Goal: Information Seeking & Learning: Learn about a topic

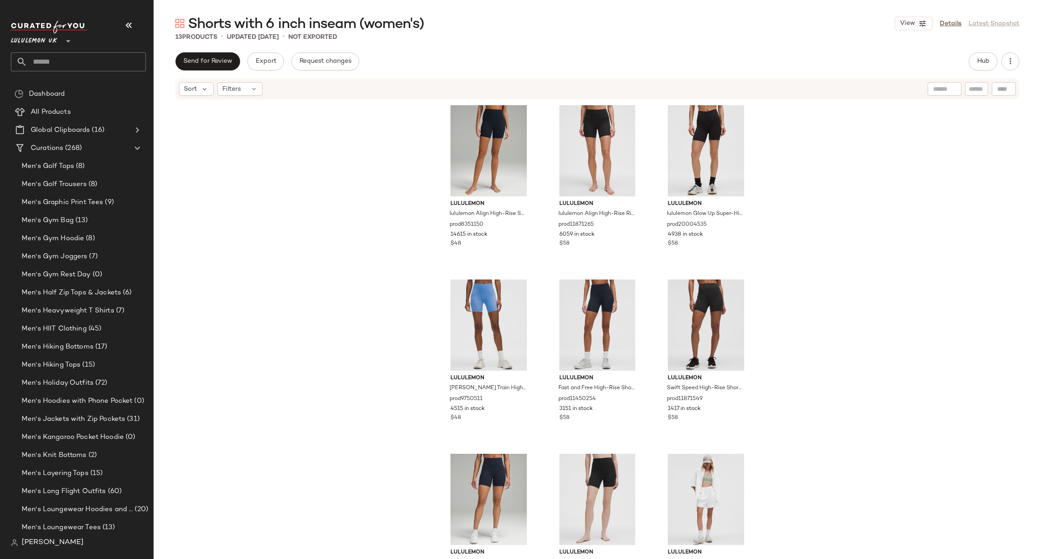
scroll to position [3888, 0]
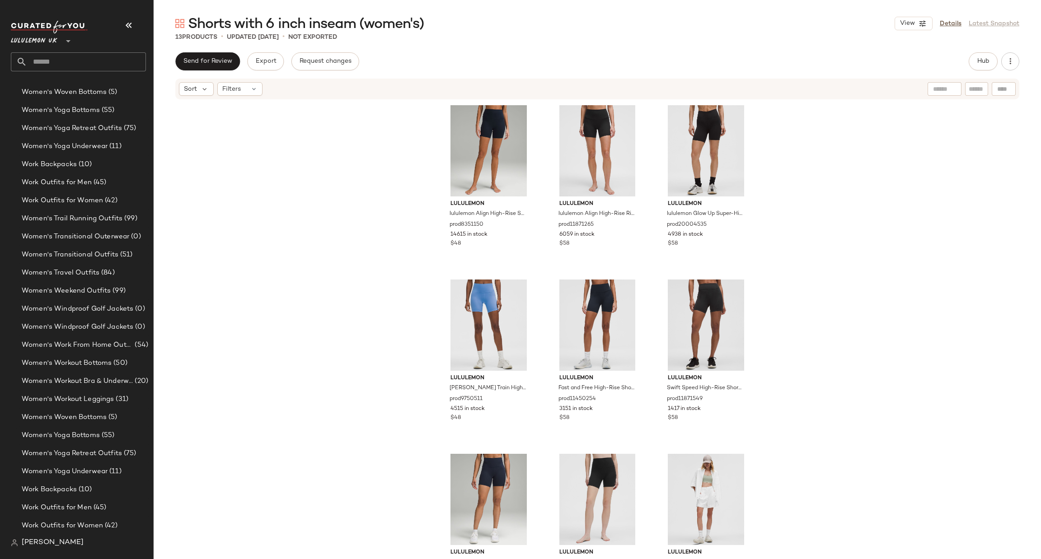
click at [61, 63] on input "text" at bounding box center [86, 61] width 119 height 19
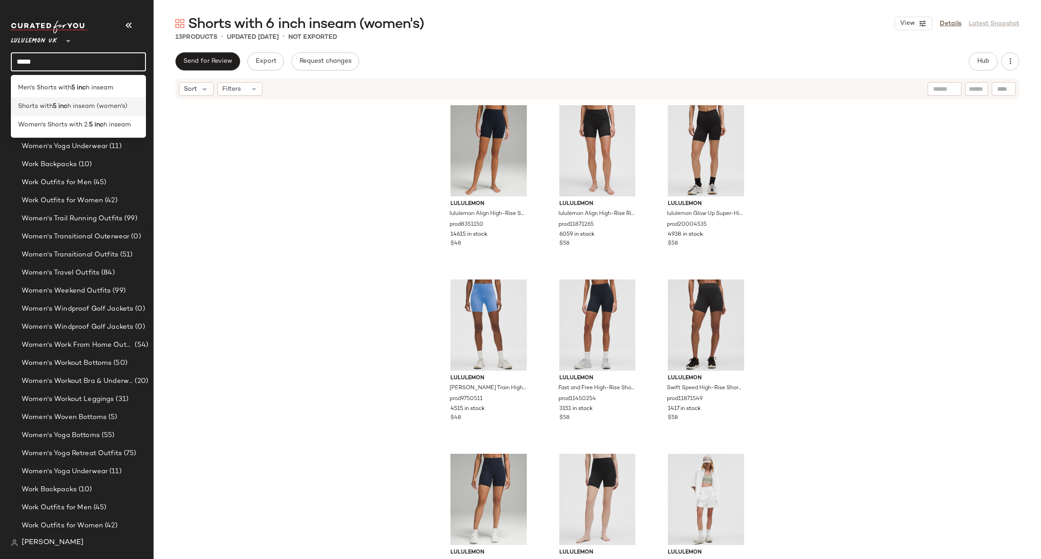
type input "*****"
click at [123, 103] on span "h inseam (women's)" at bounding box center [97, 106] width 60 height 9
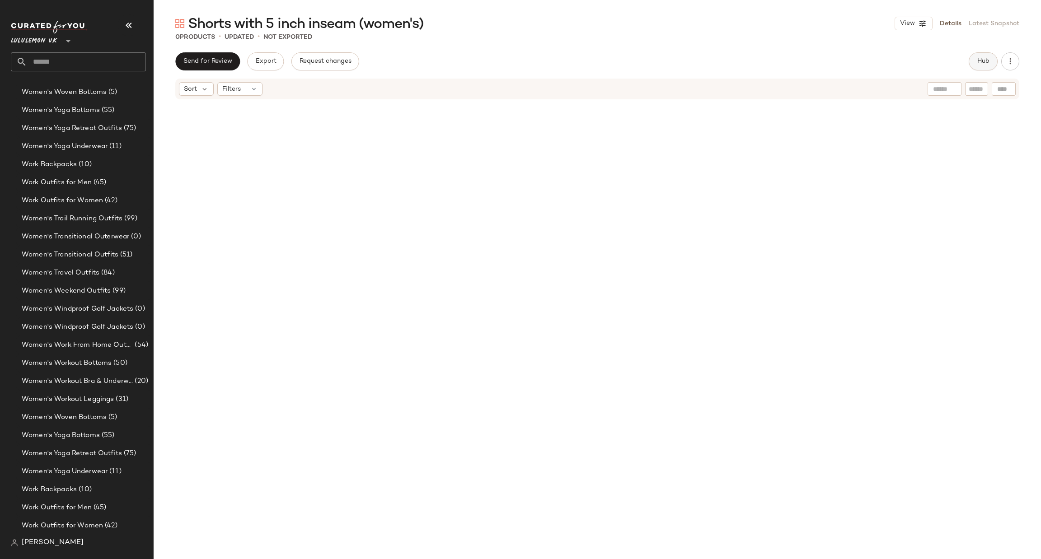
click at [978, 62] on span "Hub" at bounding box center [983, 61] width 13 height 7
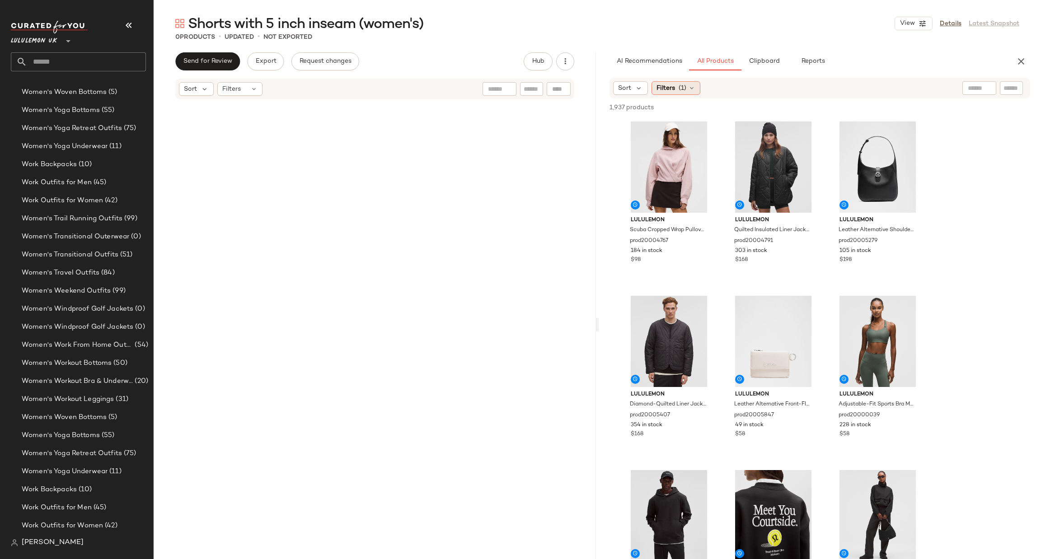
click at [669, 92] on span "Filters" at bounding box center [666, 88] width 19 height 9
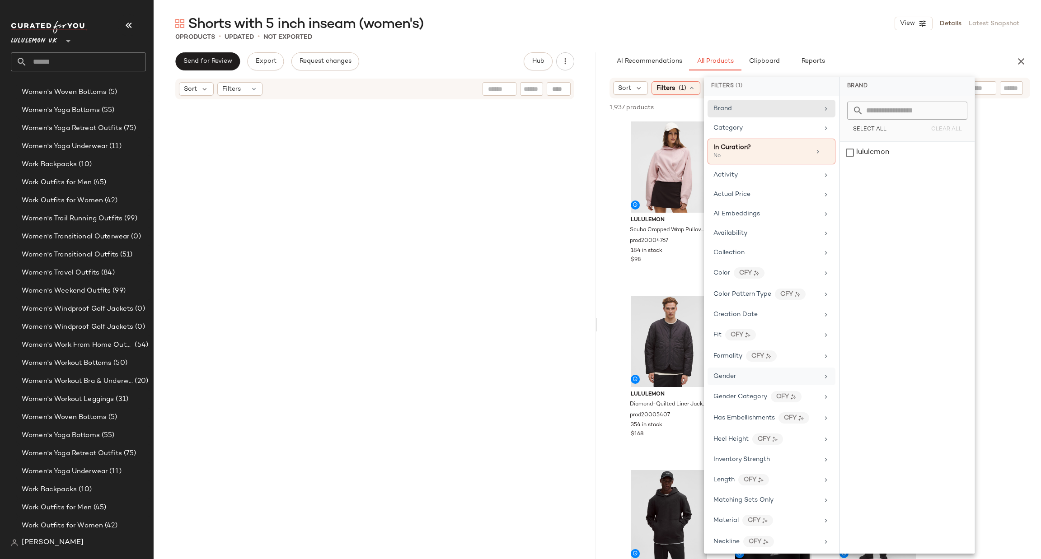
click at [755, 380] on div "Gender" at bounding box center [765, 376] width 105 height 9
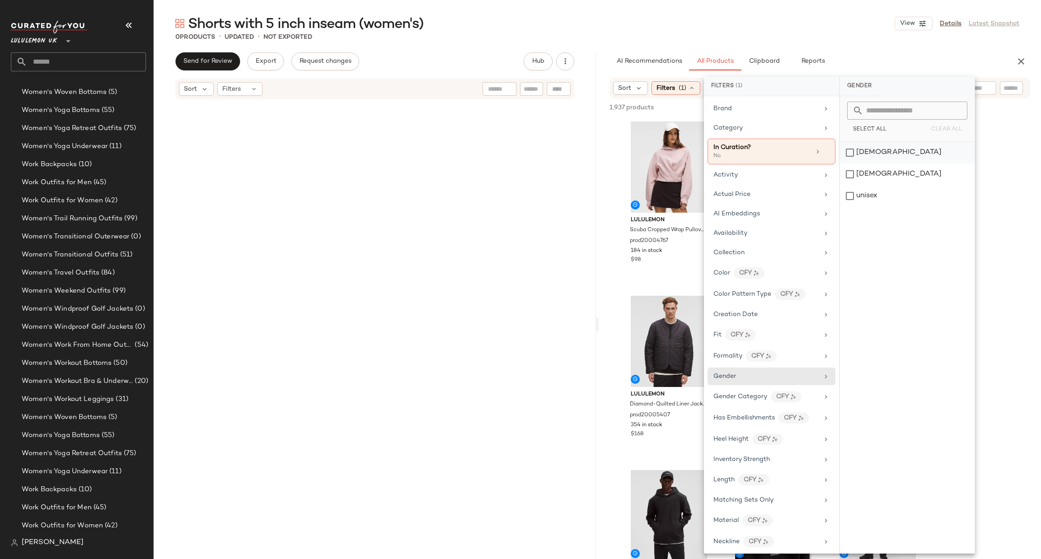
click at [894, 156] on div "[DEMOGRAPHIC_DATA]" at bounding box center [907, 153] width 135 height 22
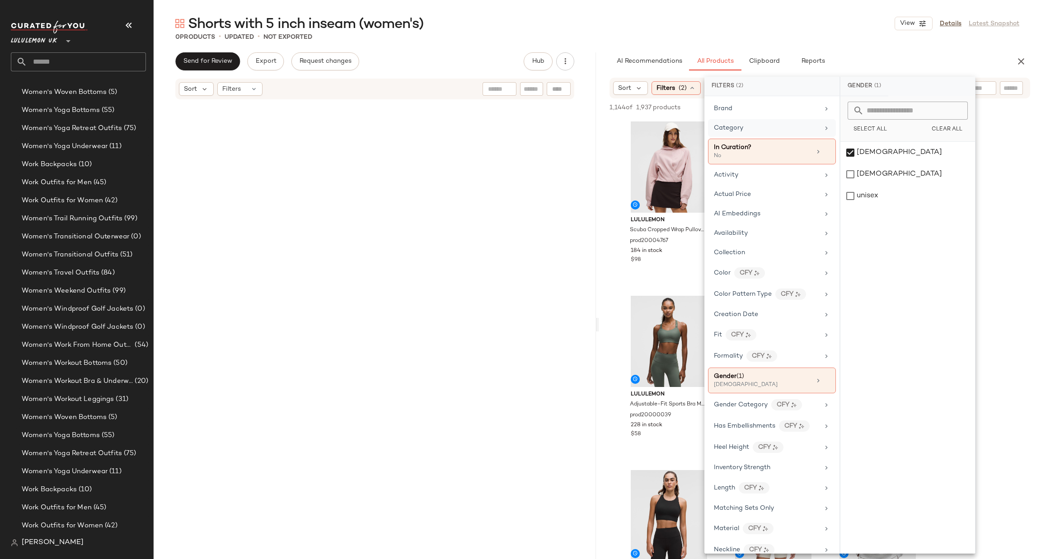
click at [784, 127] on div "Category" at bounding box center [766, 127] width 105 height 9
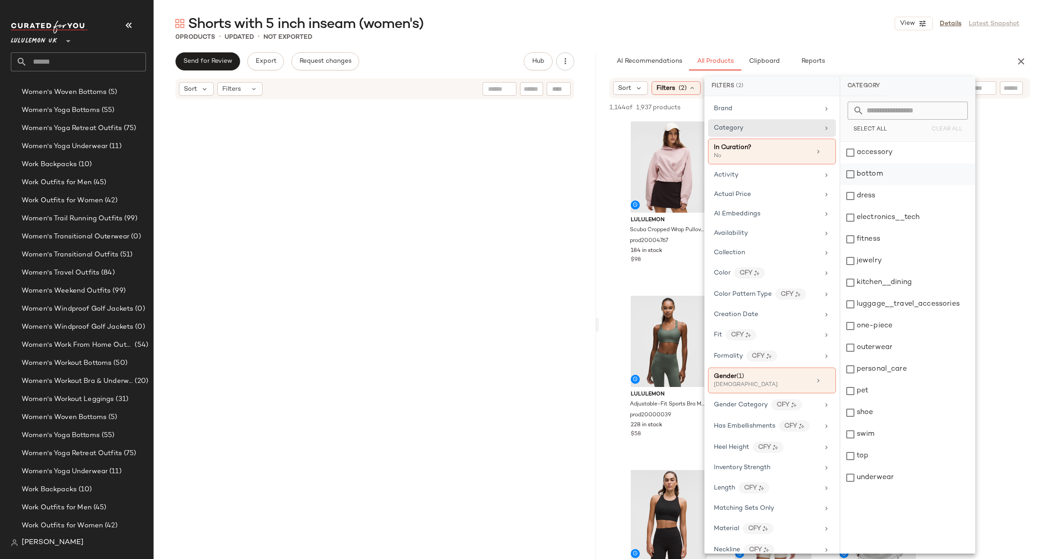
click at [875, 174] on div "bottom" at bounding box center [907, 175] width 135 height 22
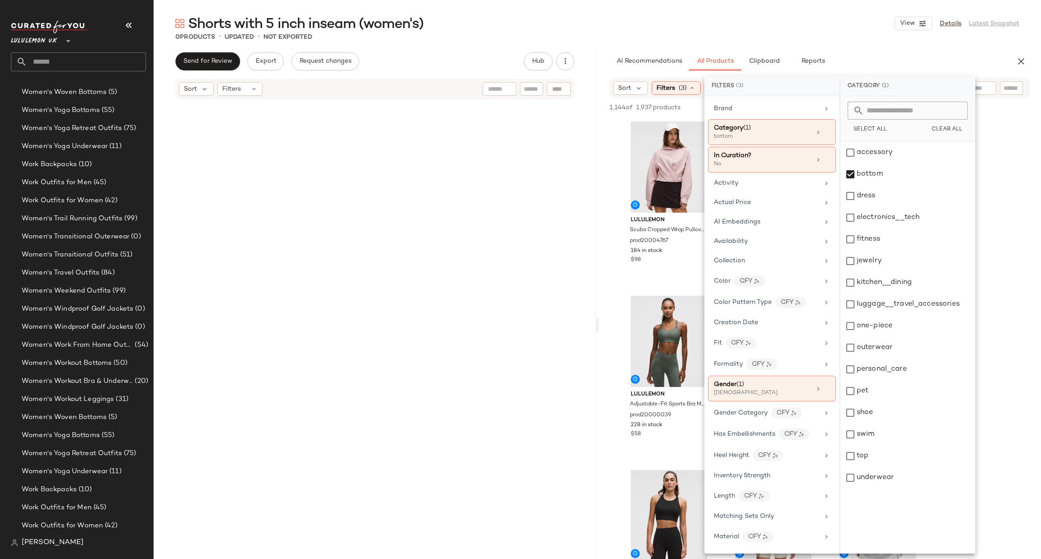
click at [955, 40] on div "0 Products • updated • Not Exported" at bounding box center [597, 37] width 887 height 9
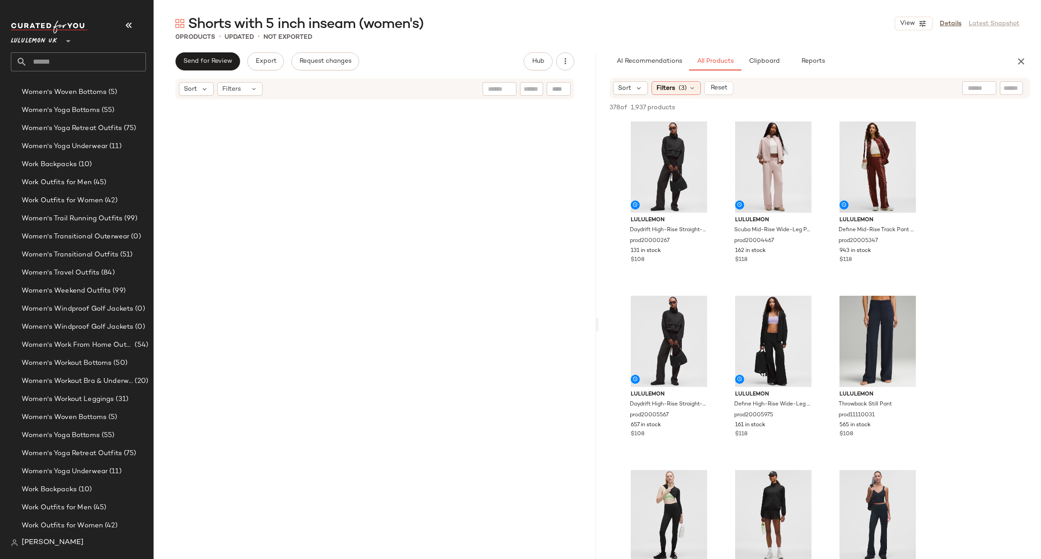
click at [1016, 88] on input "text" at bounding box center [1012, 88] width 16 height 9
type input "**"
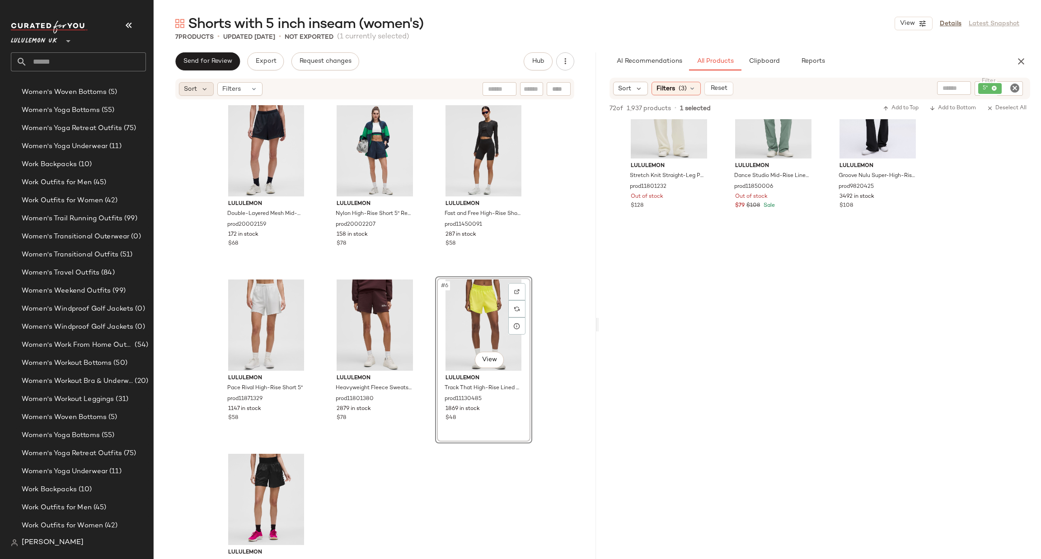
click at [212, 91] on div "Sort" at bounding box center [196, 89] width 35 height 14
click at [252, 135] on span "Highest Inventory" at bounding box center [228, 132] width 55 height 9
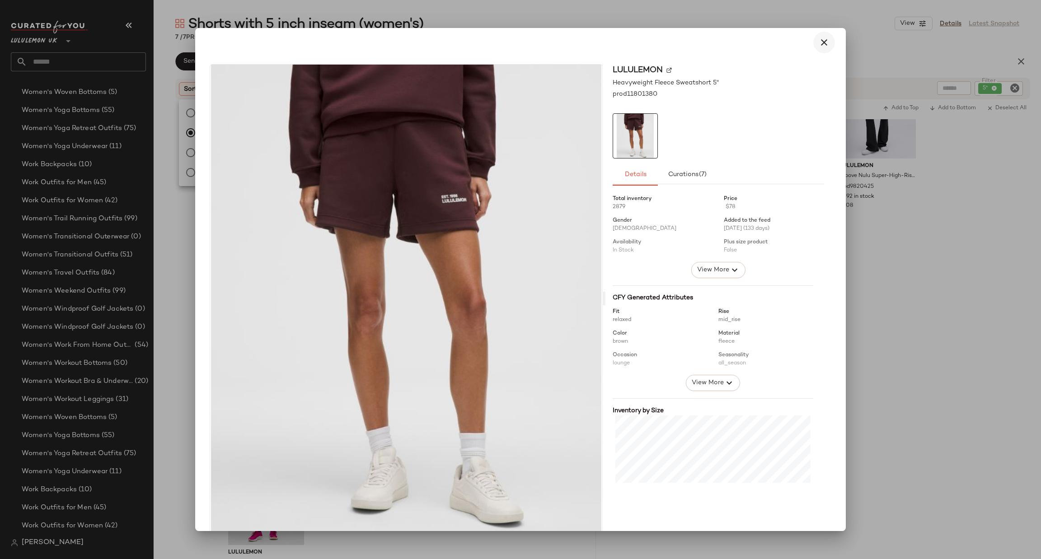
click at [815, 48] on button "button" at bounding box center [824, 43] width 22 height 22
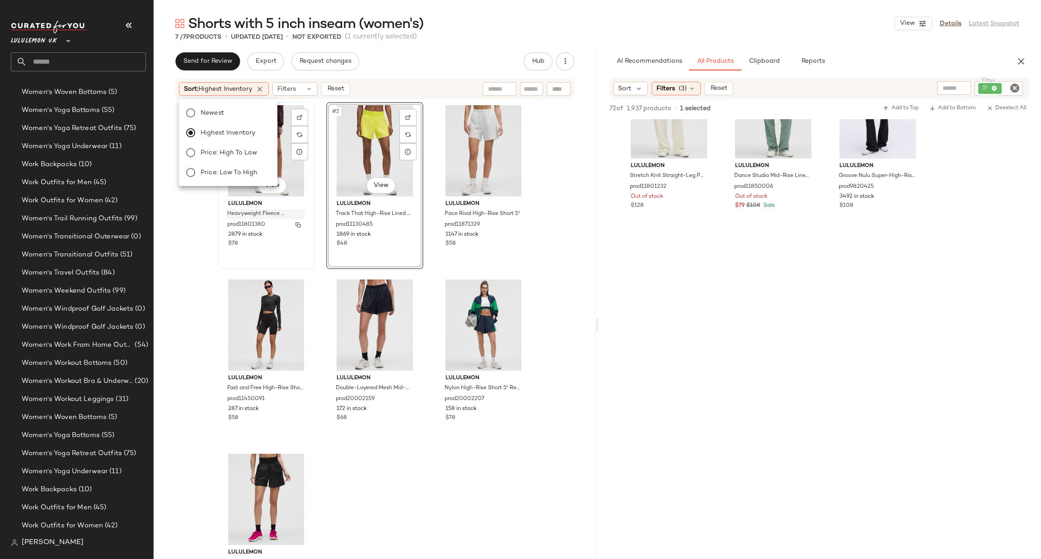
click at [280, 217] on span "Heavyweight Fleece Sweatshort 5"" at bounding box center [256, 214] width 59 height 8
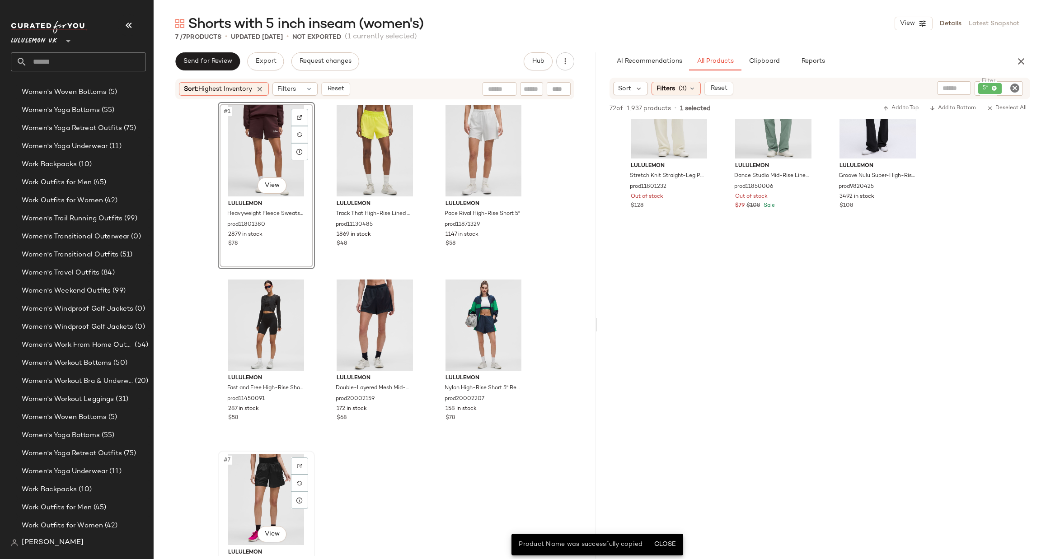
click at [263, 497] on div "#7 View" at bounding box center [266, 499] width 91 height 91
click at [268, 151] on div "#1 View" at bounding box center [266, 150] width 91 height 91
click at [266, 480] on div "#7 View" at bounding box center [266, 499] width 91 height 91
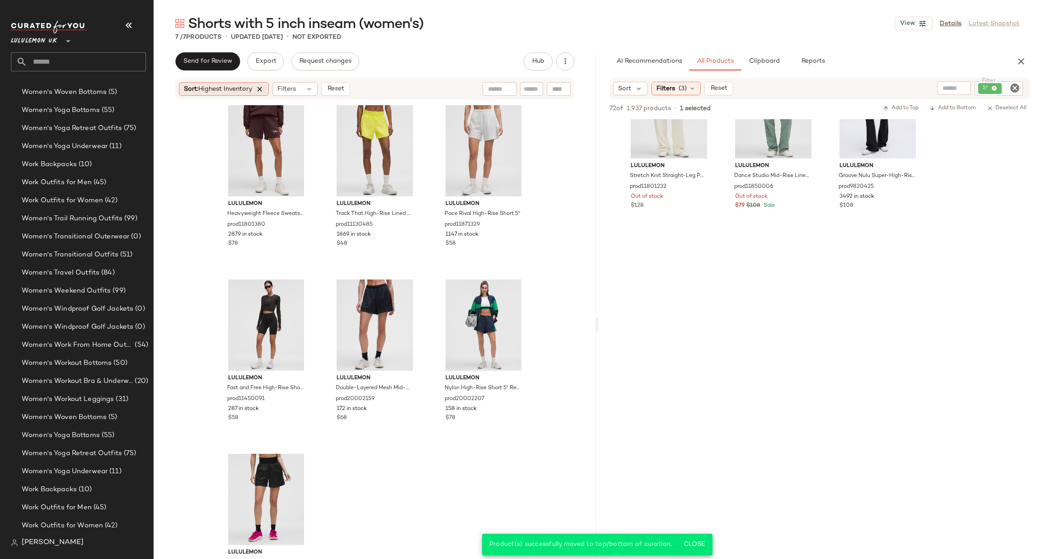
click at [263, 89] on icon at bounding box center [260, 89] width 8 height 8
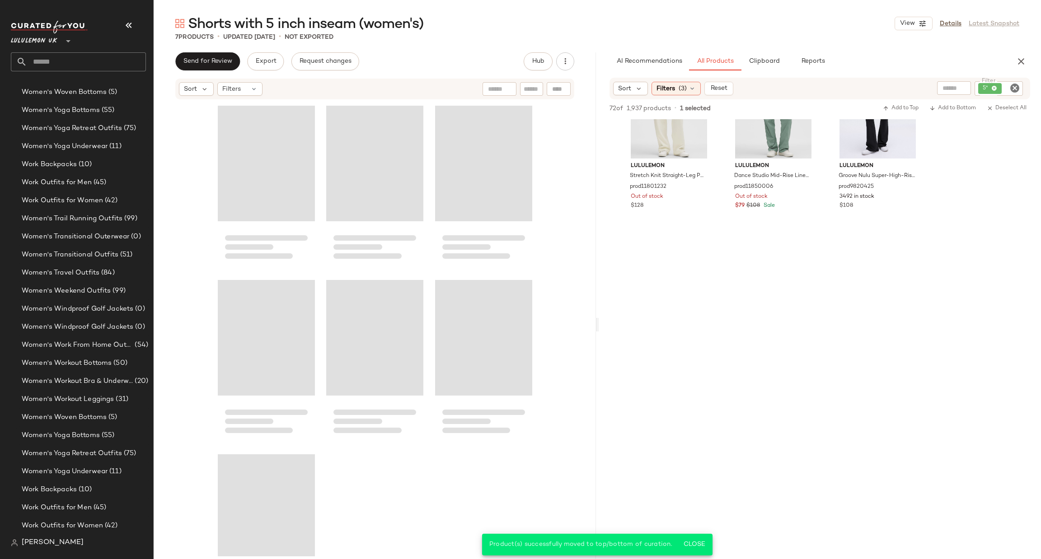
scroll to position [61, 0]
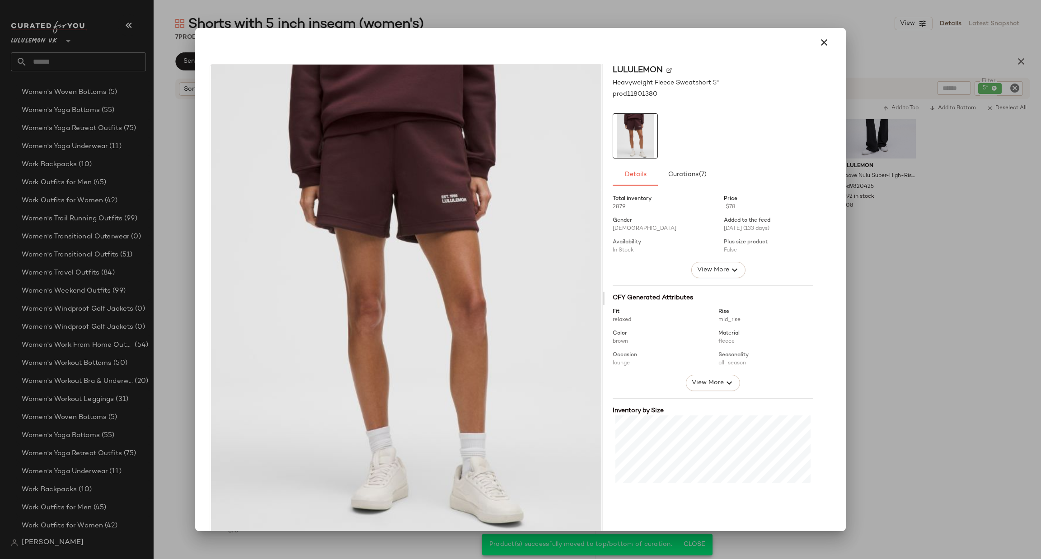
click at [892, 229] on div at bounding box center [520, 279] width 1041 height 559
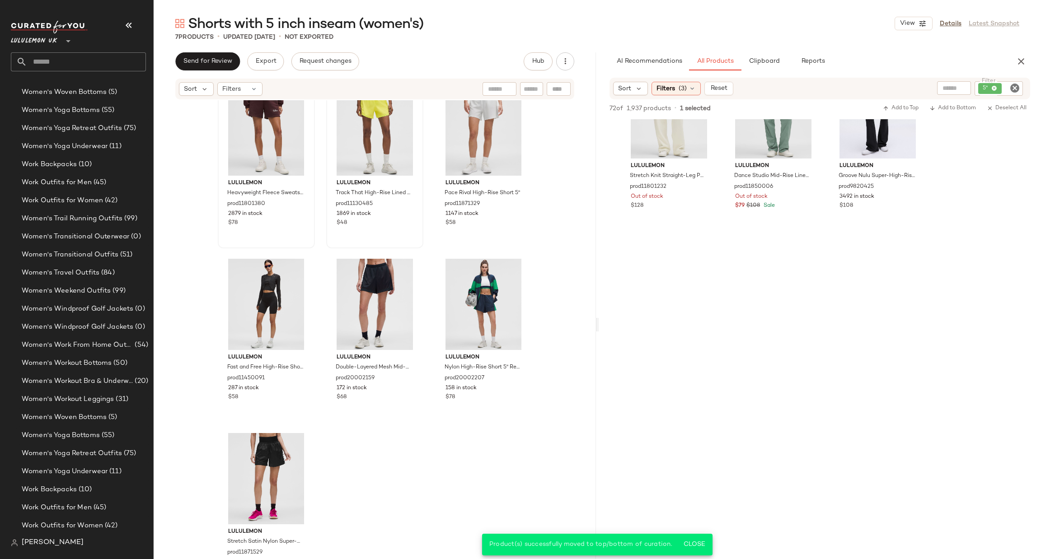
scroll to position [0, 0]
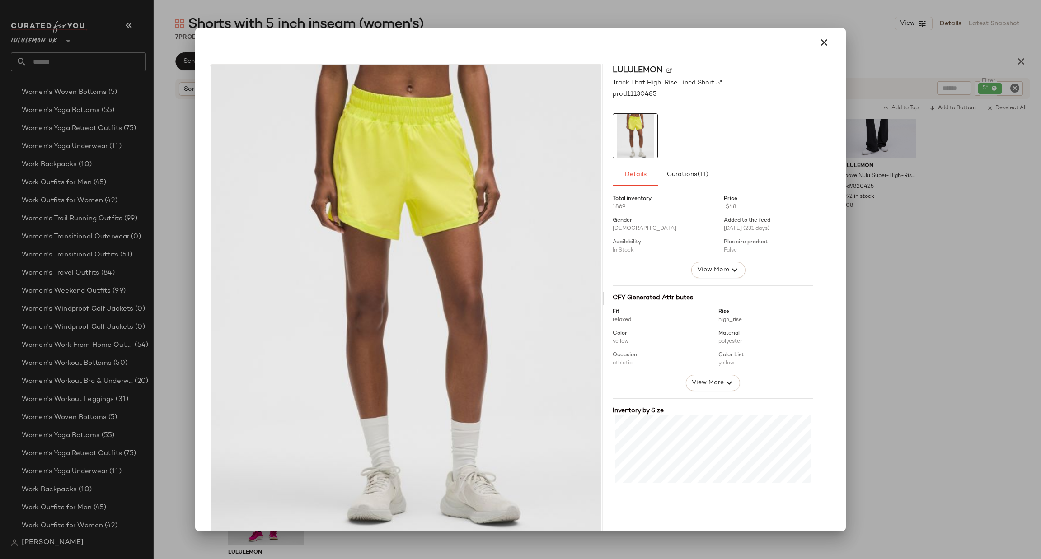
click at [880, 293] on div at bounding box center [520, 279] width 1041 height 559
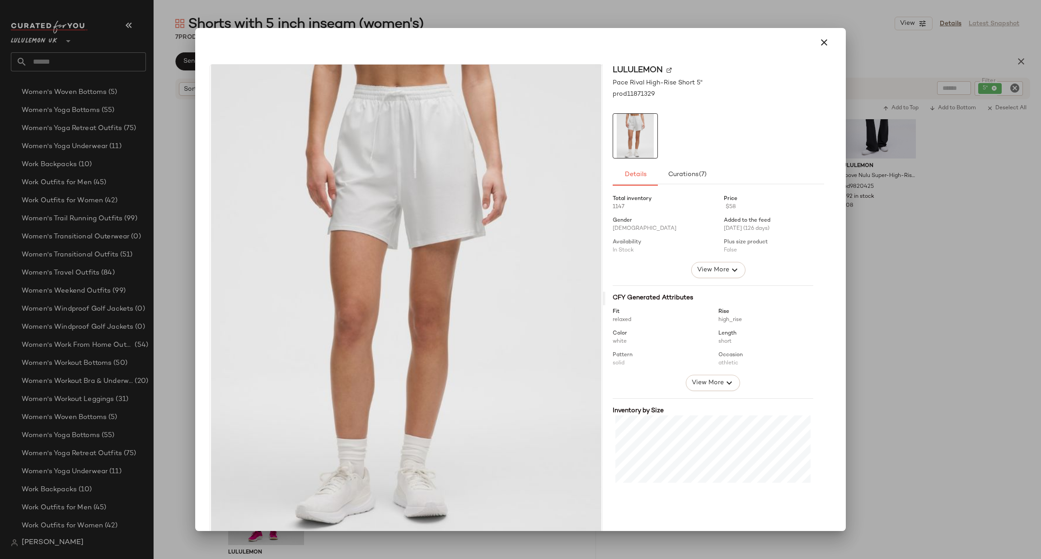
click at [854, 287] on div at bounding box center [520, 279] width 1041 height 559
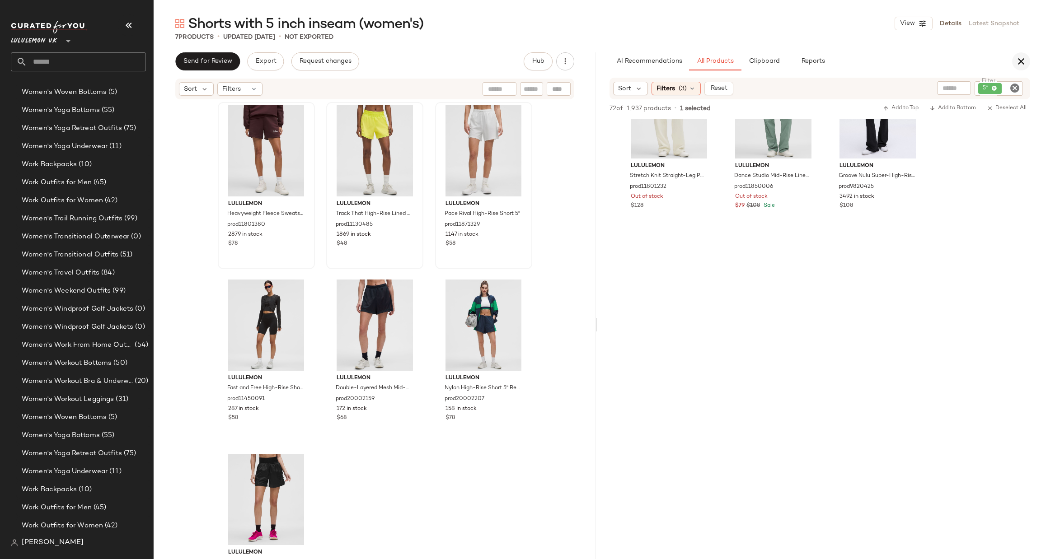
click at [1024, 58] on icon "button" at bounding box center [1021, 61] width 11 height 11
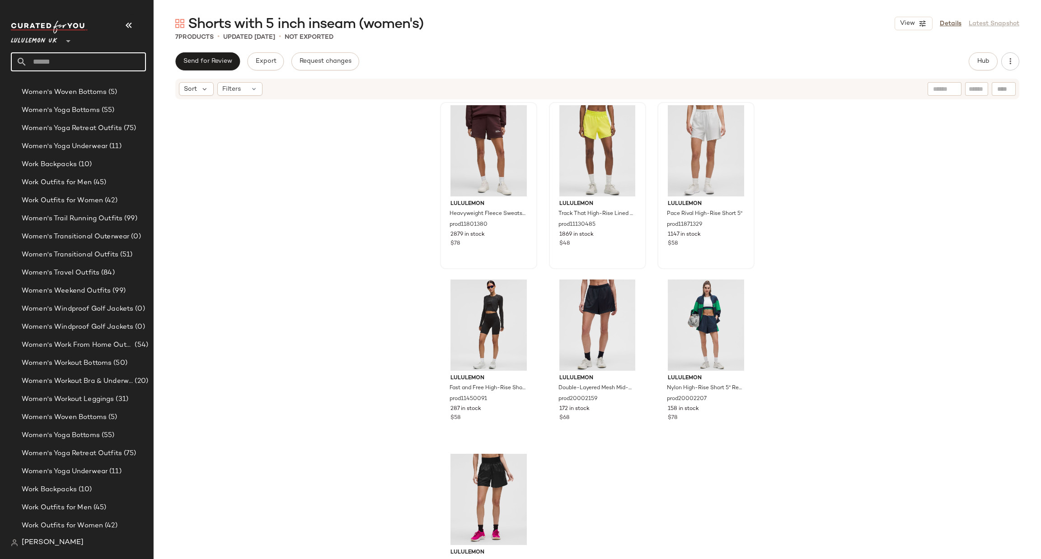
click at [66, 67] on input "text" at bounding box center [86, 61] width 119 height 19
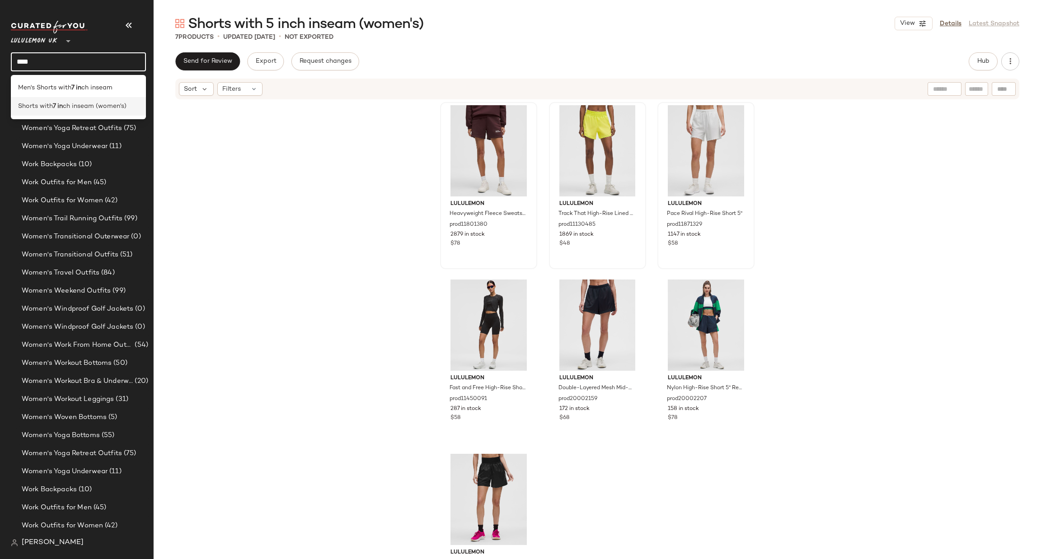
type input "****"
click at [88, 103] on span "ch inseam (women's)" at bounding box center [95, 106] width 64 height 9
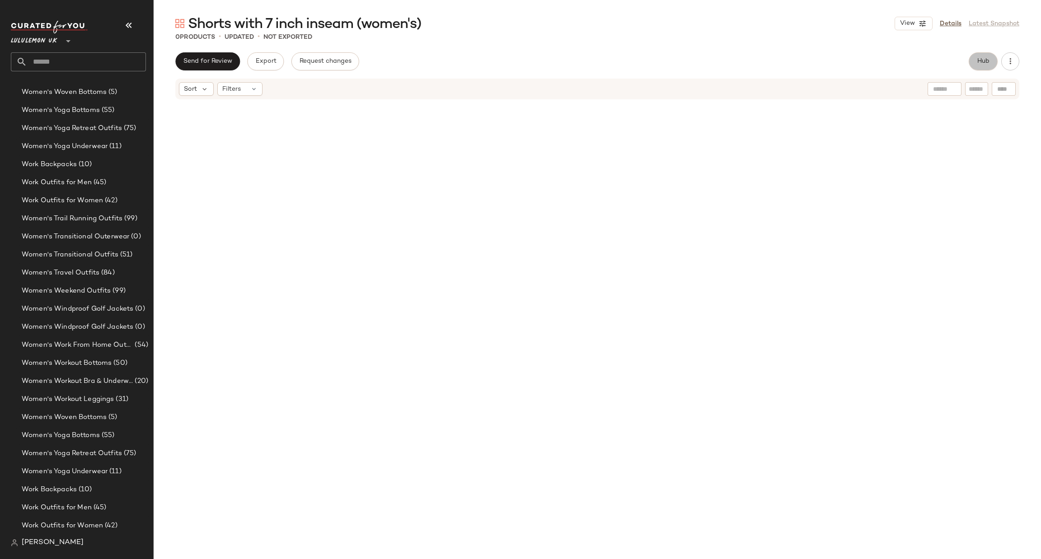
click at [976, 54] on button "Hub" at bounding box center [983, 61] width 29 height 18
click at [687, 83] on div "Filters (1)" at bounding box center [676, 88] width 49 height 14
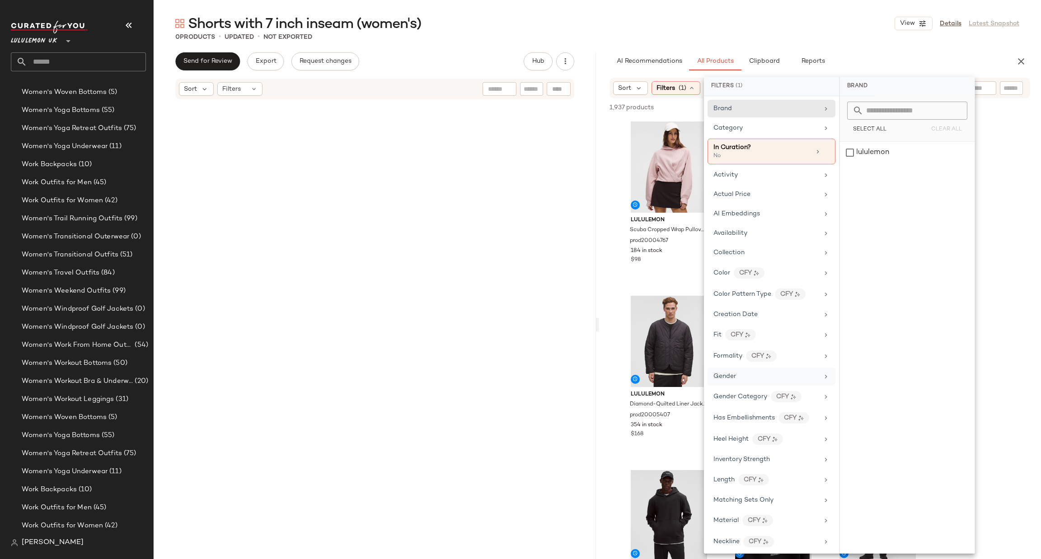
click at [741, 374] on div "Gender" at bounding box center [765, 376] width 105 height 9
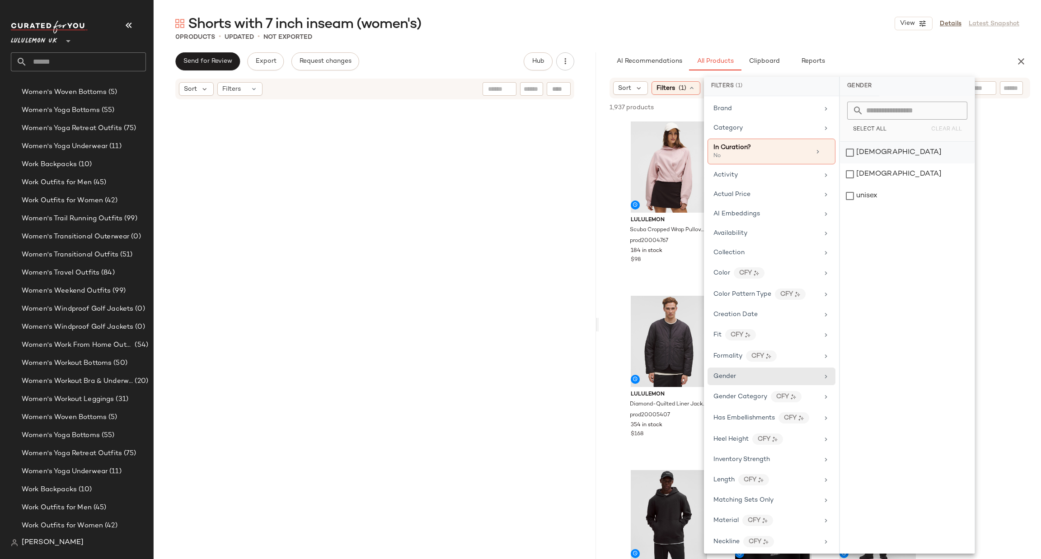
click at [892, 150] on div "[DEMOGRAPHIC_DATA]" at bounding box center [907, 153] width 135 height 22
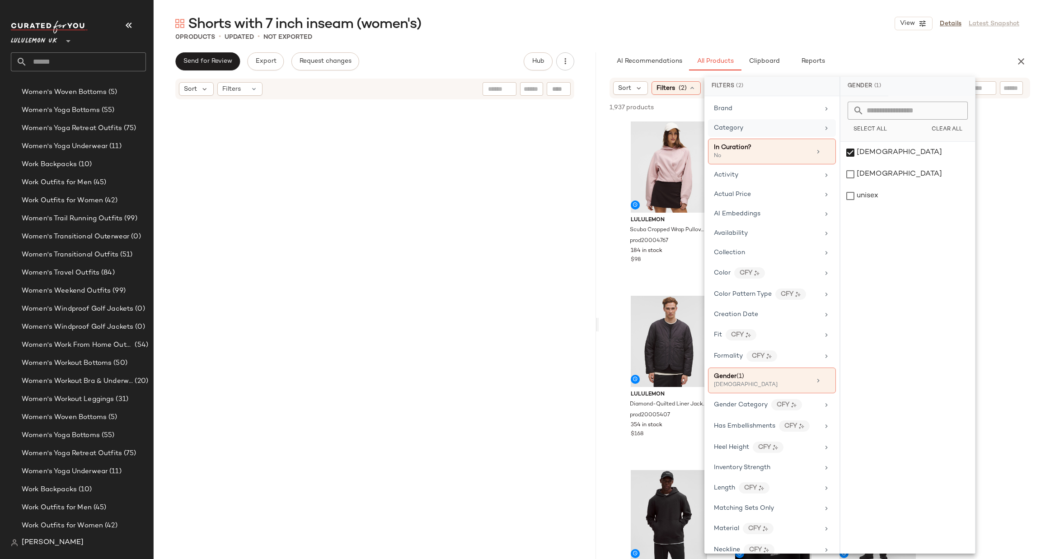
click at [816, 125] on div "Category" at bounding box center [772, 128] width 128 height 18
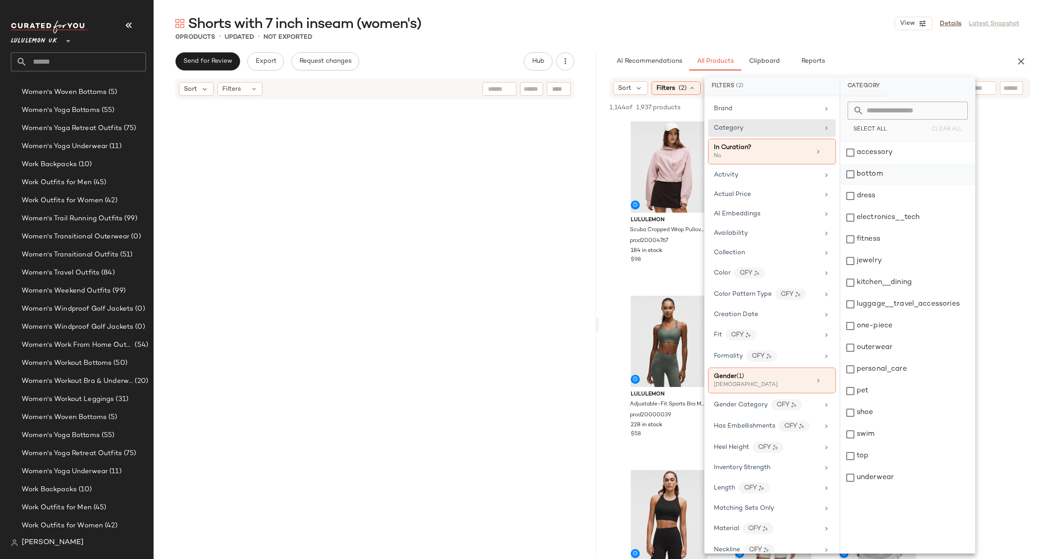
click at [856, 166] on div "bottom" at bounding box center [907, 175] width 135 height 22
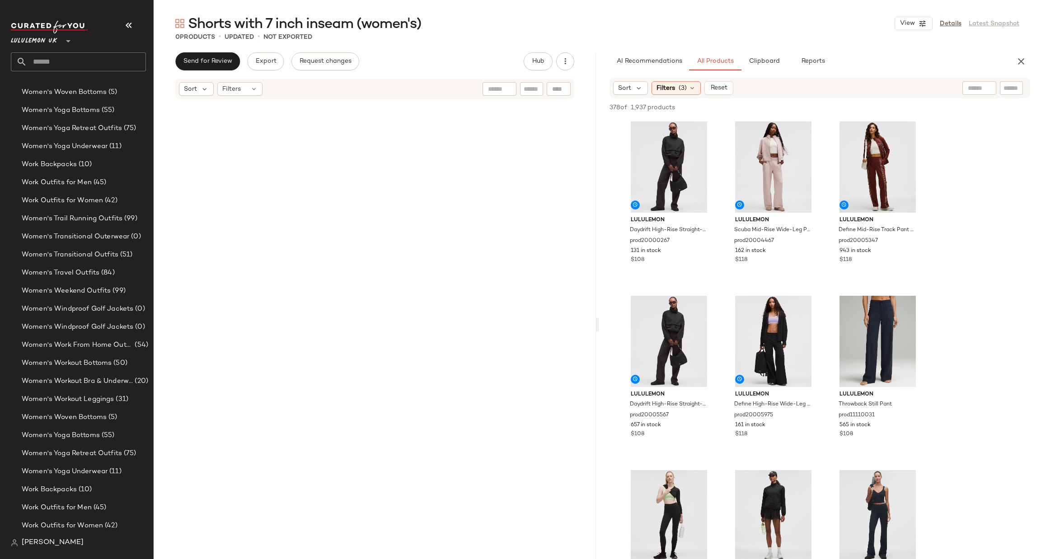
click at [1016, 84] on input "text" at bounding box center [1012, 88] width 16 height 9
type input "**"
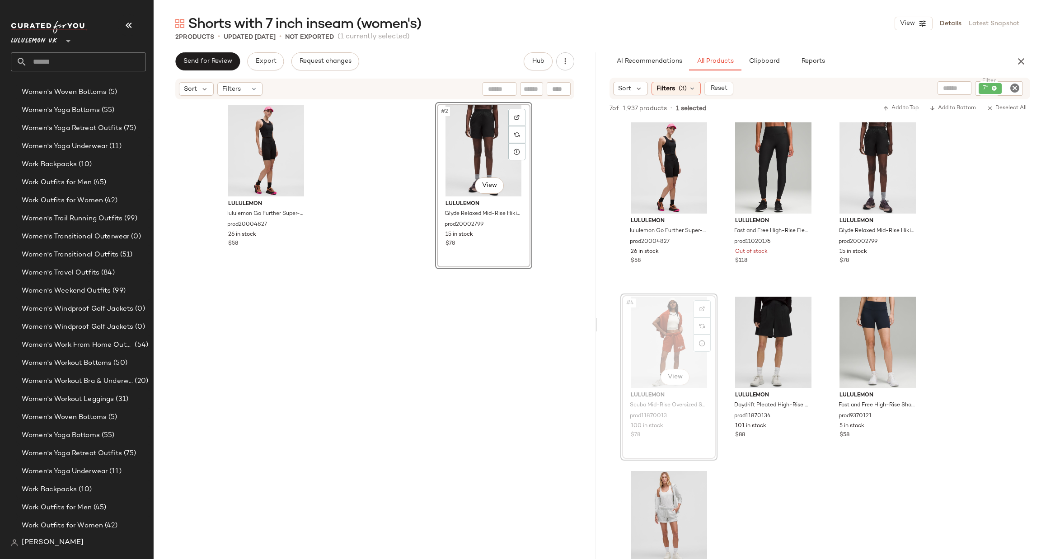
click at [366, 252] on div "lululemon lululemon Go Further Super-High-Rise Race Short 7" prod20004827 26 in…" at bounding box center [375, 329] width 314 height 455
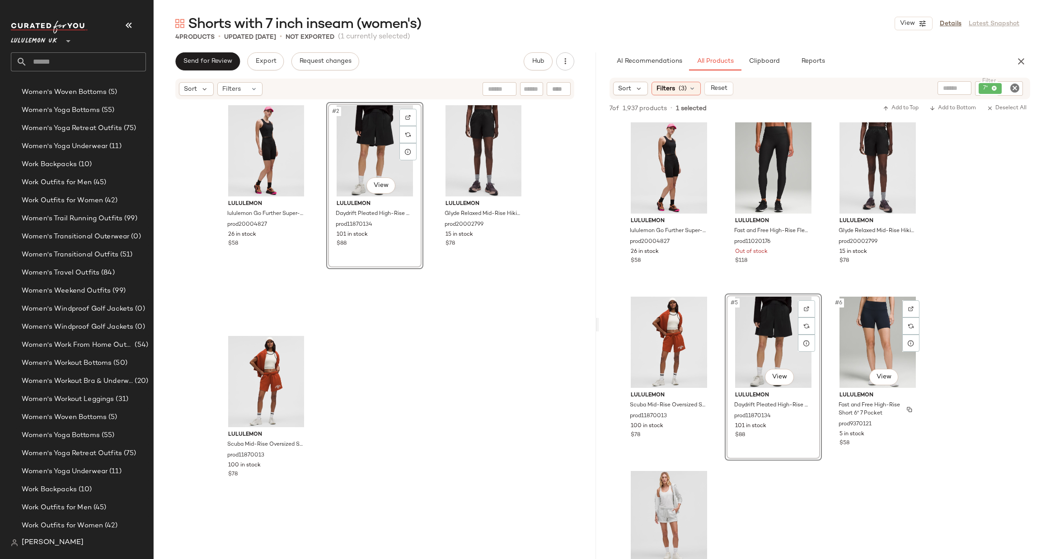
scroll to position [406, 0]
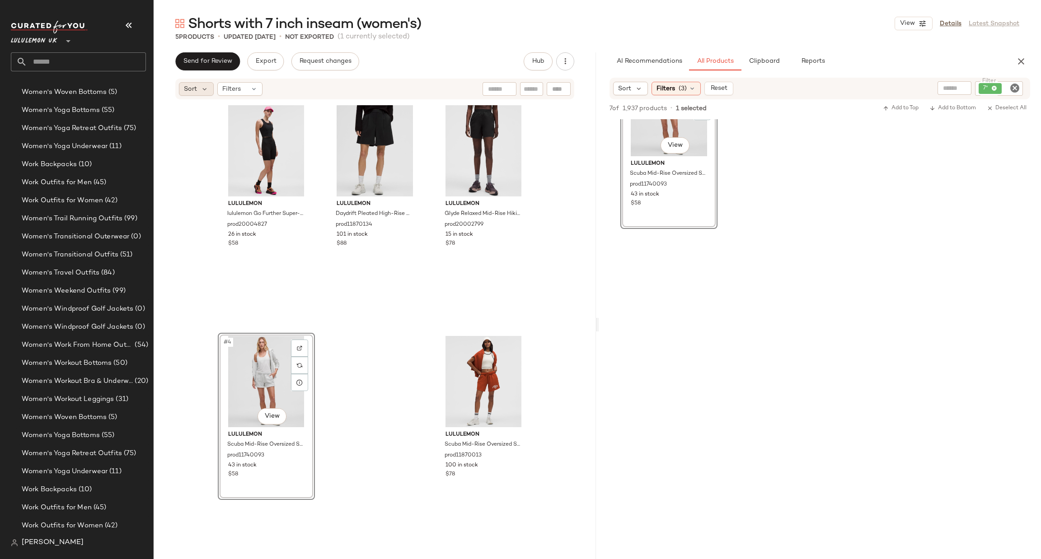
click at [193, 93] on span "Sort" at bounding box center [190, 88] width 13 height 9
click at [251, 136] on span "Highest Inventory" at bounding box center [228, 132] width 55 height 9
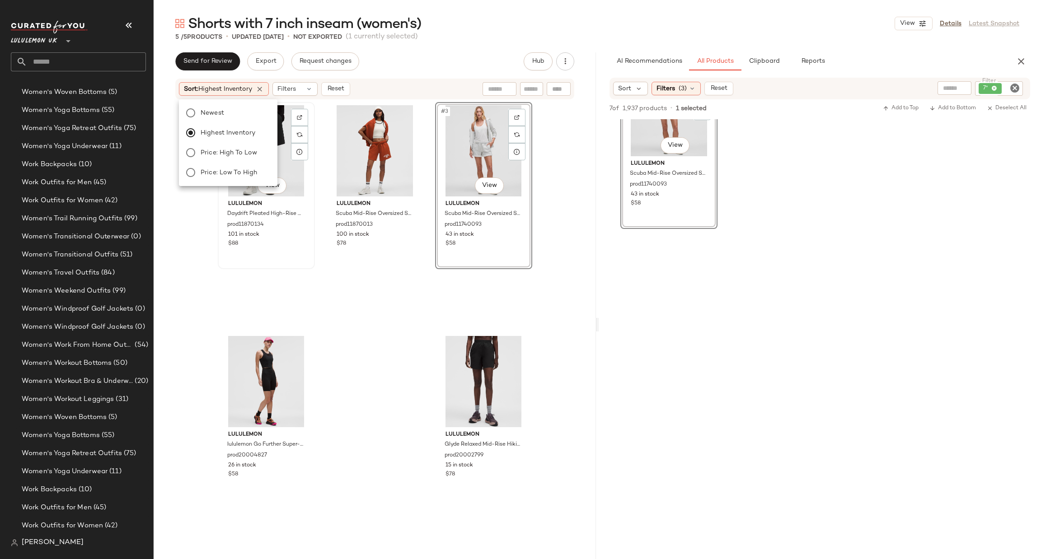
click at [294, 174] on div "#1 View" at bounding box center [266, 150] width 91 height 91
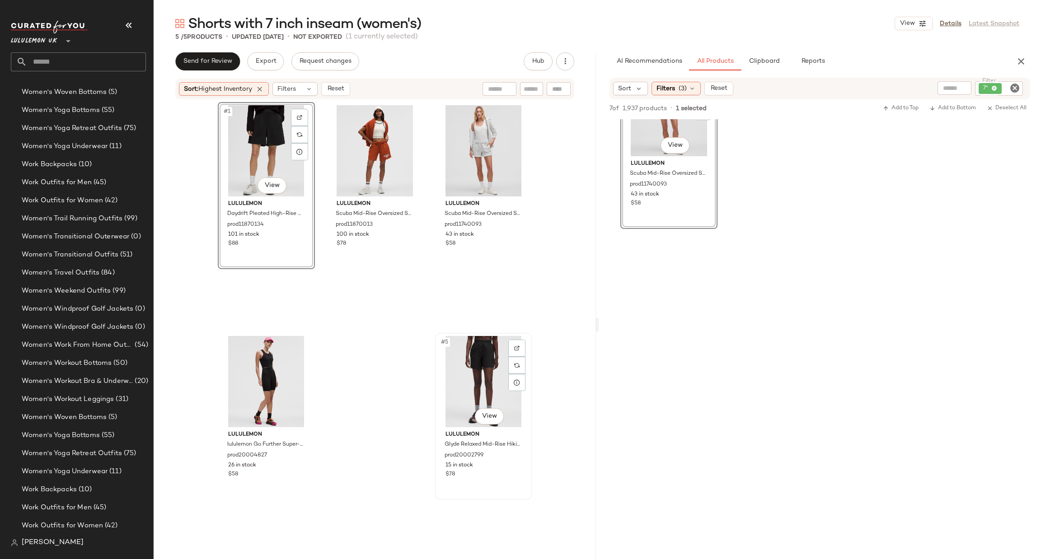
click at [485, 374] on div "#5 View" at bounding box center [483, 381] width 91 height 91
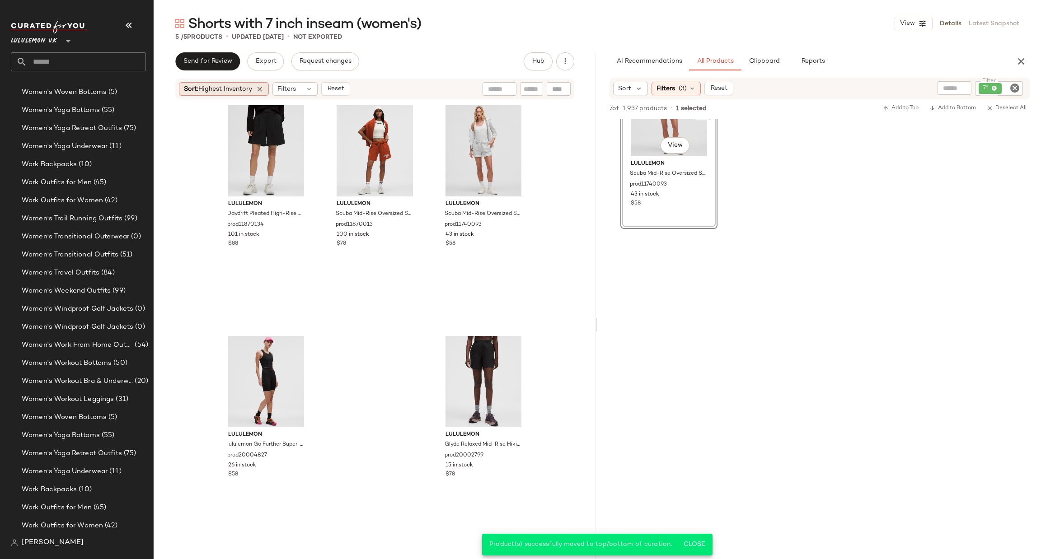
click at [257, 89] on div "Sort: Highest Inventory" at bounding box center [224, 89] width 90 height 14
click at [263, 87] on icon at bounding box center [260, 89] width 8 height 8
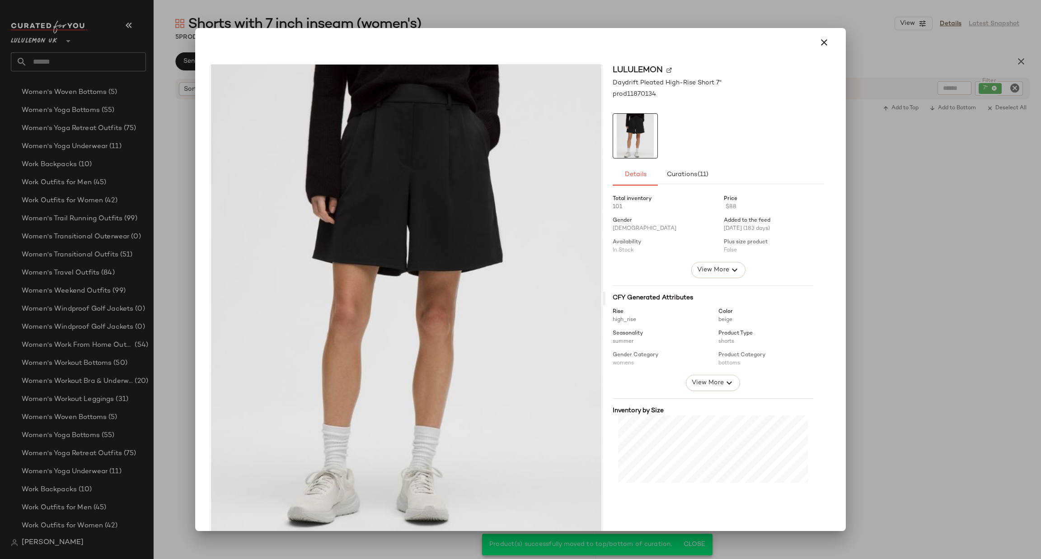
click at [988, 300] on div at bounding box center [520, 279] width 1041 height 559
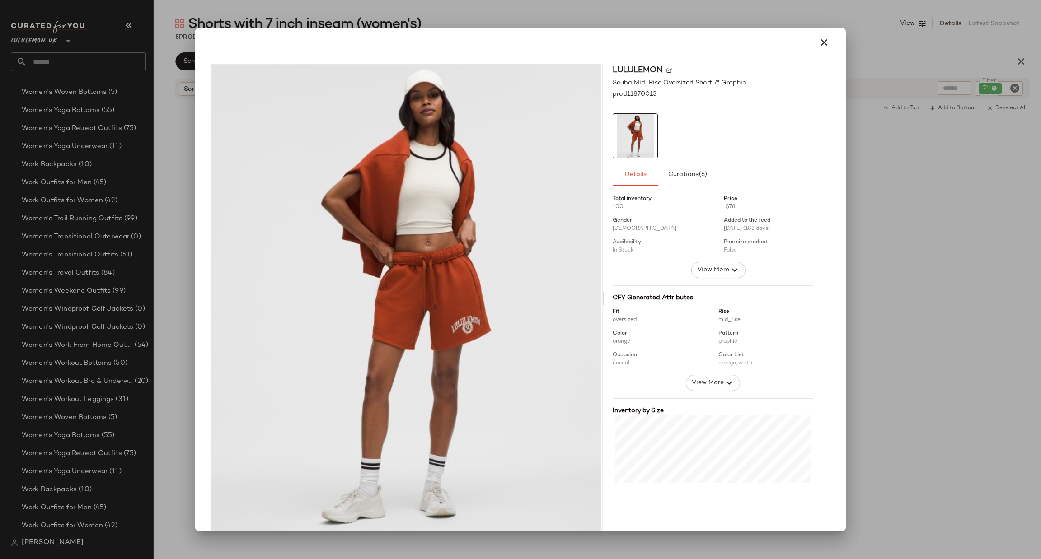
click at [917, 256] on div at bounding box center [520, 279] width 1041 height 559
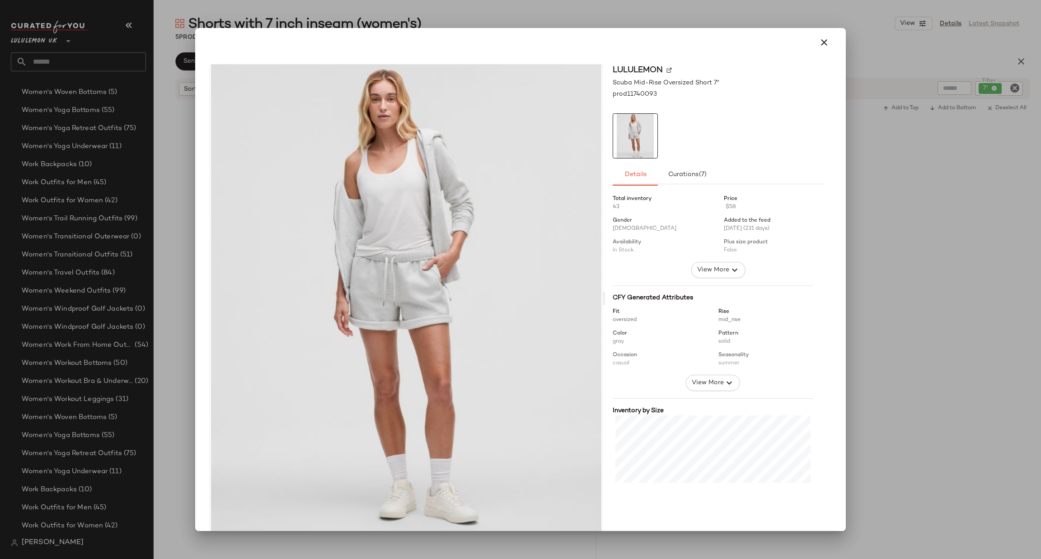
click at [941, 300] on div at bounding box center [520, 279] width 1041 height 559
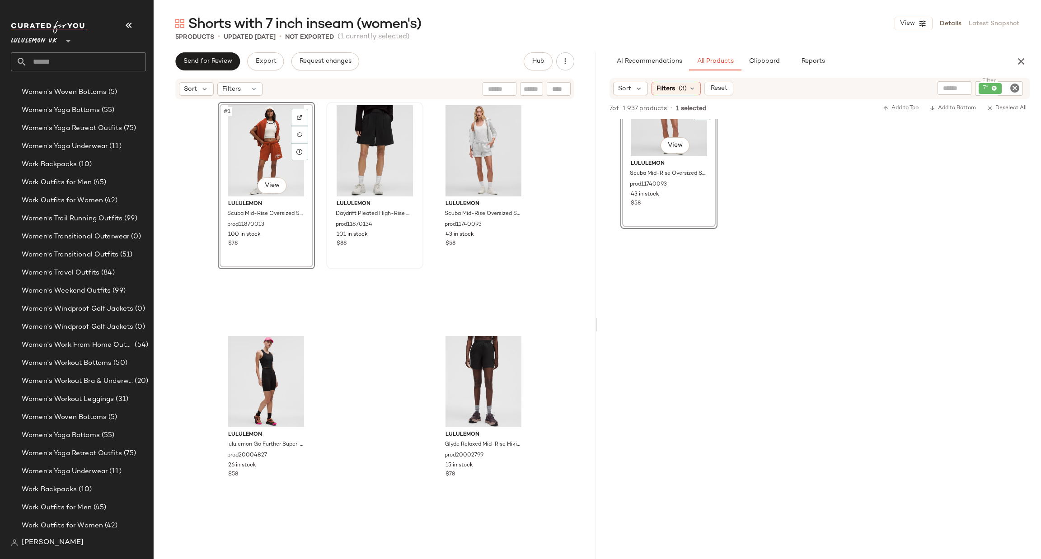
click at [66, 47] on div "Lululemon UK **" at bounding box center [78, 46] width 135 height 51
click at [69, 58] on input "text" at bounding box center [86, 61] width 119 height 19
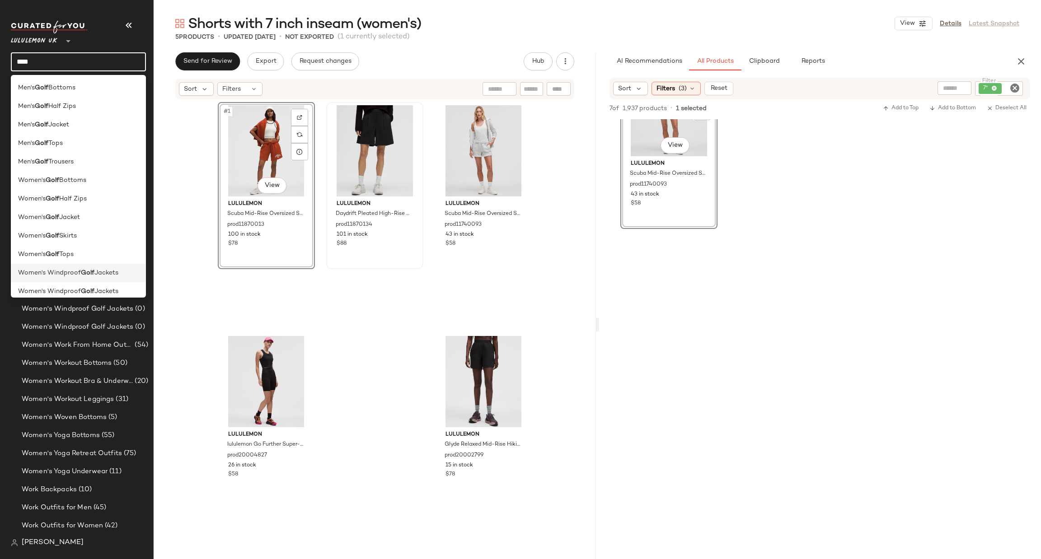
type input "****"
click at [100, 272] on span "Jackets" at bounding box center [106, 272] width 24 height 9
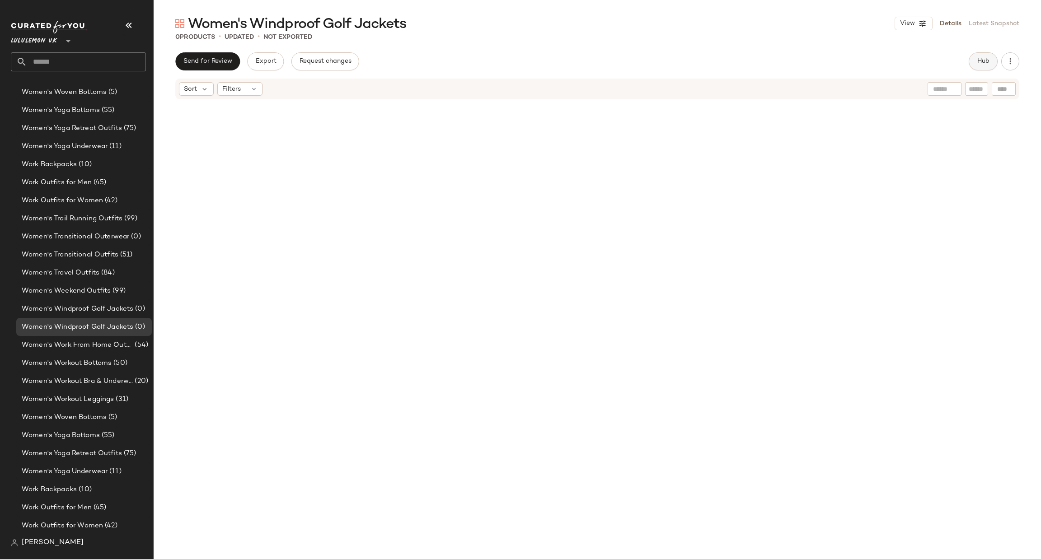
click at [978, 66] on button "Hub" at bounding box center [983, 61] width 29 height 18
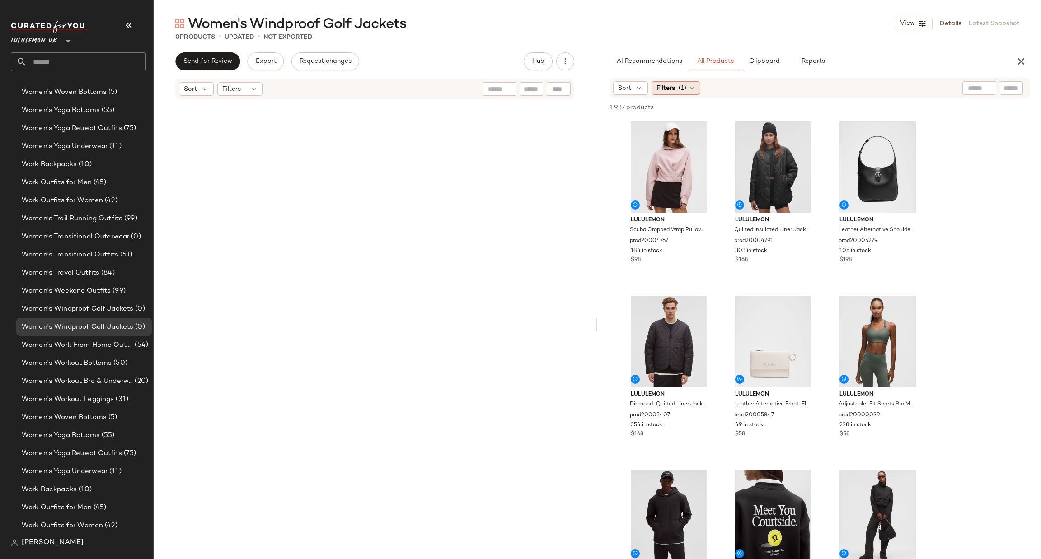
click at [673, 88] on span "Filters" at bounding box center [666, 88] width 19 height 9
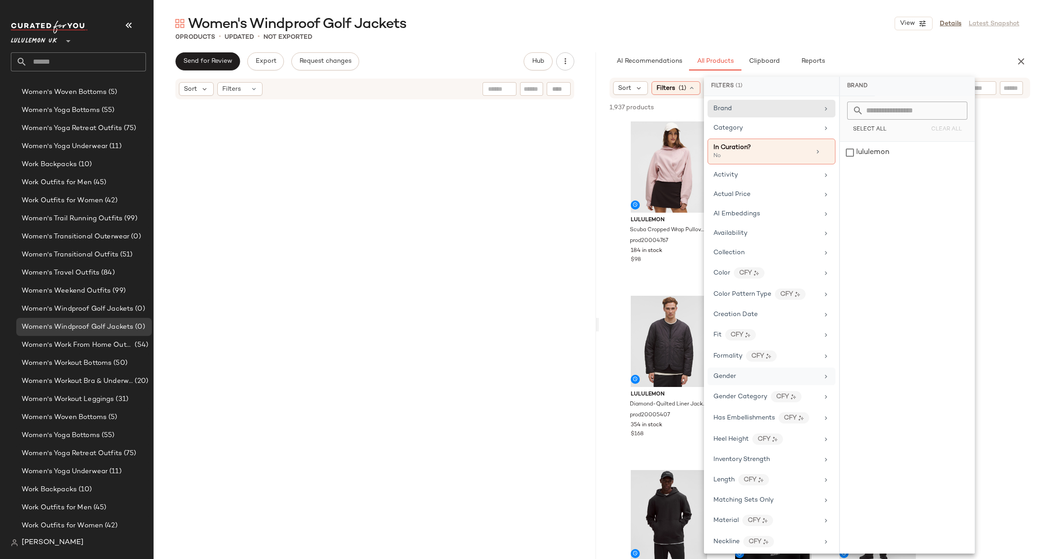
click at [745, 380] on div "Gender" at bounding box center [765, 376] width 105 height 9
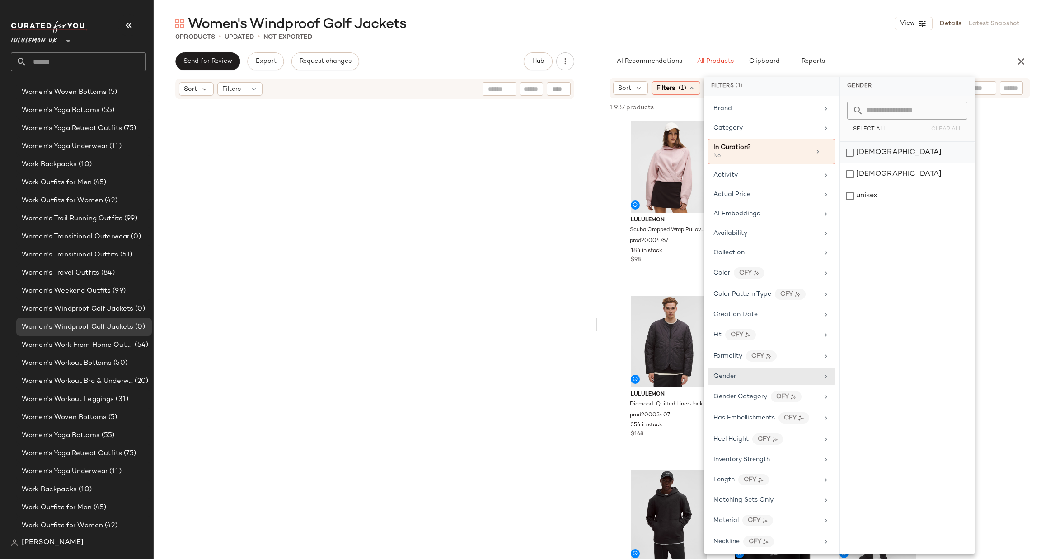
click at [864, 157] on div "[DEMOGRAPHIC_DATA]" at bounding box center [907, 153] width 135 height 22
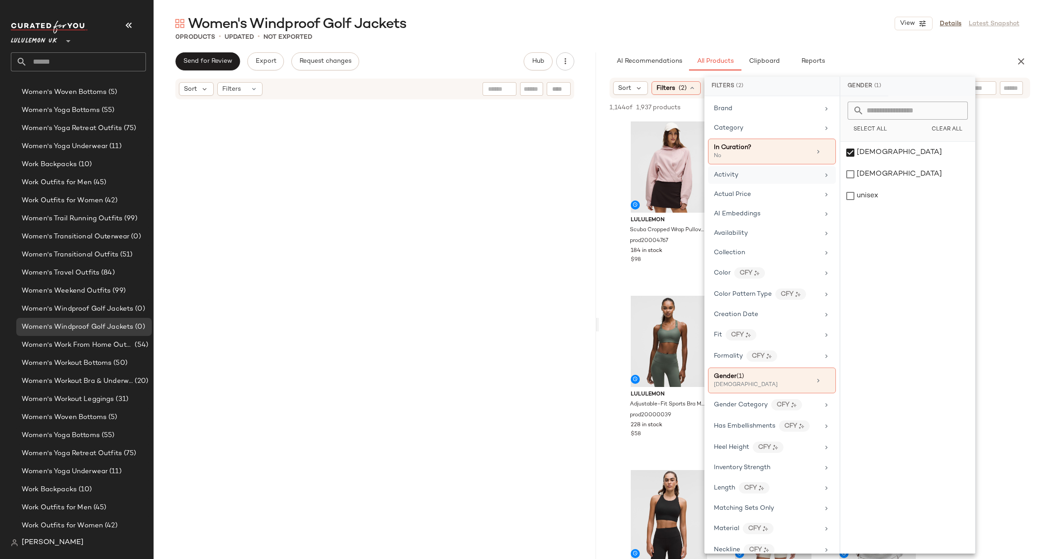
click at [774, 169] on div "Activity" at bounding box center [772, 175] width 128 height 18
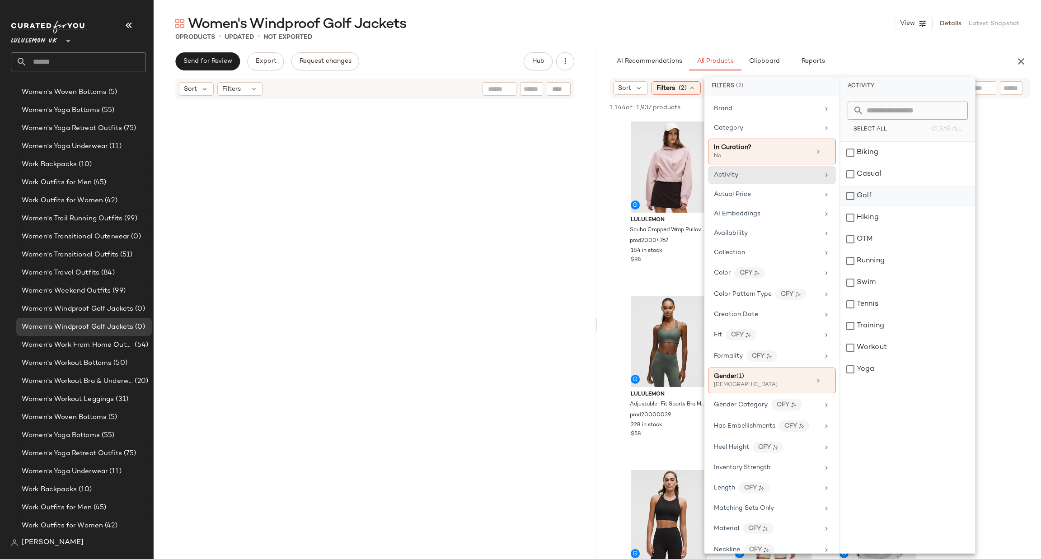
click at [871, 195] on div "Golf" at bounding box center [907, 196] width 135 height 22
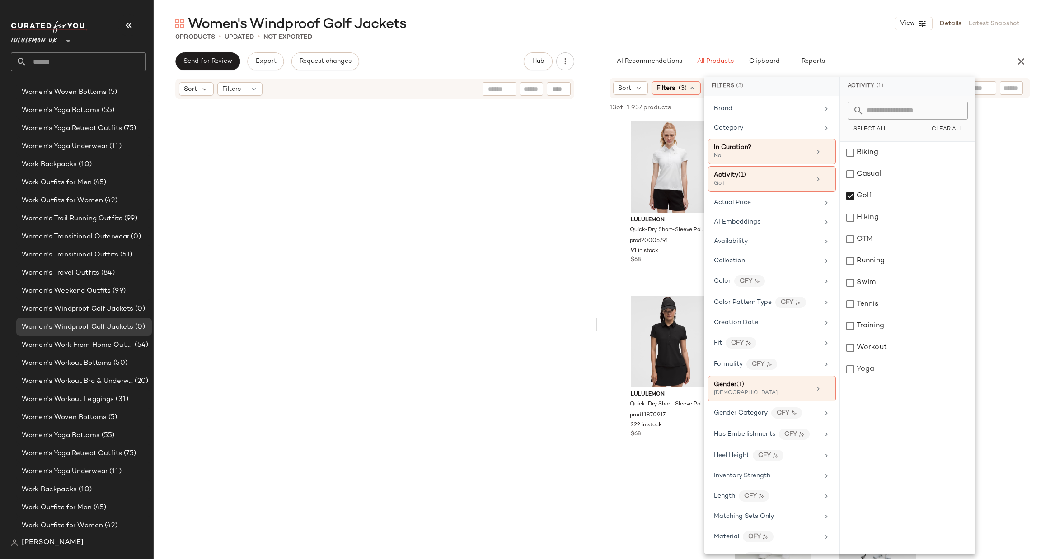
click at [615, 168] on div "lululemon Quick-Dry Short-Sleeve Polo Shirt Straight Hem Graphic prod20005791 9…" at bounding box center [820, 550] width 442 height 865
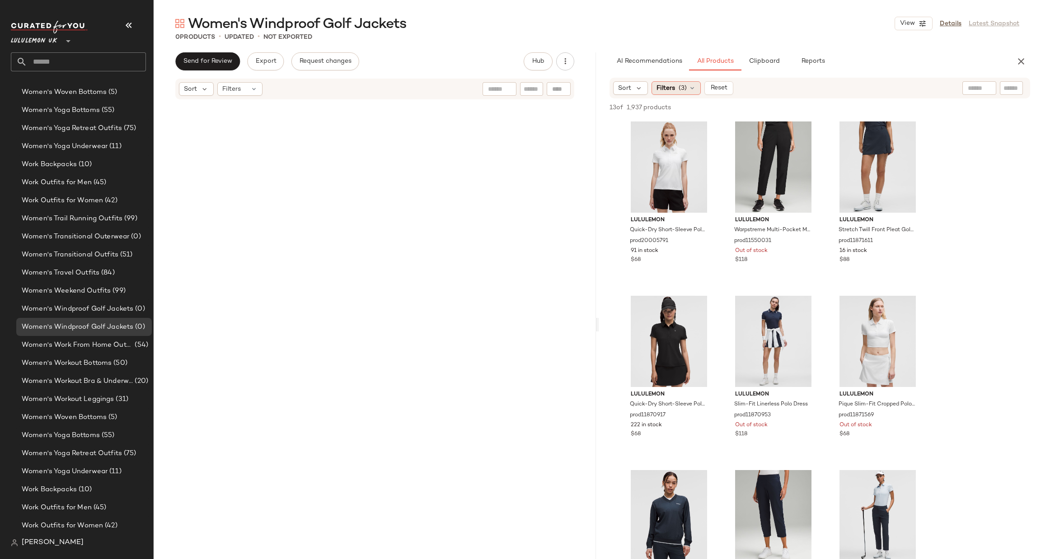
click at [674, 94] on div "Filters (3)" at bounding box center [676, 88] width 49 height 14
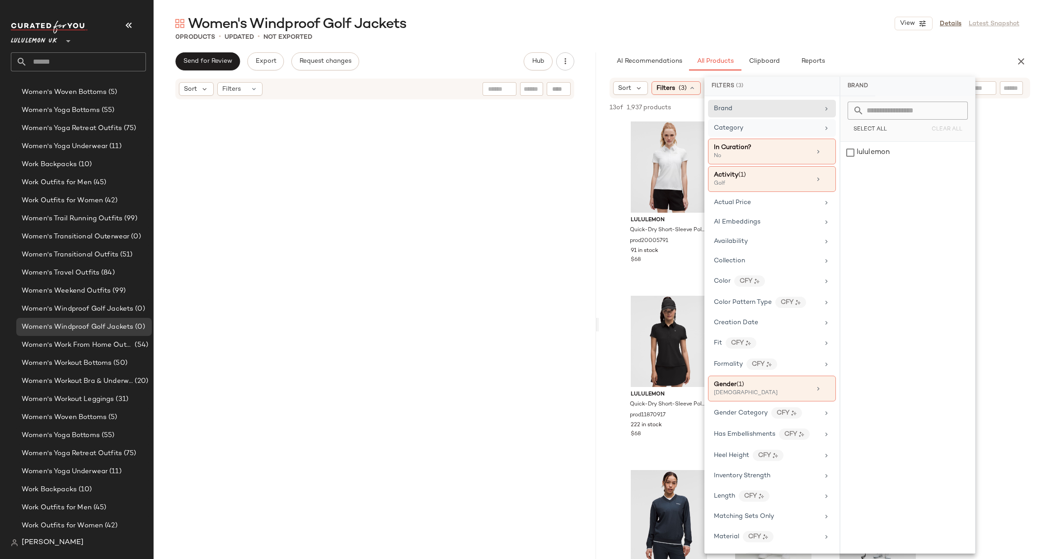
click at [761, 128] on div "Category" at bounding box center [766, 127] width 105 height 9
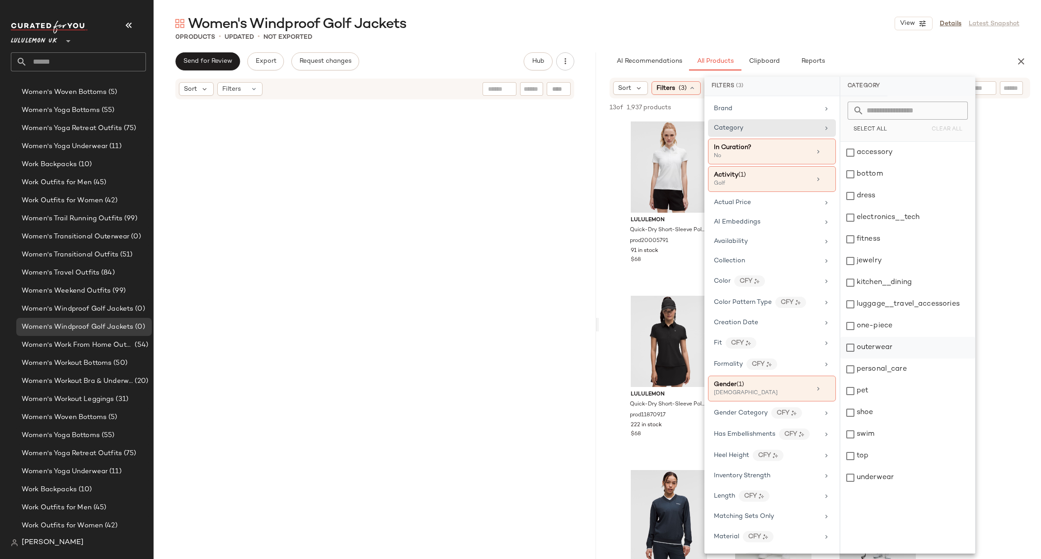
click at [884, 342] on div "outerwear" at bounding box center [907, 348] width 135 height 22
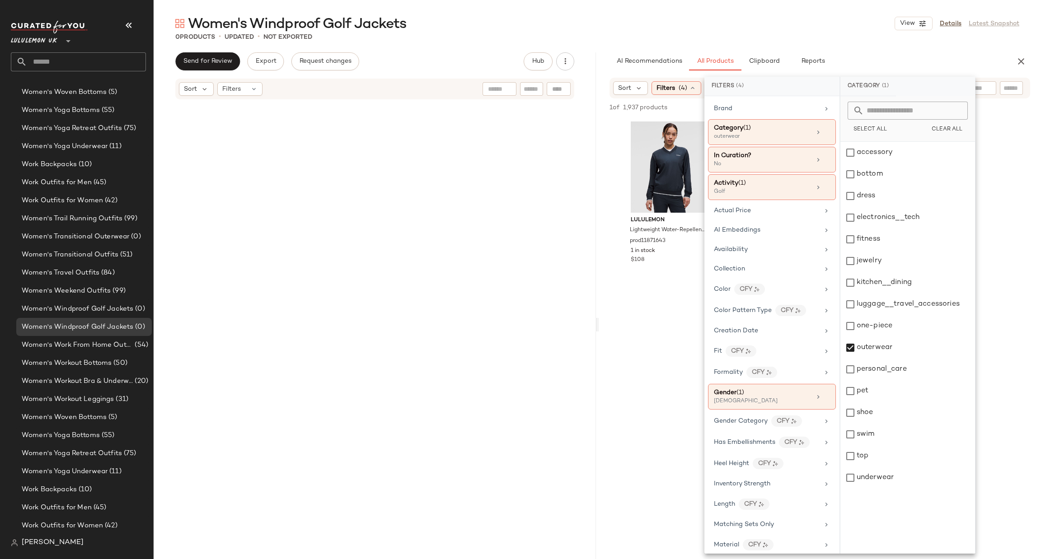
click at [615, 230] on div "lululemon Lightweight Water-Repellent Golf Shell prod11871643 1 in stock $108" at bounding box center [820, 201] width 442 height 167
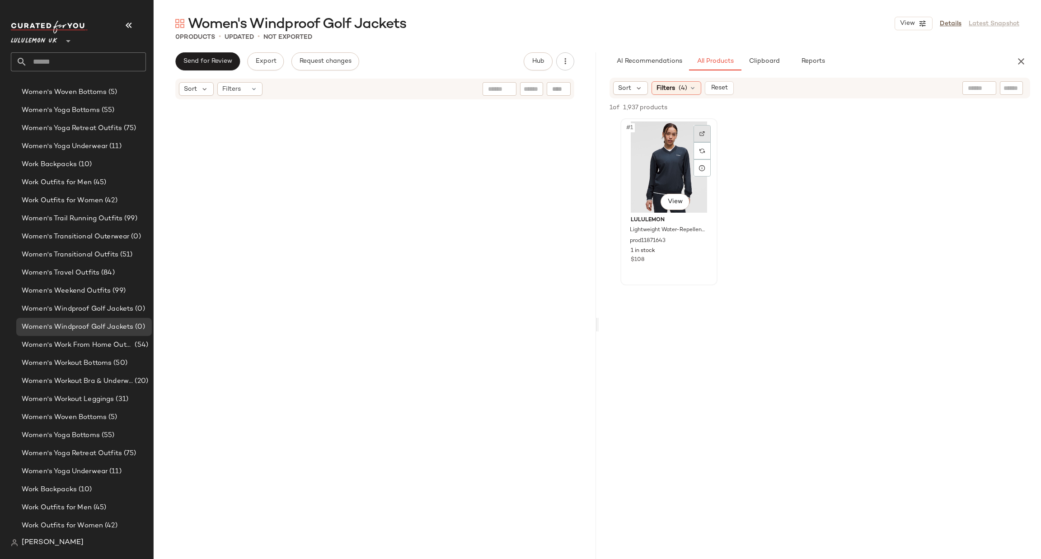
click at [699, 133] on div at bounding box center [702, 133] width 17 height 17
click at [991, 86] on div at bounding box center [939, 88] width 113 height 14
click at [706, 128] on div at bounding box center [702, 133] width 17 height 17
click at [710, 85] on span "Reset" at bounding box center [718, 87] width 17 height 7
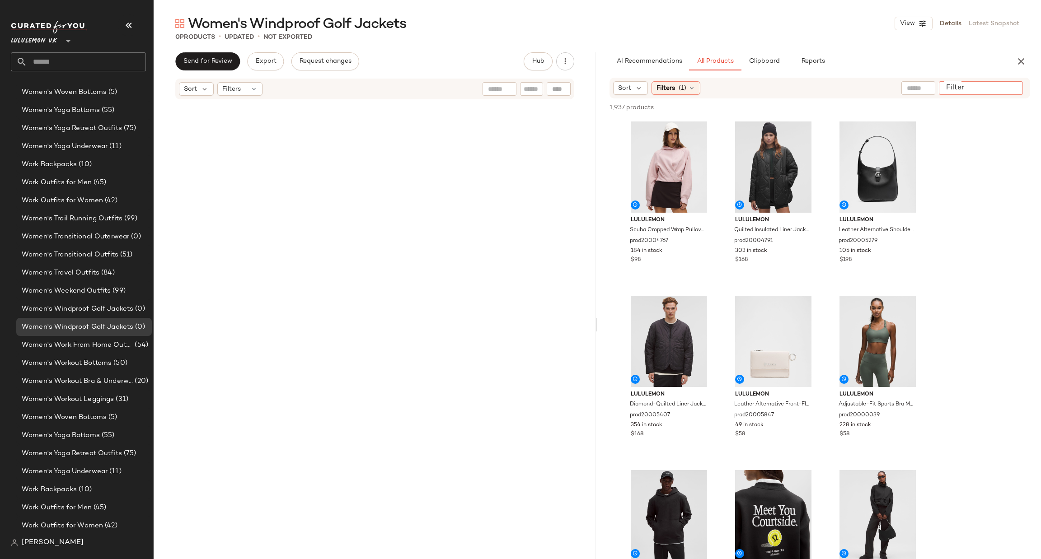
click at [1011, 87] on input "Filter" at bounding box center [981, 88] width 77 height 9
type input "*********"
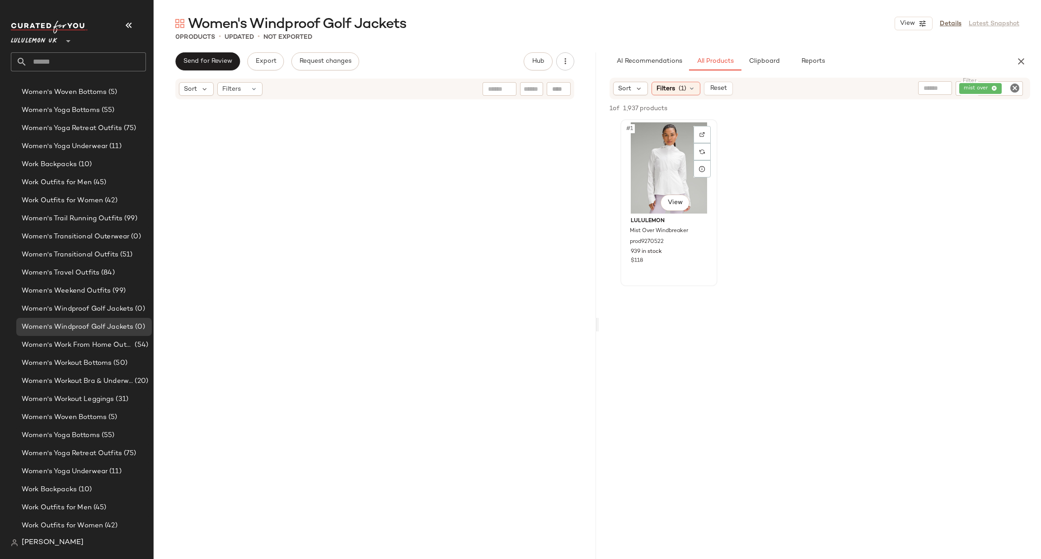
click at [669, 213] on img at bounding box center [669, 167] width 91 height 91
click at [704, 123] on div "#1 View" at bounding box center [669, 167] width 91 height 91
click at [704, 128] on div at bounding box center [702, 134] width 17 height 17
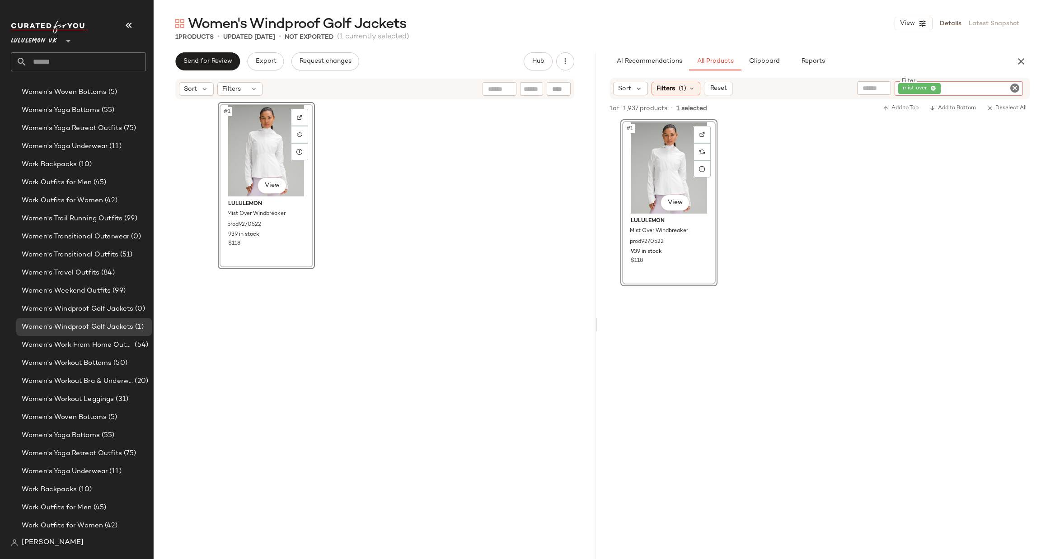
click at [996, 90] on div "mist over" at bounding box center [959, 88] width 128 height 14
click at [986, 81] on div "mist over" at bounding box center [959, 88] width 128 height 14
click at [983, 88] on input "Filter" at bounding box center [981, 88] width 77 height 9
click at [1010, 87] on icon "Clear Filter" at bounding box center [1014, 88] width 11 height 11
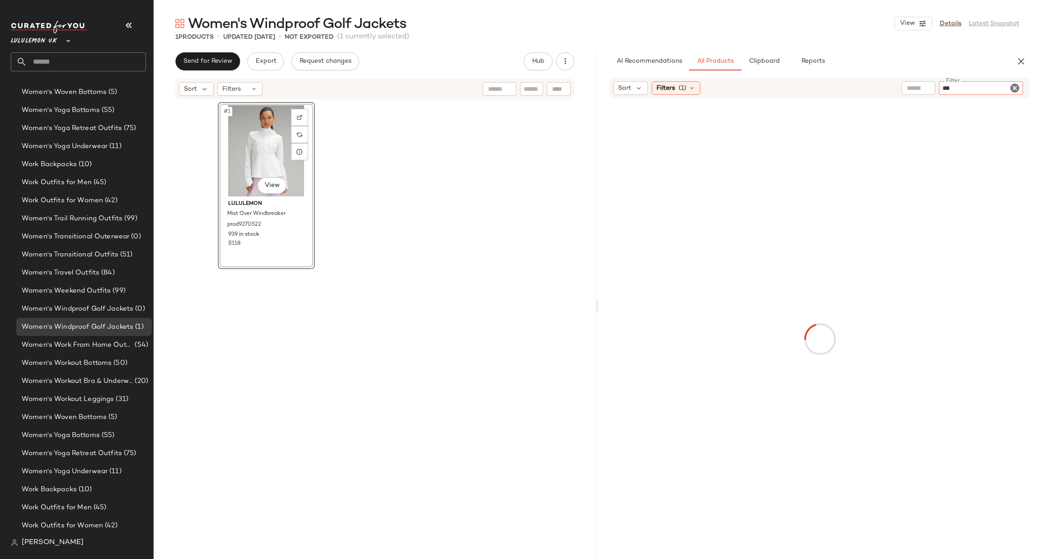
type input "****"
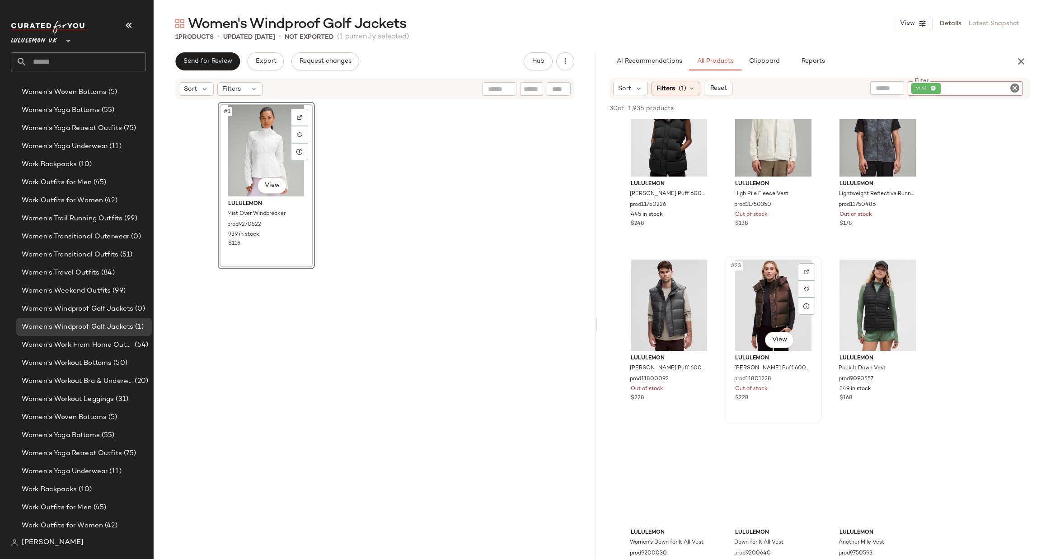
scroll to position [1084, 0]
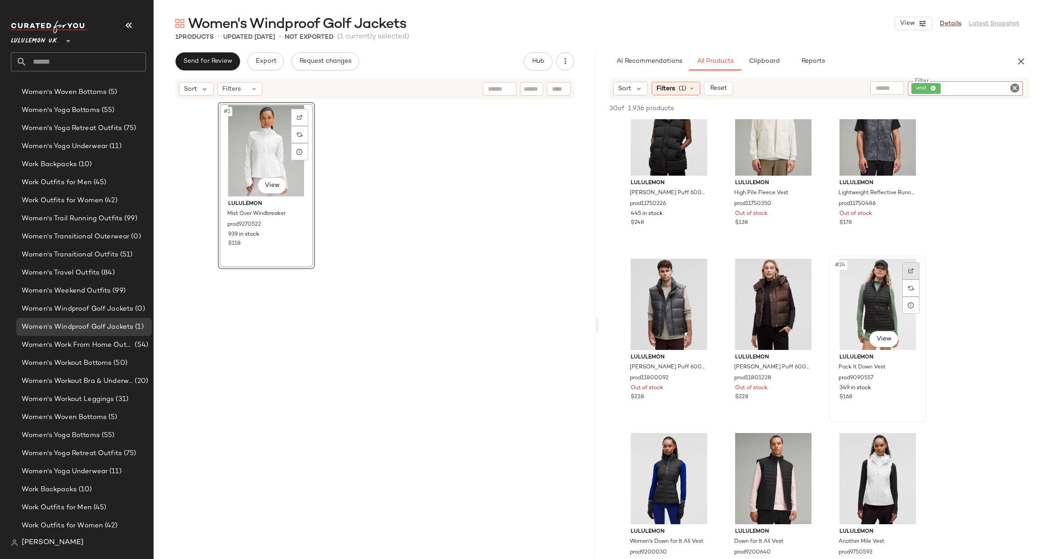
click at [911, 271] on img at bounding box center [910, 270] width 5 height 5
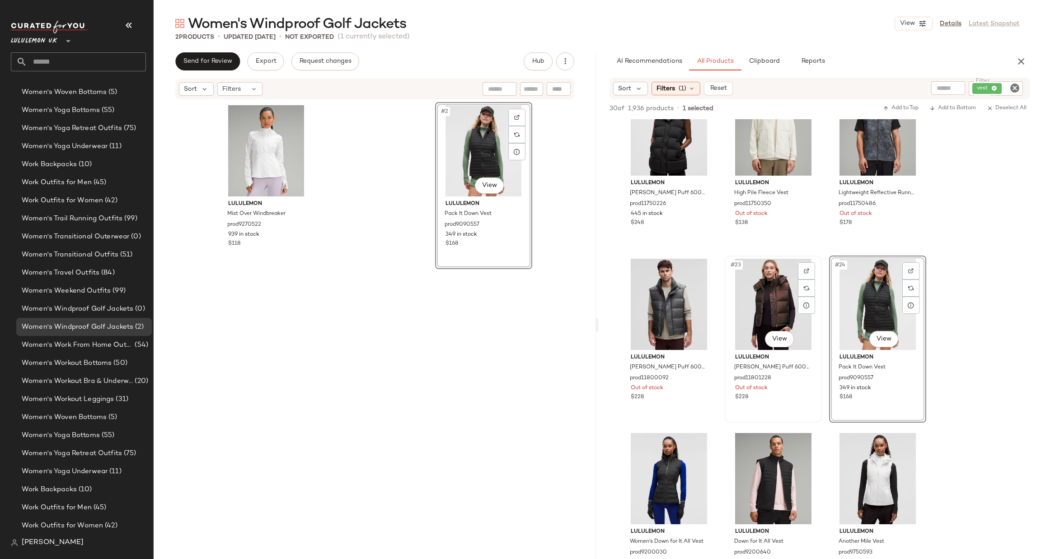
scroll to position [1220, 0]
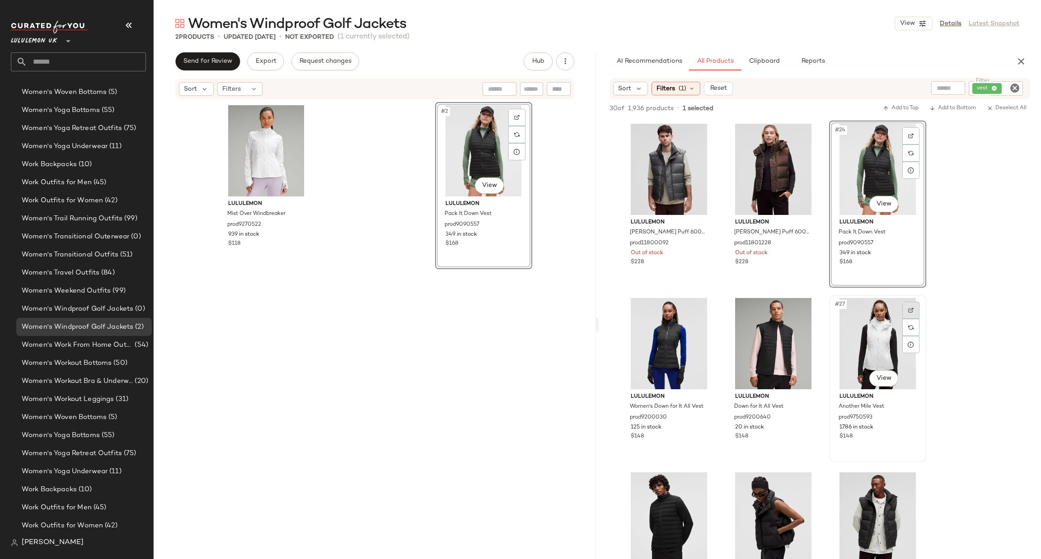
click at [906, 306] on div at bounding box center [910, 310] width 17 height 17
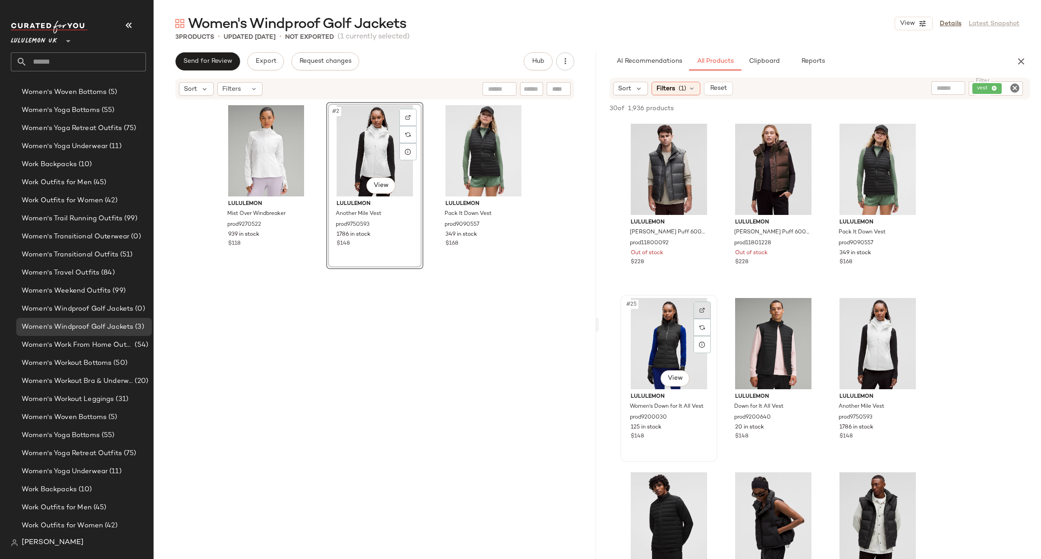
click at [705, 311] on div at bounding box center [702, 310] width 17 height 17
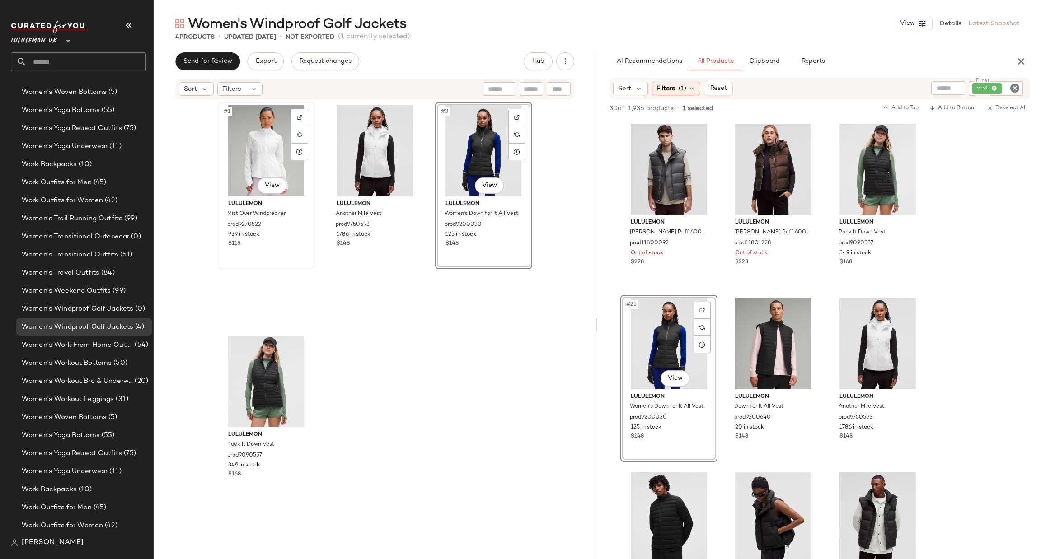
click at [256, 160] on div "#1 View" at bounding box center [266, 150] width 91 height 91
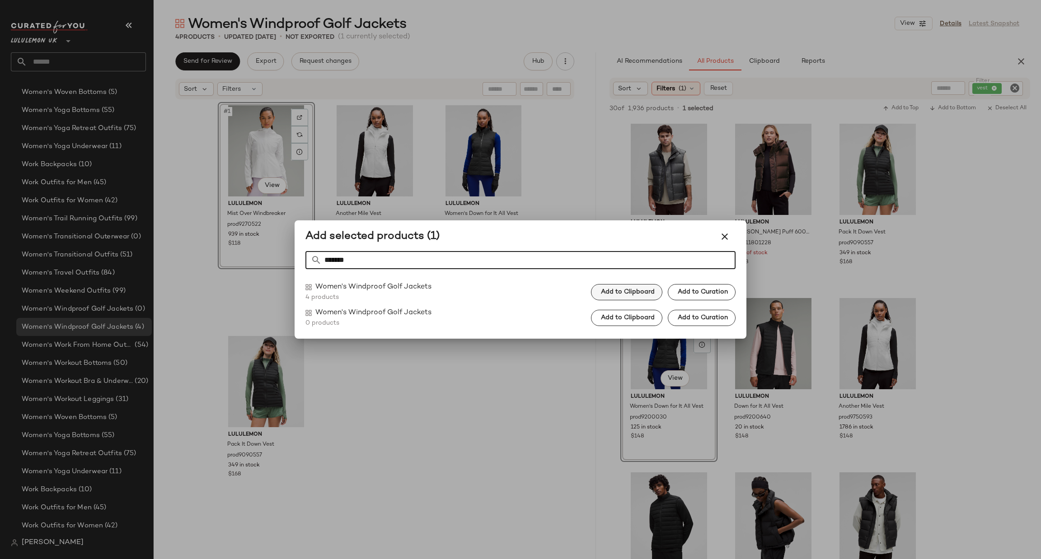
type input "*******"
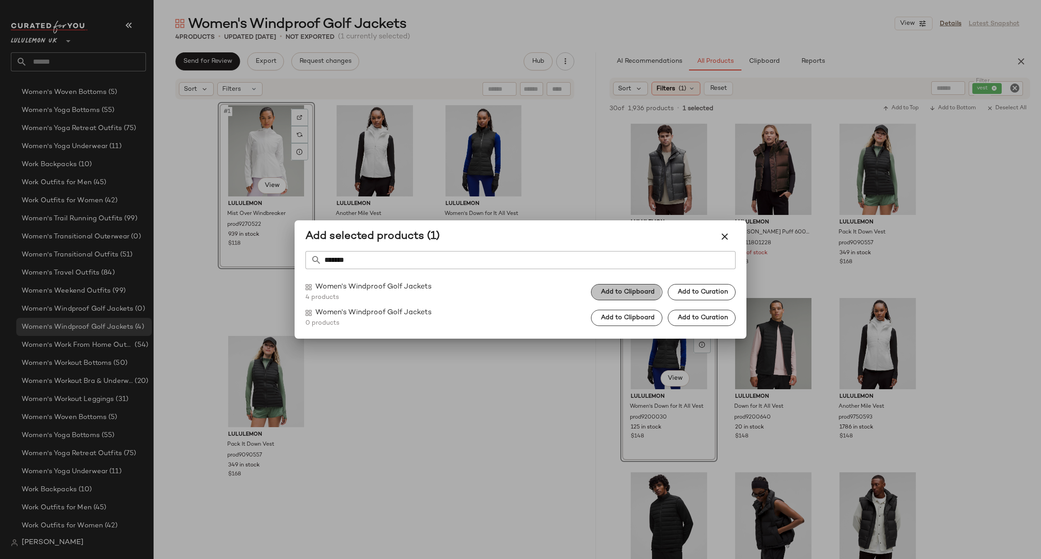
click at [631, 296] on button "Add to Clipboard" at bounding box center [626, 292] width 71 height 16
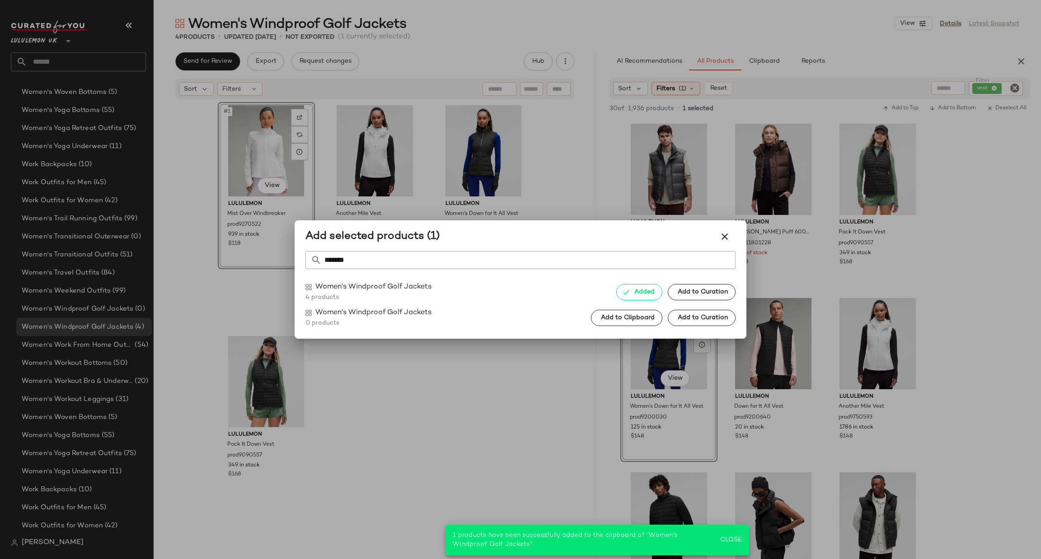
click at [565, 163] on div at bounding box center [520, 279] width 1041 height 559
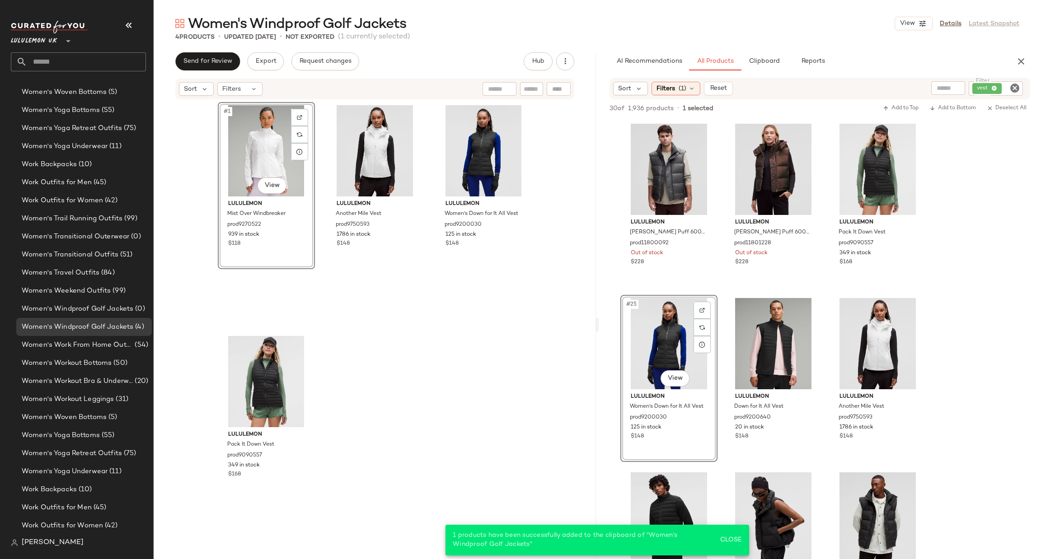
click at [263, 154] on div "#1 View" at bounding box center [266, 150] width 91 height 91
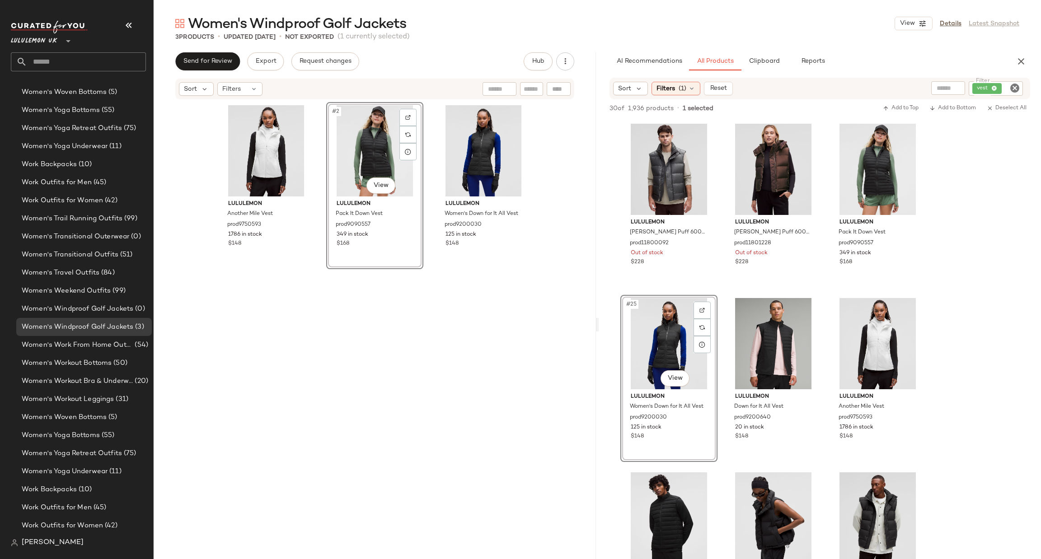
click at [989, 80] on div "Sort Filters (1) Reset Filter vest Filter" at bounding box center [820, 89] width 421 height 22
click at [1018, 84] on icon "Clear Filter" at bounding box center [1014, 88] width 11 height 11
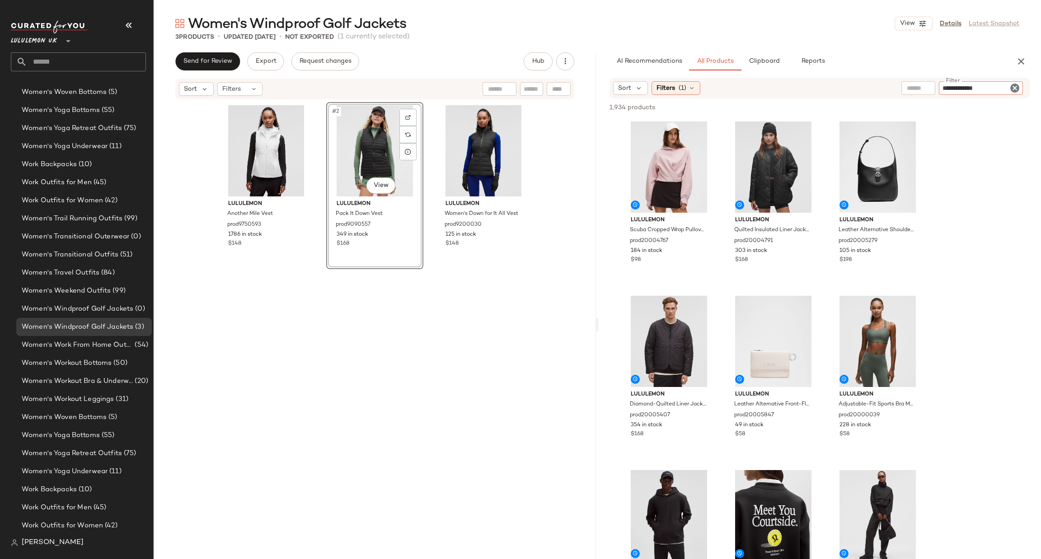
type input "**********"
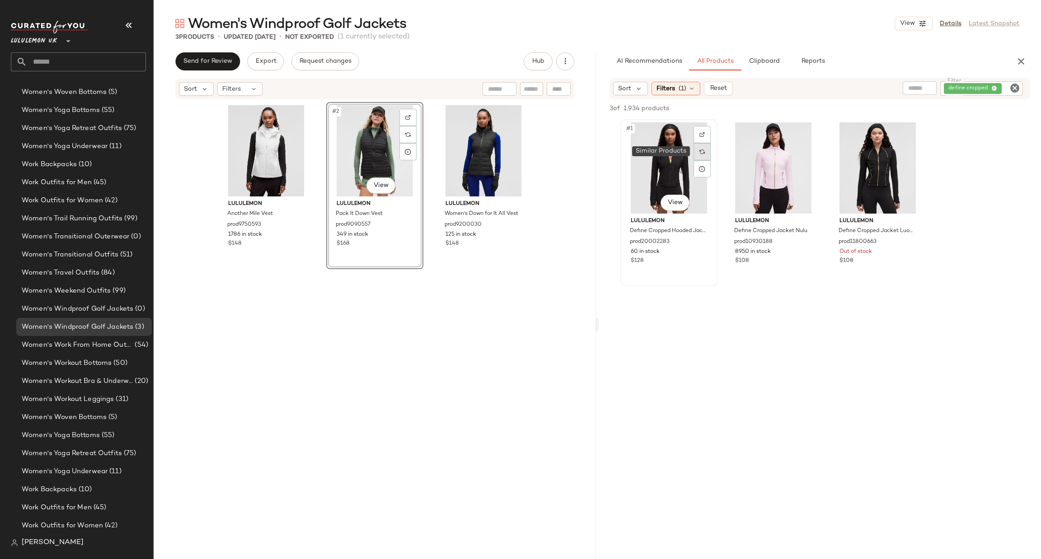
click at [706, 144] on div at bounding box center [702, 151] width 17 height 17
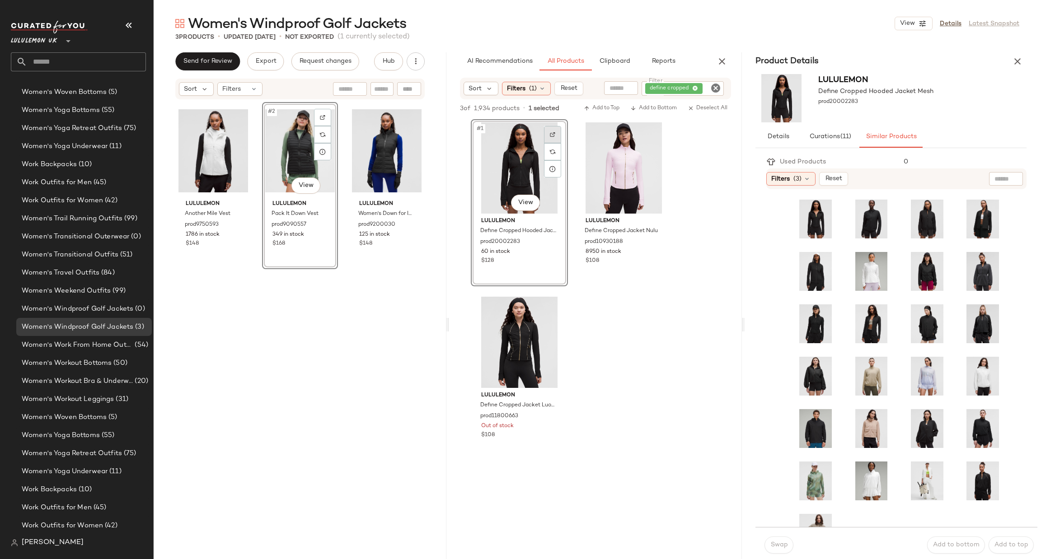
click at [559, 130] on div at bounding box center [552, 134] width 17 height 17
click at [39, 65] on input "text" at bounding box center [86, 61] width 119 height 19
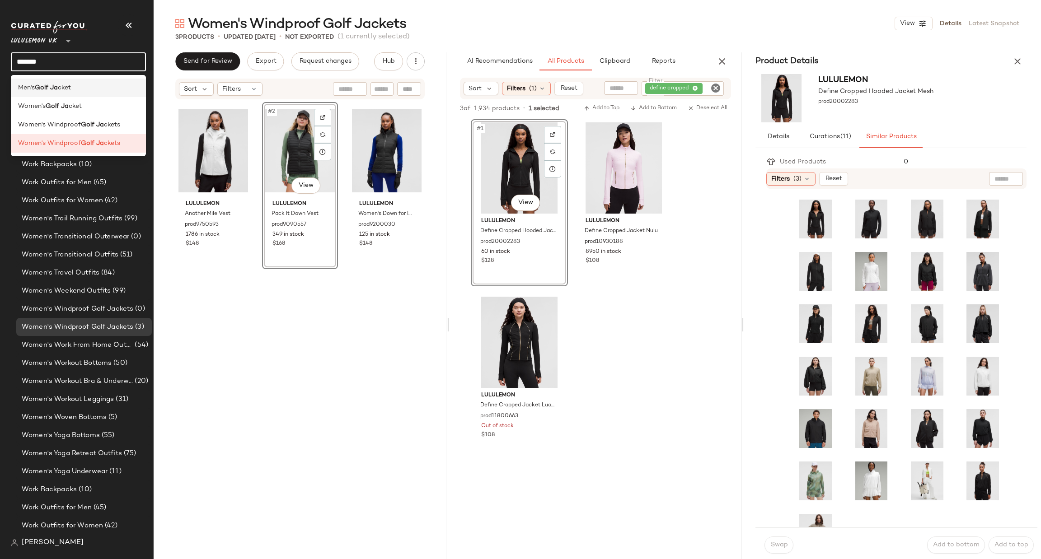
type input "*******"
click at [44, 89] on b "Golf Ja" at bounding box center [46, 87] width 23 height 9
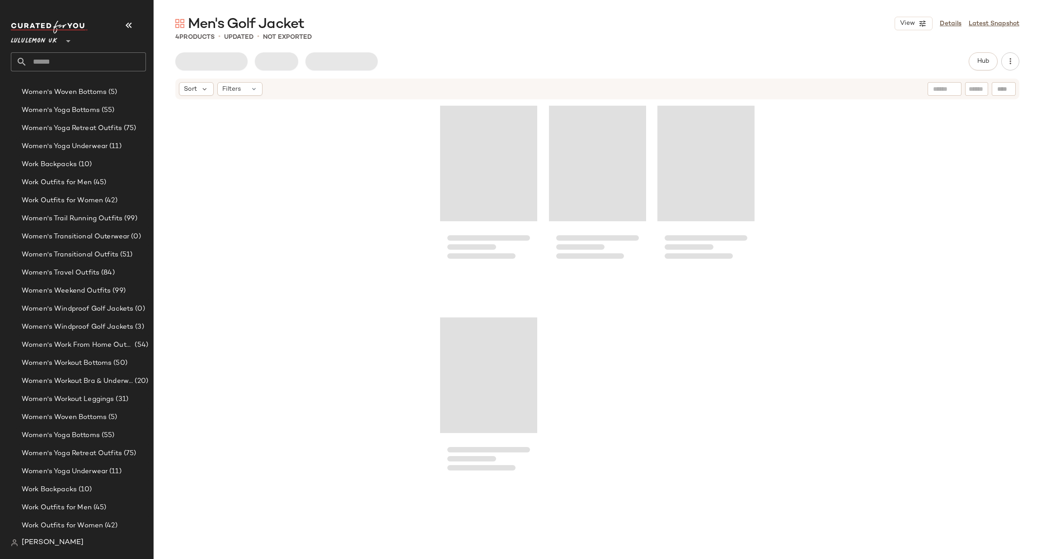
click at [61, 71] on div "Lululemon UK **" at bounding box center [82, 46] width 142 height 56
click at [66, 65] on input "text" at bounding box center [86, 61] width 119 height 19
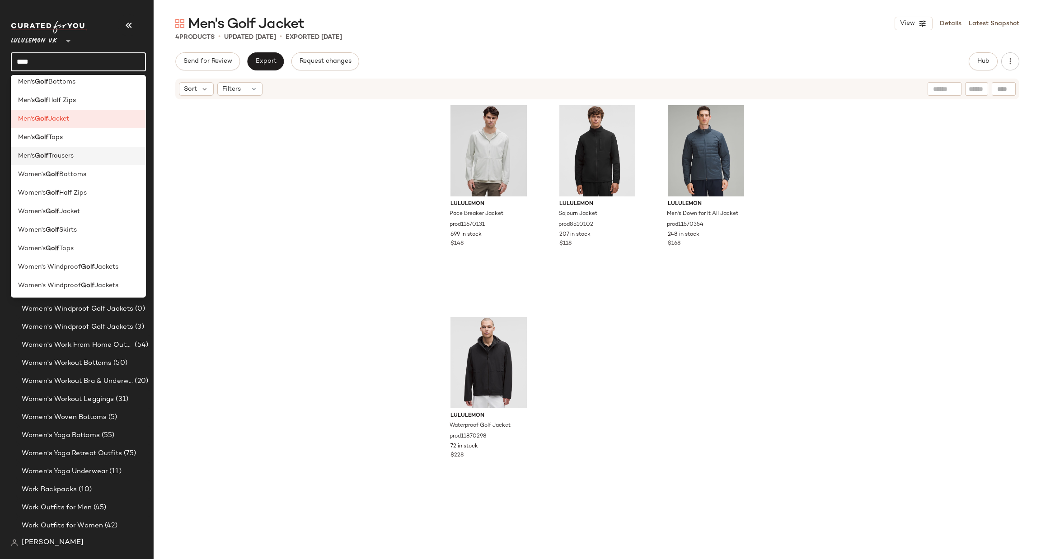
scroll to position [7, 0]
type input "****"
click at [122, 268] on div "Women's Windproof Golf Jackets" at bounding box center [78, 266] width 121 height 9
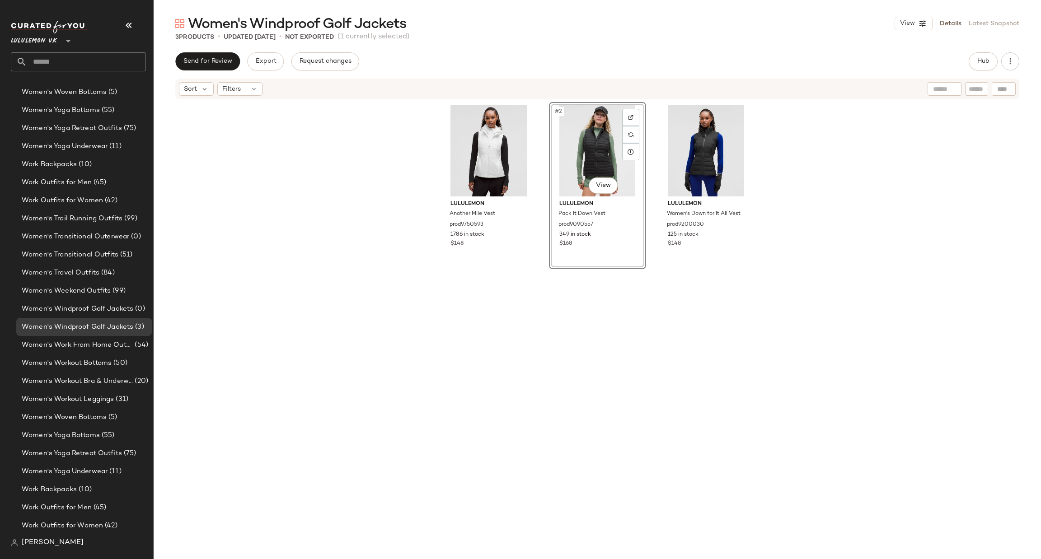
click at [95, 59] on input "text" at bounding box center [86, 61] width 119 height 19
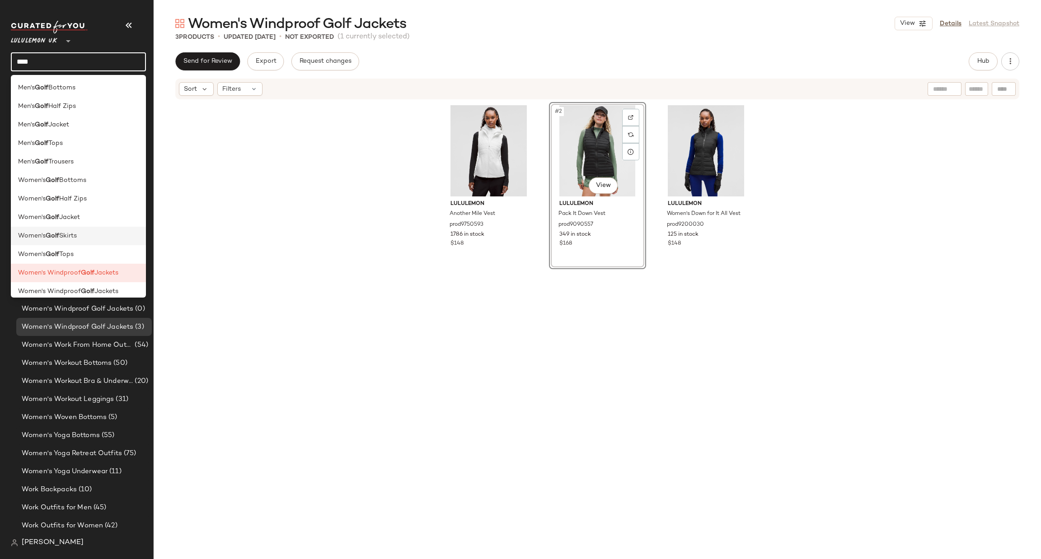
scroll to position [7, 0]
type input "****"
click at [97, 280] on span "Jackets" at bounding box center [106, 284] width 24 height 9
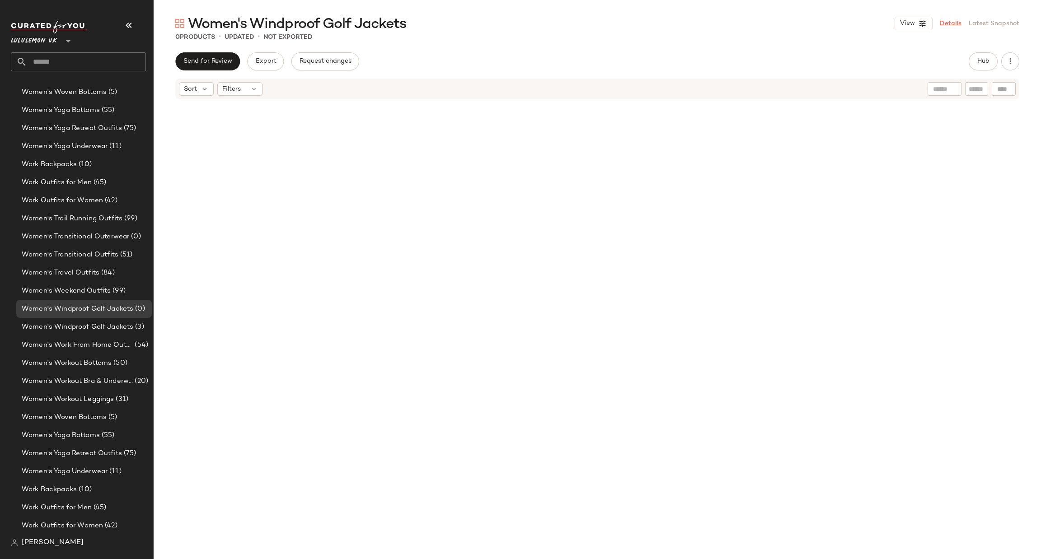
click at [951, 27] on link "Details" at bounding box center [951, 23] width 22 height 9
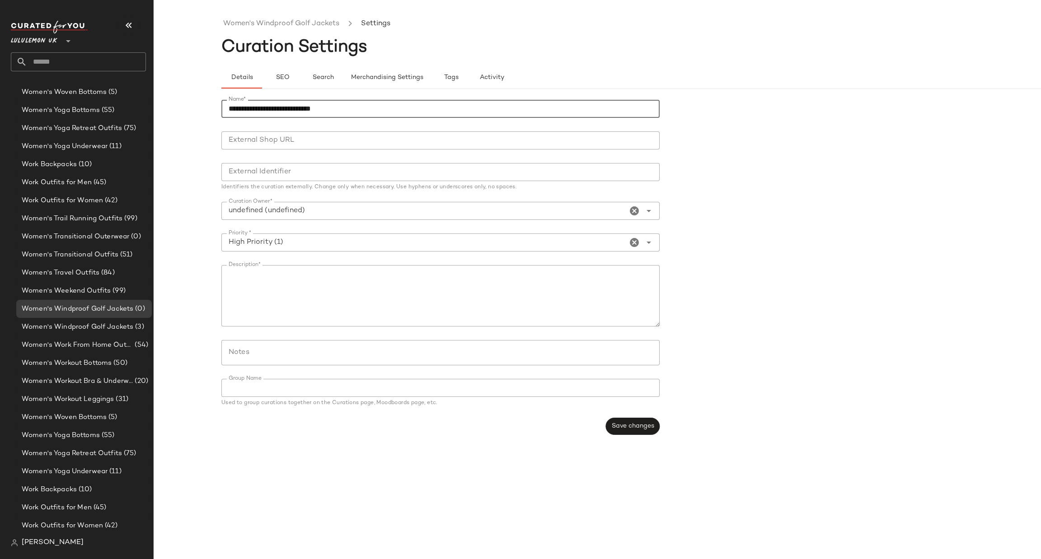
drag, startPoint x: 260, startPoint y: 109, endPoint x: 176, endPoint y: 136, distance: 88.0
click at [176, 136] on div "**********" at bounding box center [520, 286] width 1041 height 545
type input "**********"
click at [623, 430] on span "Save changes" at bounding box center [632, 426] width 43 height 7
click at [81, 310] on span "Men's Windproof Golf Jackets" at bounding box center [72, 309] width 100 height 10
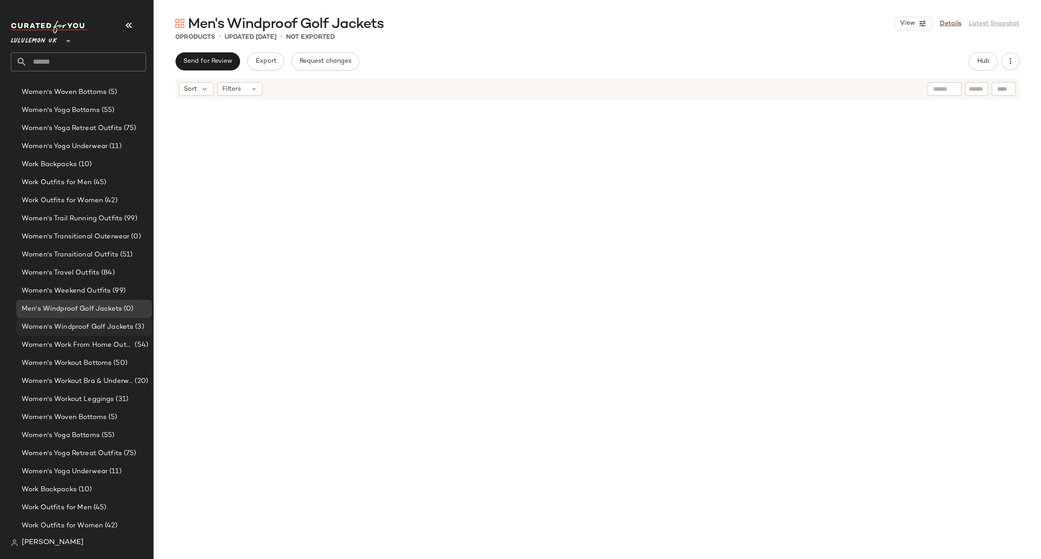
click at [86, 327] on span "Women's Windproof Golf Jackets" at bounding box center [78, 327] width 112 height 10
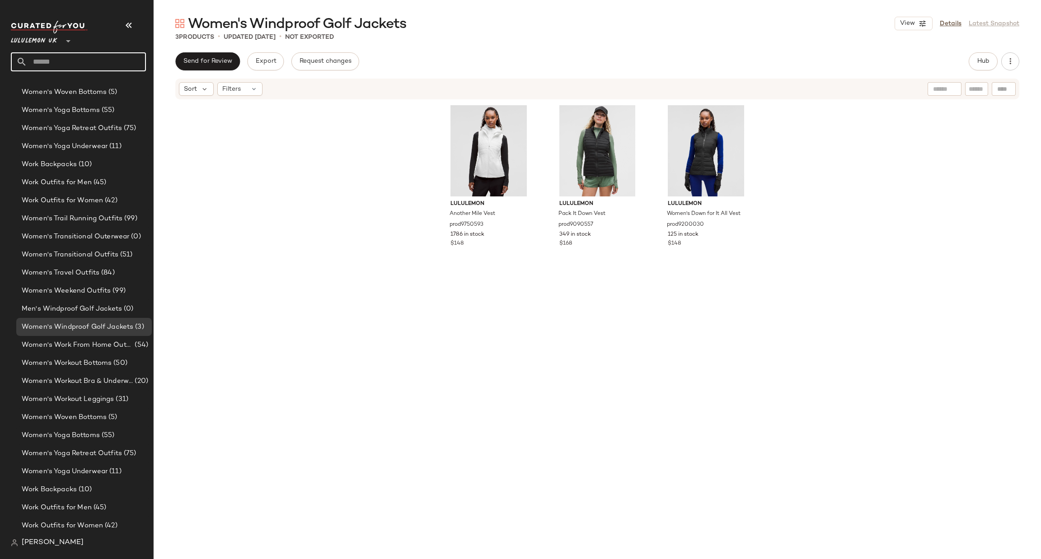
click at [98, 56] on input "text" at bounding box center [86, 61] width 119 height 19
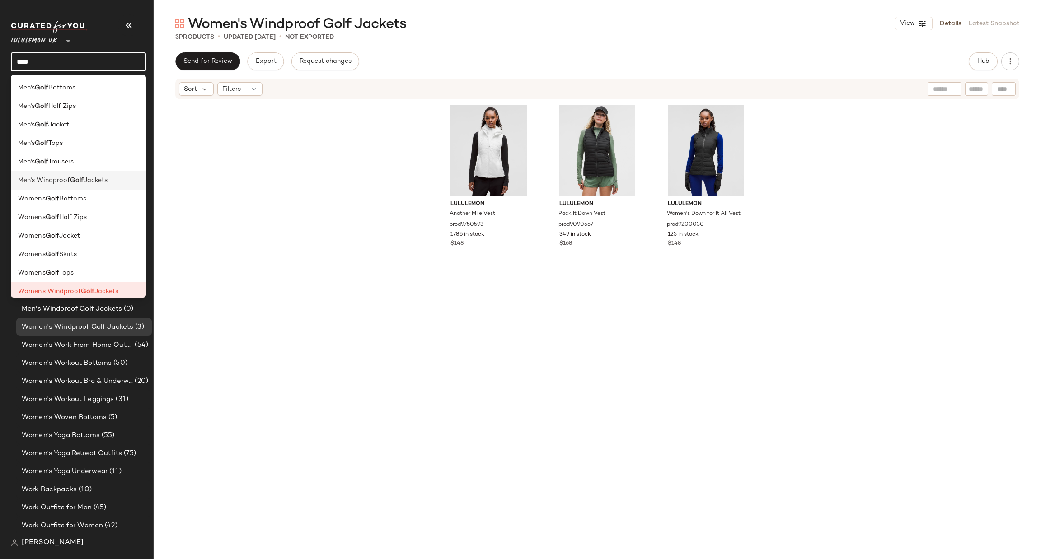
type input "****"
click at [72, 178] on b "Golf" at bounding box center [77, 180] width 14 height 9
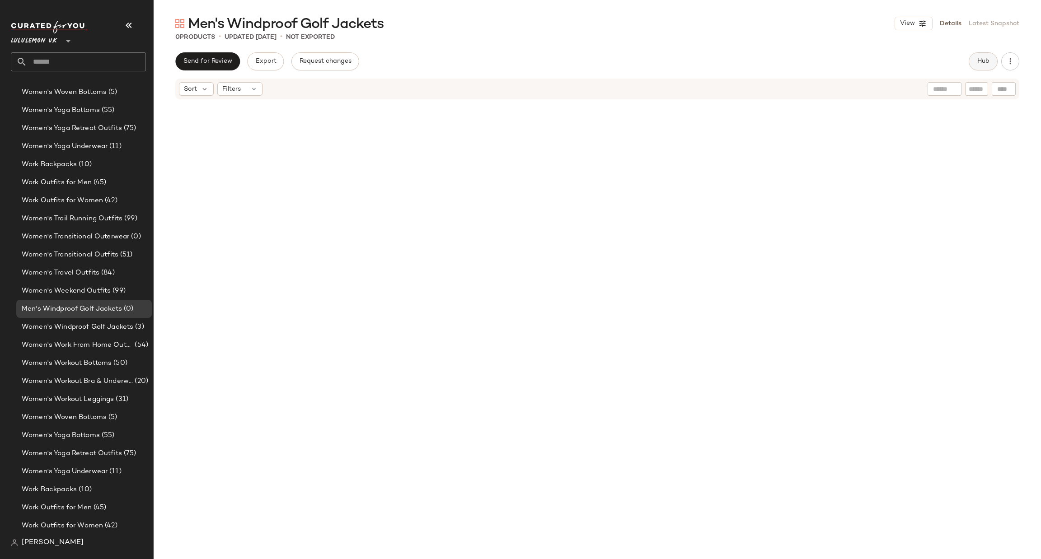
click at [982, 60] on span "Hub" at bounding box center [983, 61] width 13 height 7
click at [676, 83] on div "Filters (1)" at bounding box center [676, 88] width 49 height 14
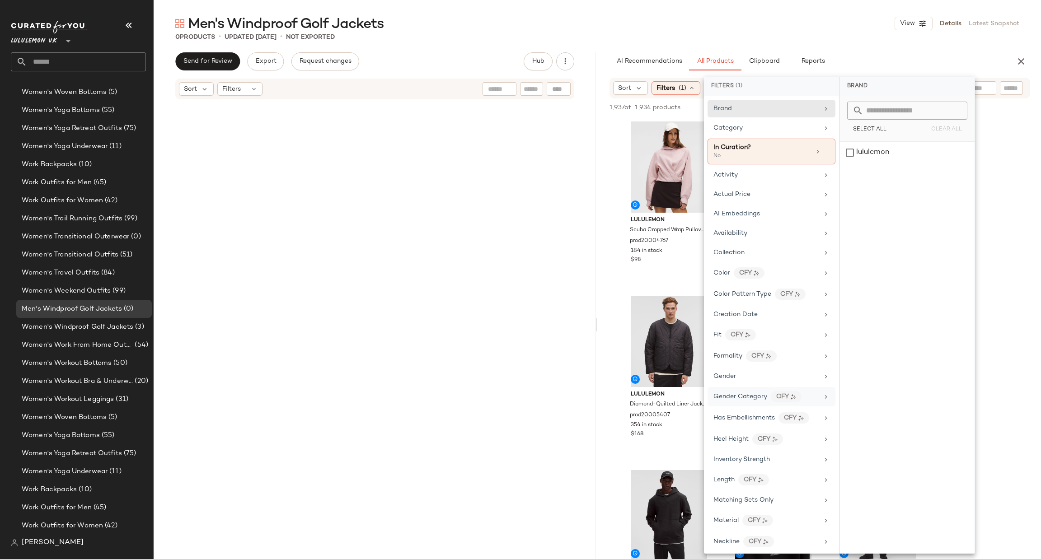
click at [737, 389] on div "Gender Category CFY" at bounding box center [772, 396] width 128 height 19
click at [739, 378] on div "Gender" at bounding box center [765, 376] width 105 height 9
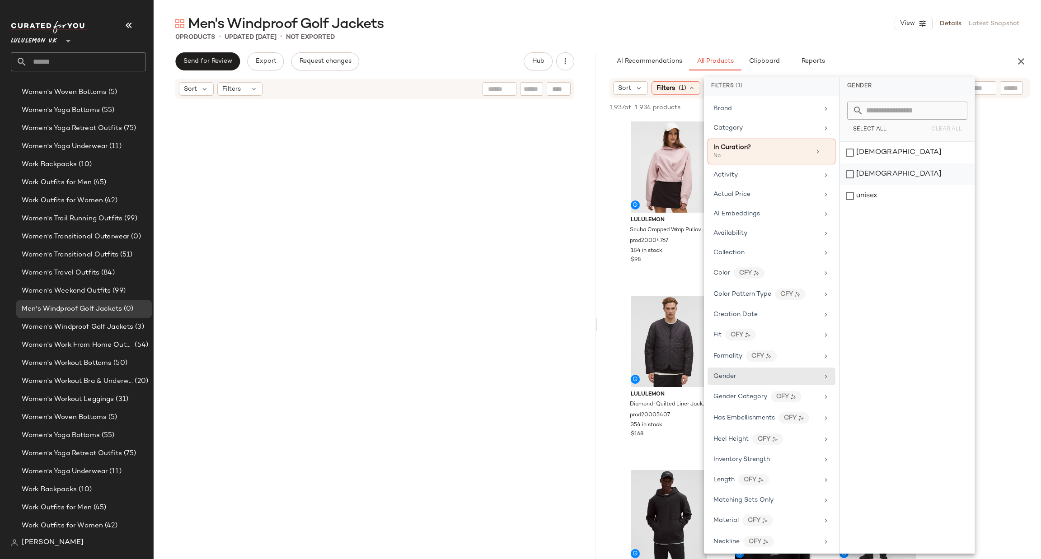
click at [854, 182] on div "[DEMOGRAPHIC_DATA]" at bounding box center [907, 175] width 135 height 22
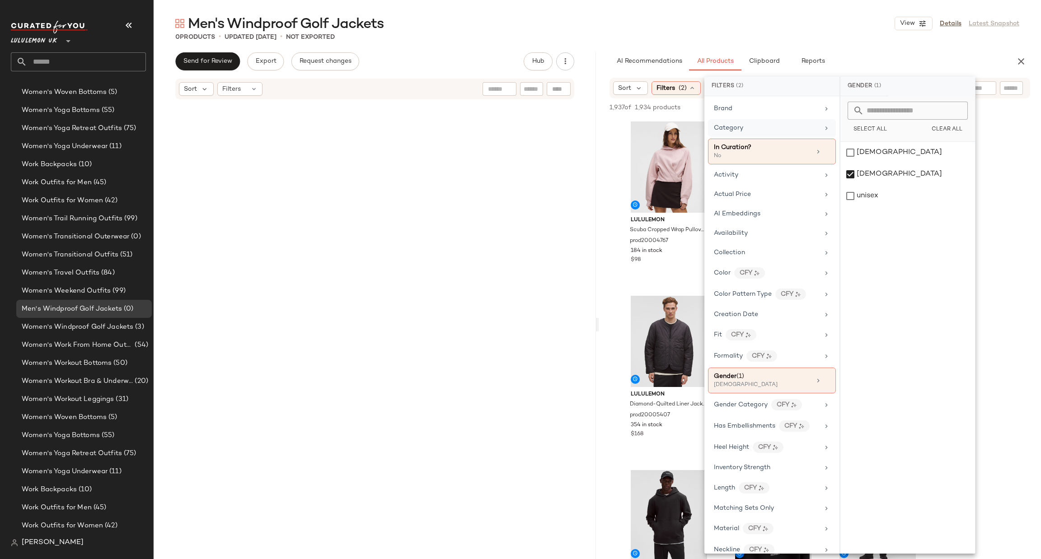
click at [762, 122] on div "Category" at bounding box center [772, 128] width 128 height 18
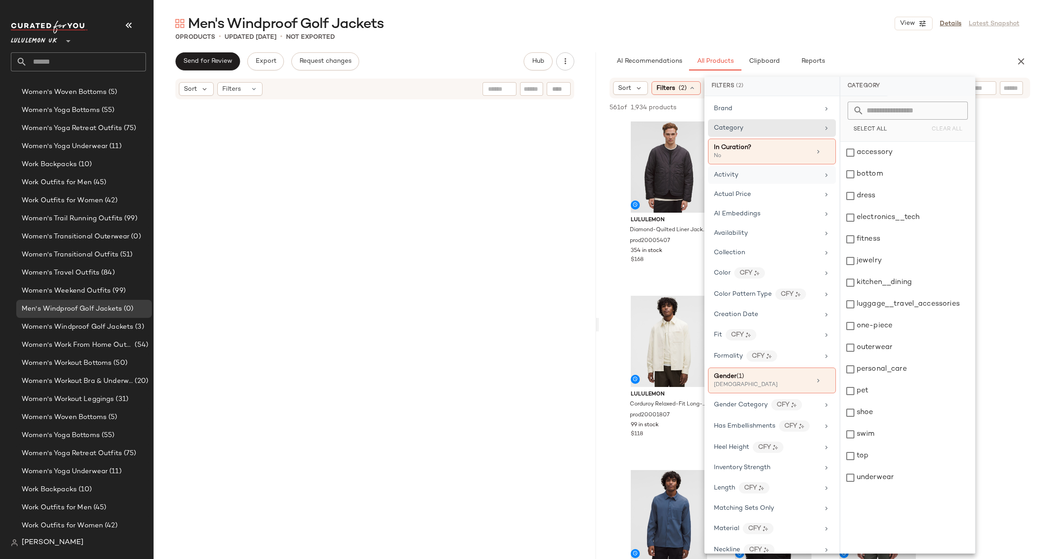
click at [740, 177] on div "Activity" at bounding box center [766, 174] width 105 height 9
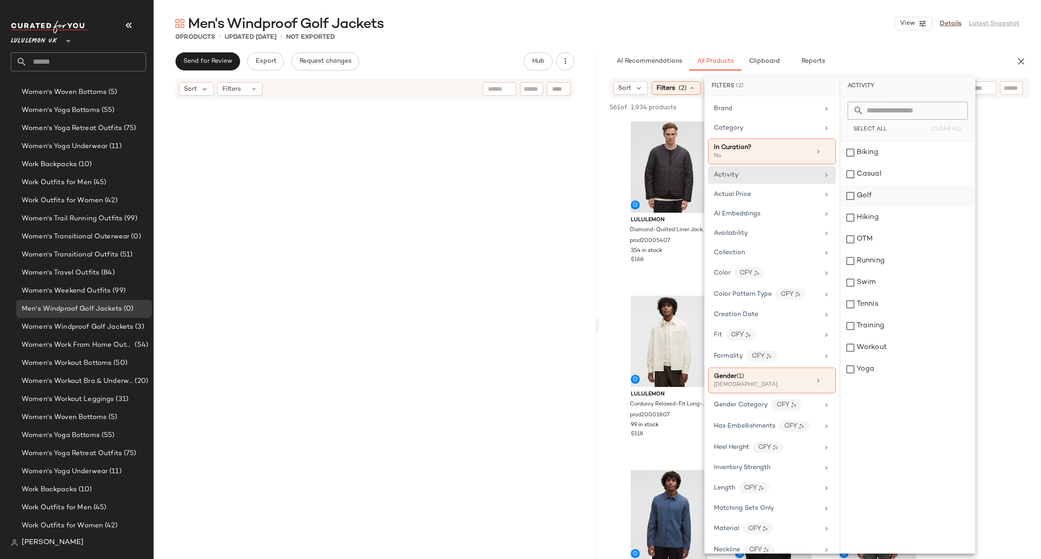
click at [890, 197] on div "Golf" at bounding box center [907, 196] width 135 height 22
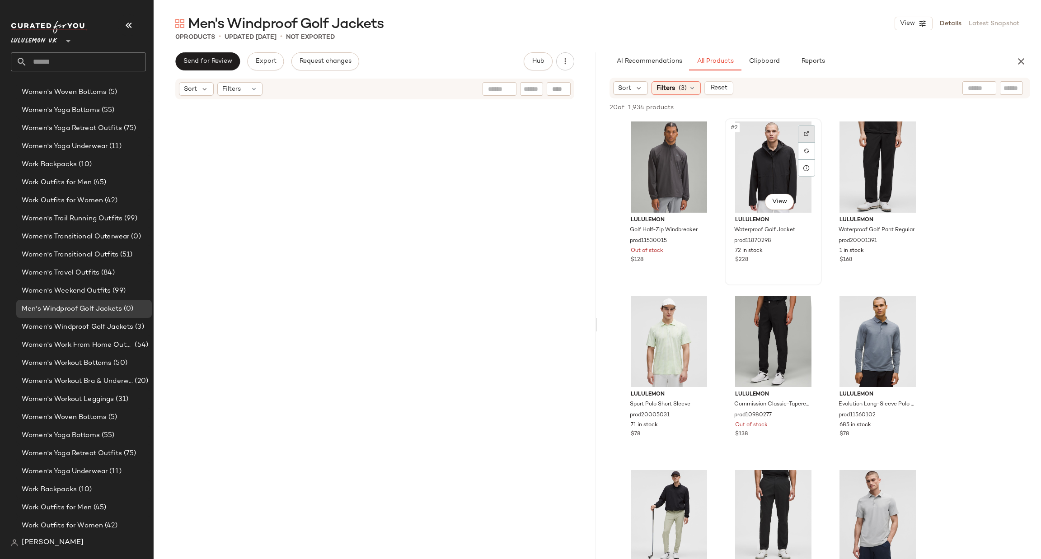
click at [811, 134] on div at bounding box center [806, 133] width 17 height 17
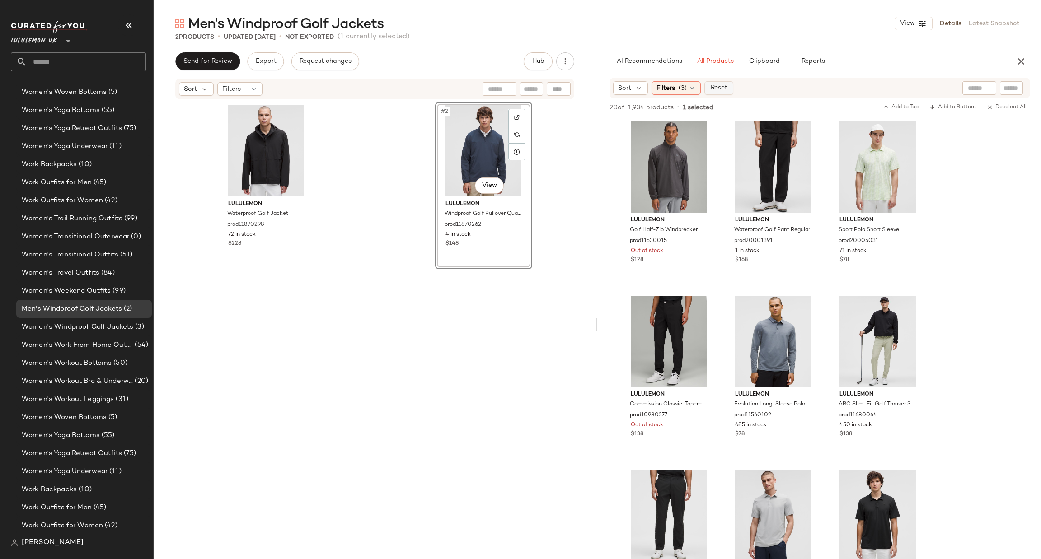
click at [722, 92] on span "Reset" at bounding box center [718, 87] width 17 height 7
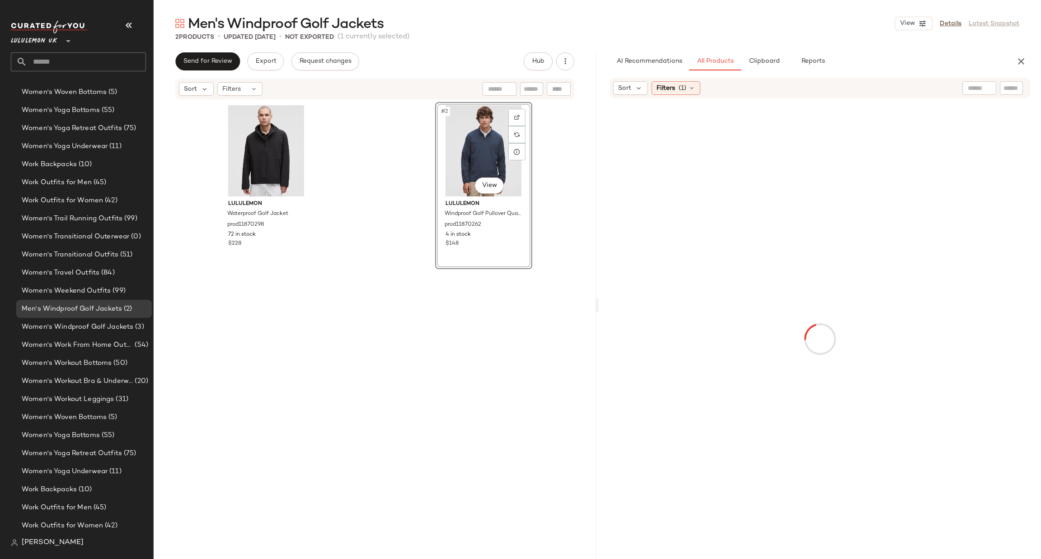
click at [1008, 90] on input "text" at bounding box center [1012, 88] width 16 height 9
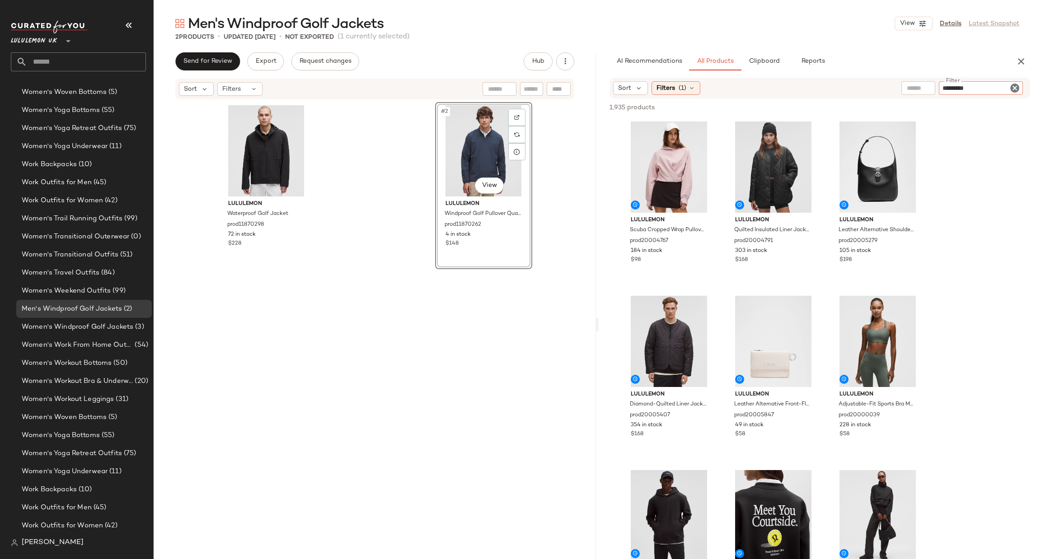
type input "**********"
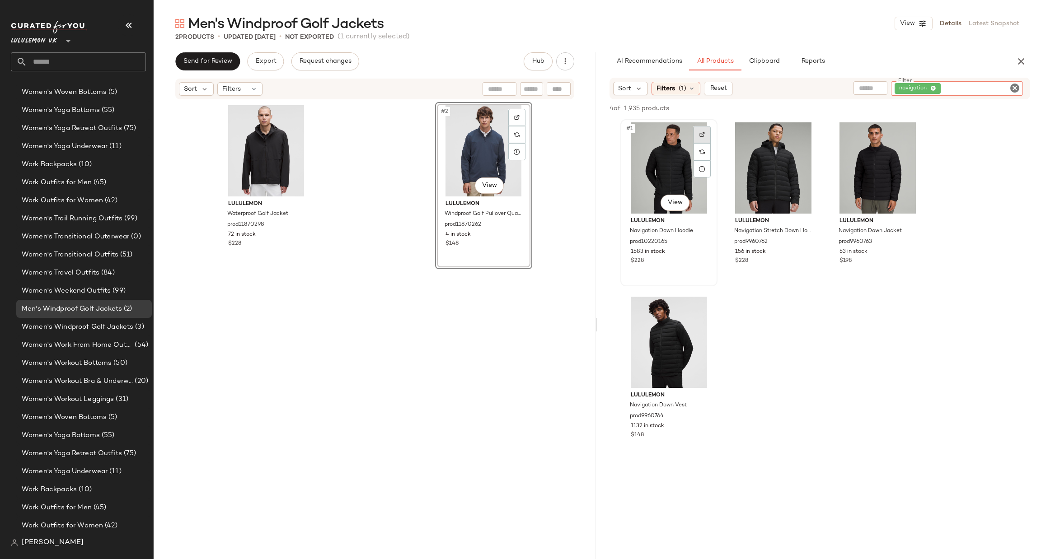
click at [708, 132] on div at bounding box center [702, 134] width 17 height 17
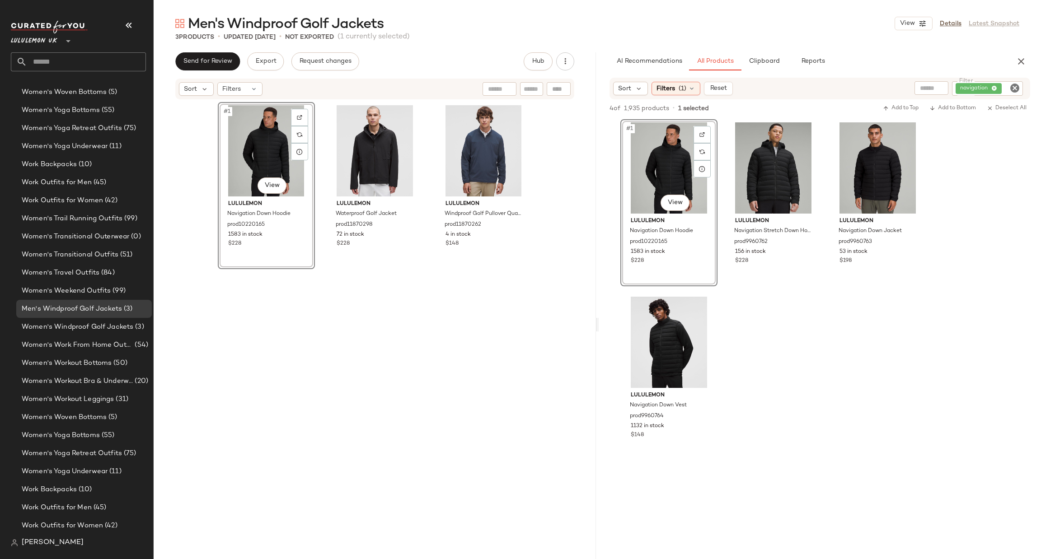
click at [1014, 85] on icon "Clear Filter" at bounding box center [1014, 88] width 11 height 11
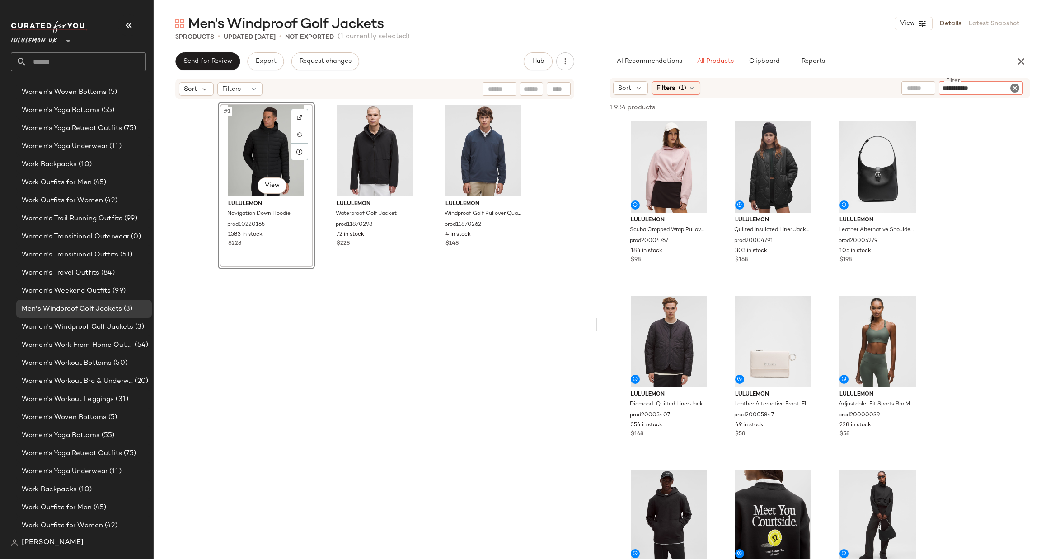
type input "**********"
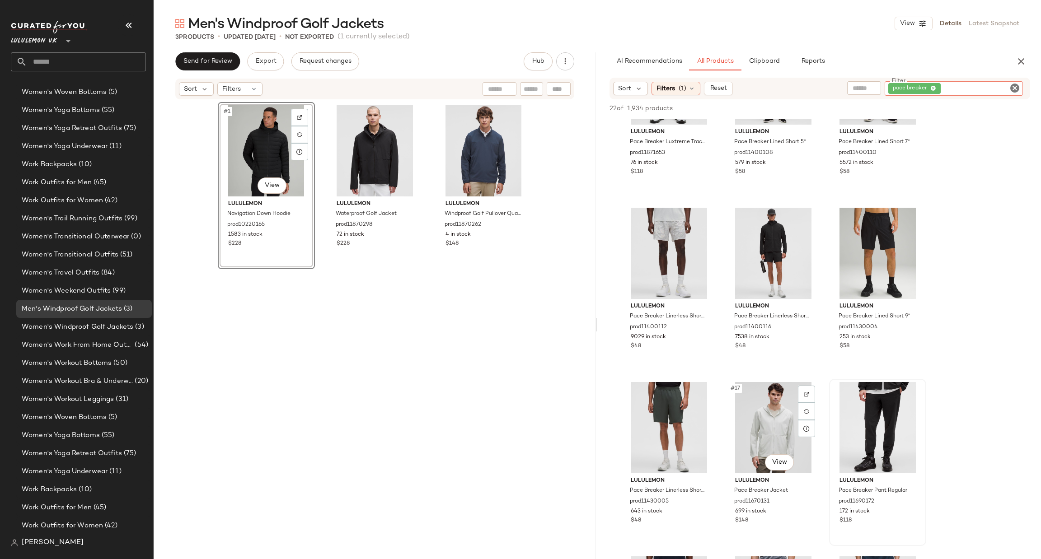
scroll to position [677, 0]
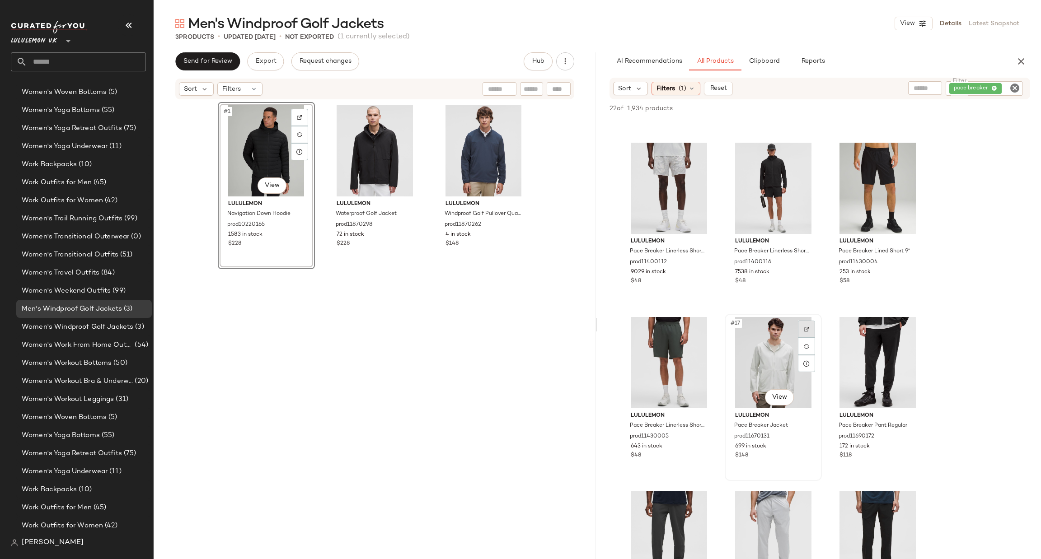
click at [809, 327] on img at bounding box center [806, 329] width 5 height 5
click at [1012, 87] on icon "Clear Filter" at bounding box center [1014, 88] width 11 height 11
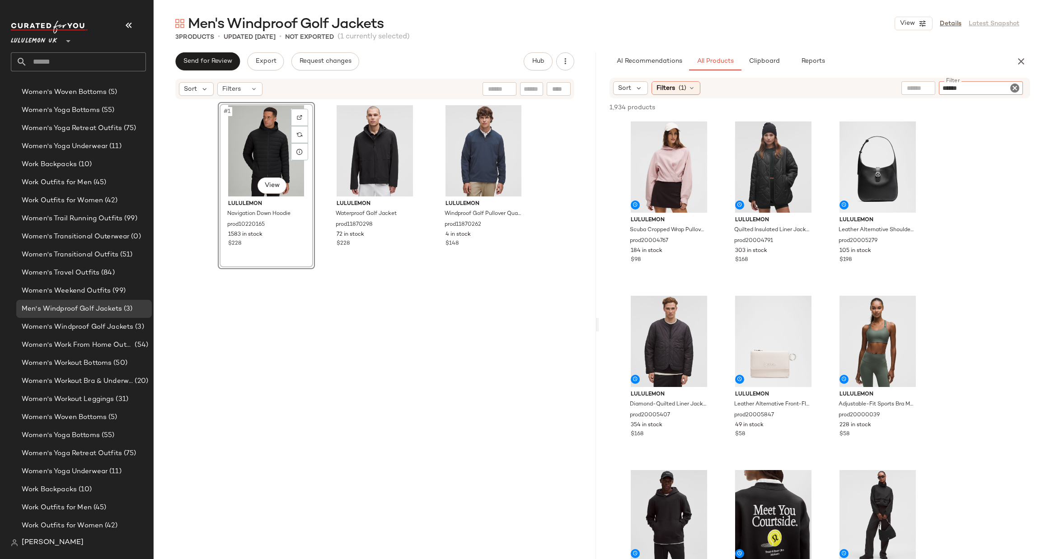
type input "*******"
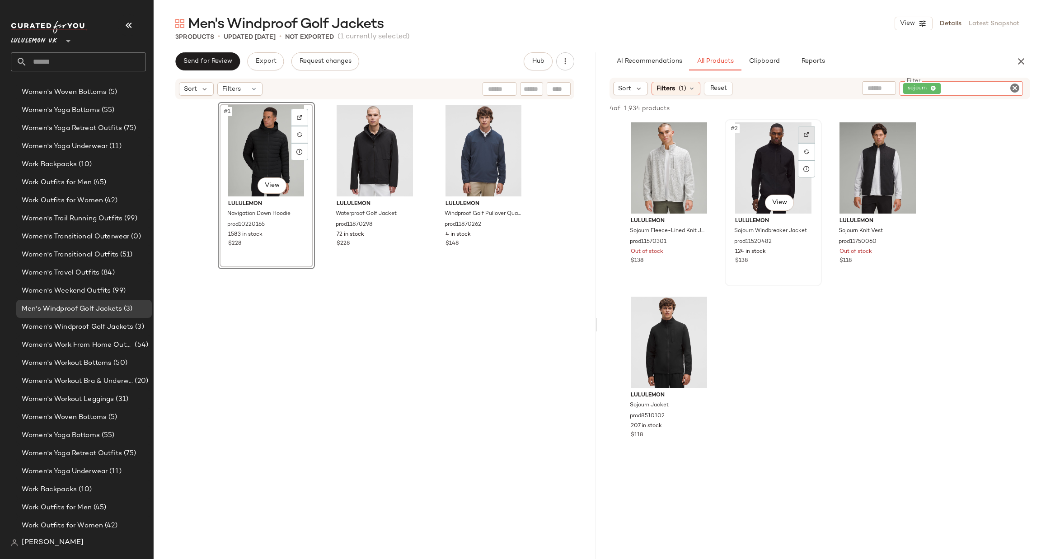
click at [802, 132] on div at bounding box center [806, 134] width 17 height 17
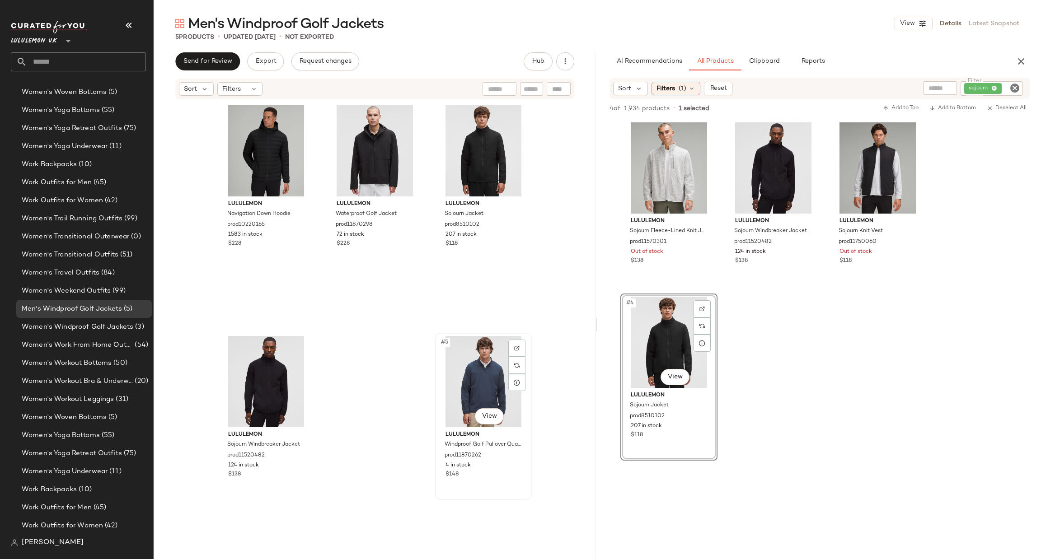
click at [475, 357] on div "#5 View" at bounding box center [483, 381] width 91 height 91
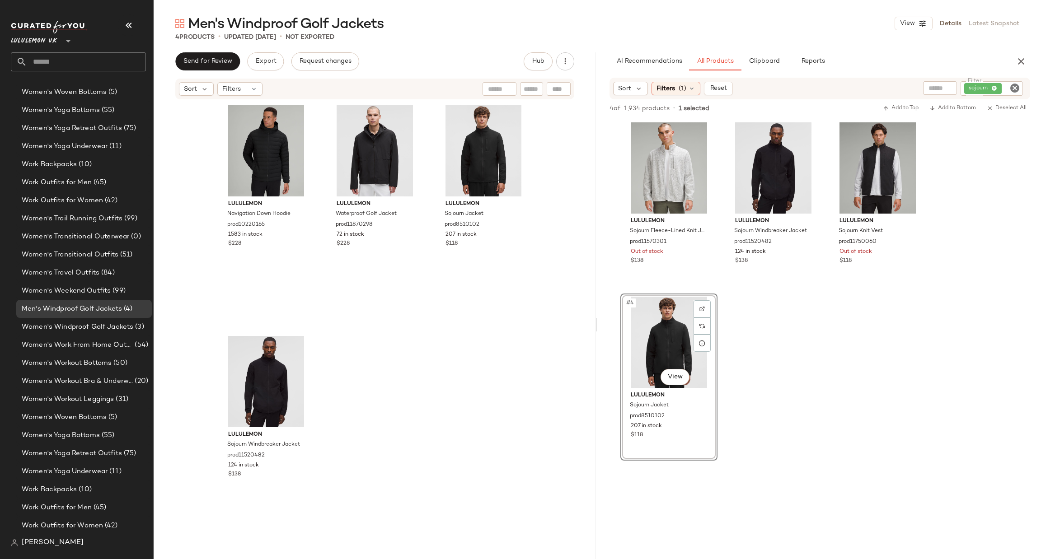
click at [108, 59] on input "text" at bounding box center [86, 61] width 119 height 19
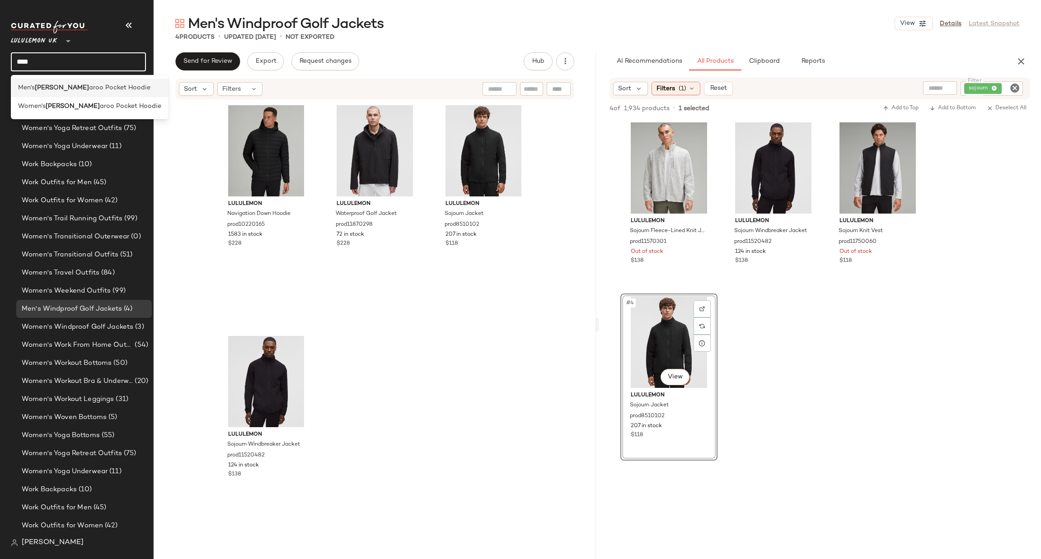
type input "****"
click at [91, 90] on span "aroo Pocket Hoodie​" at bounding box center [119, 87] width 61 height 9
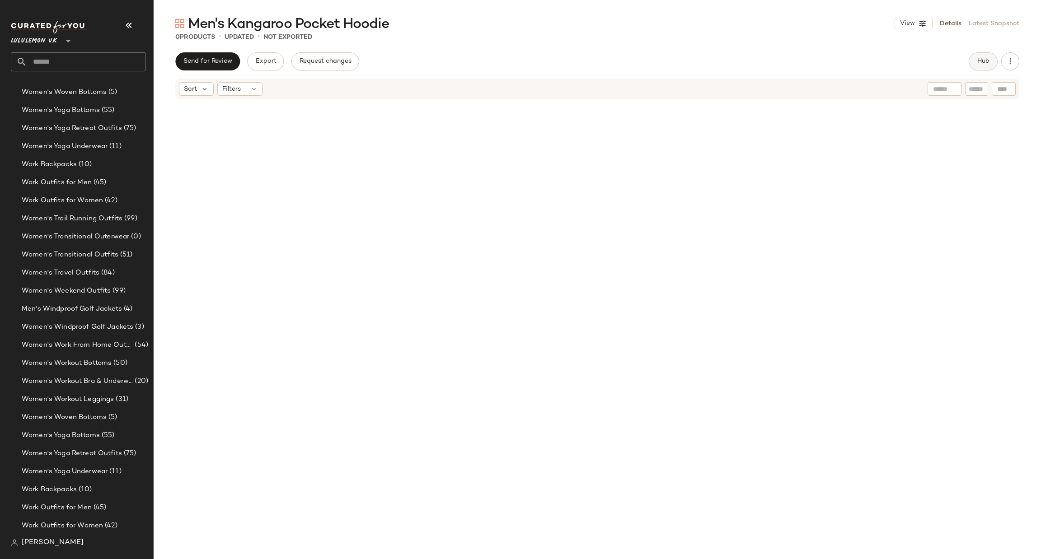
click at [986, 60] on span "Hub" at bounding box center [983, 61] width 13 height 7
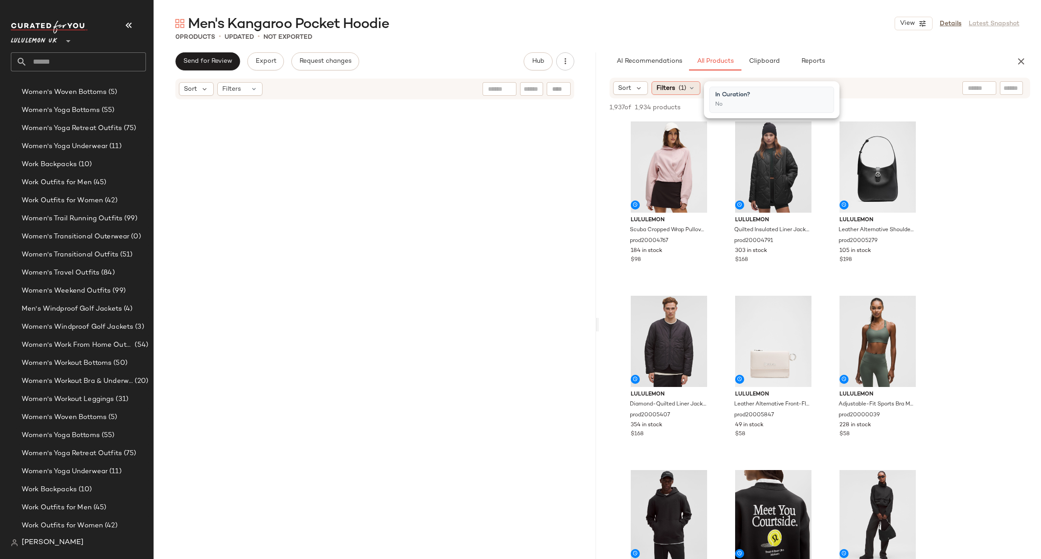
click at [681, 86] on span "(1)" at bounding box center [683, 88] width 8 height 9
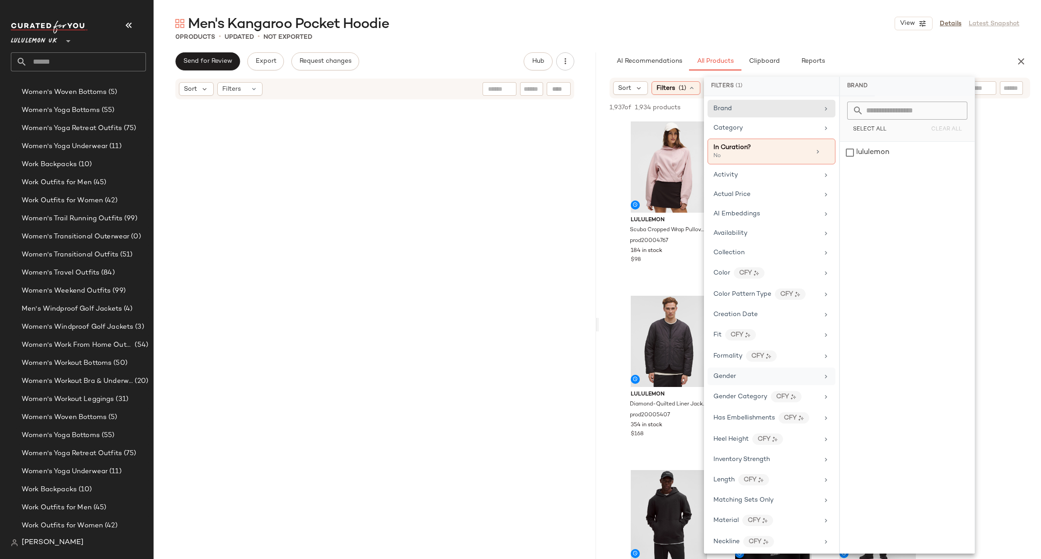
click at [772, 378] on div "Gender" at bounding box center [765, 376] width 105 height 9
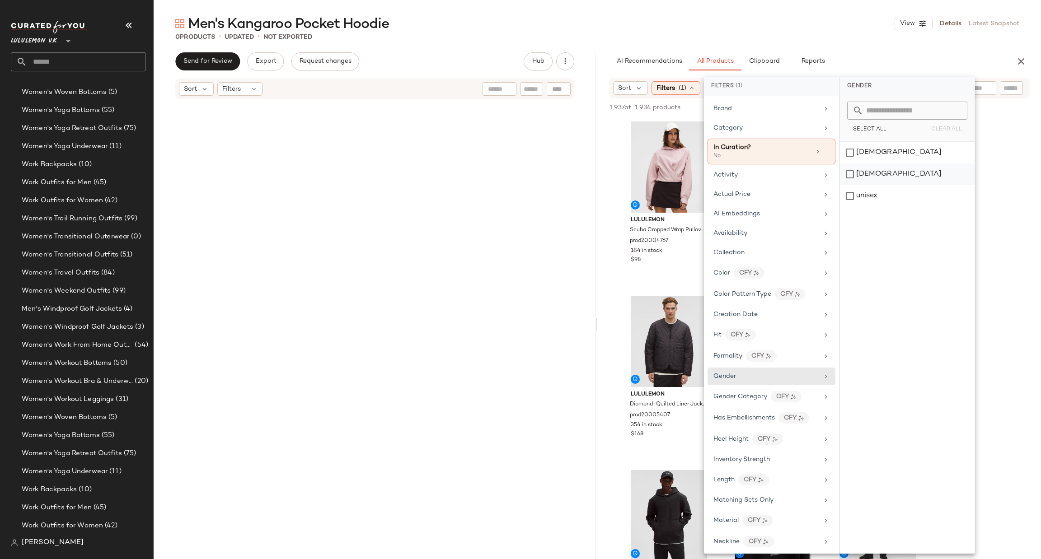
click at [862, 180] on div "[DEMOGRAPHIC_DATA]" at bounding box center [907, 175] width 135 height 22
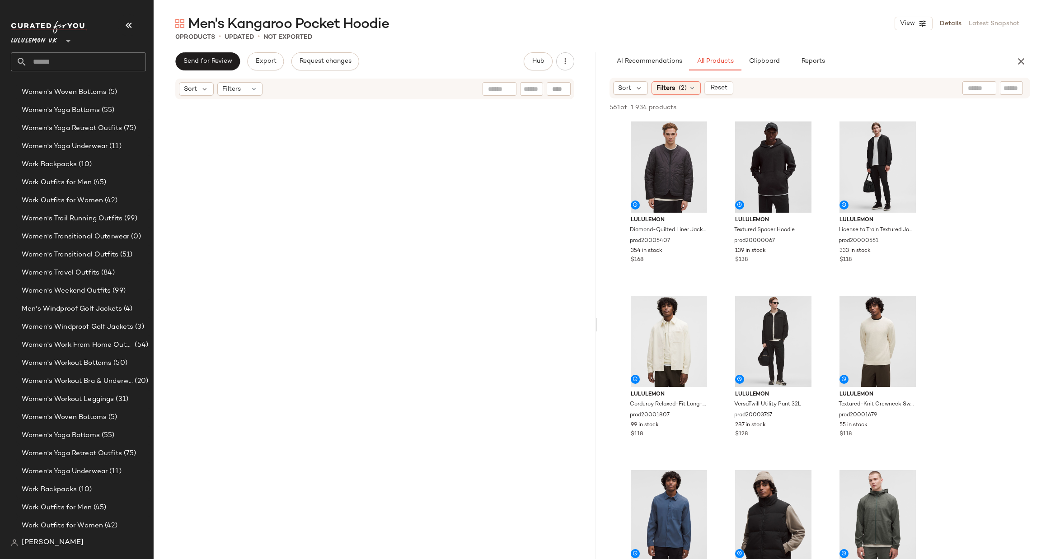
click at [967, 85] on div at bounding box center [979, 88] width 34 height 14
type input "******"
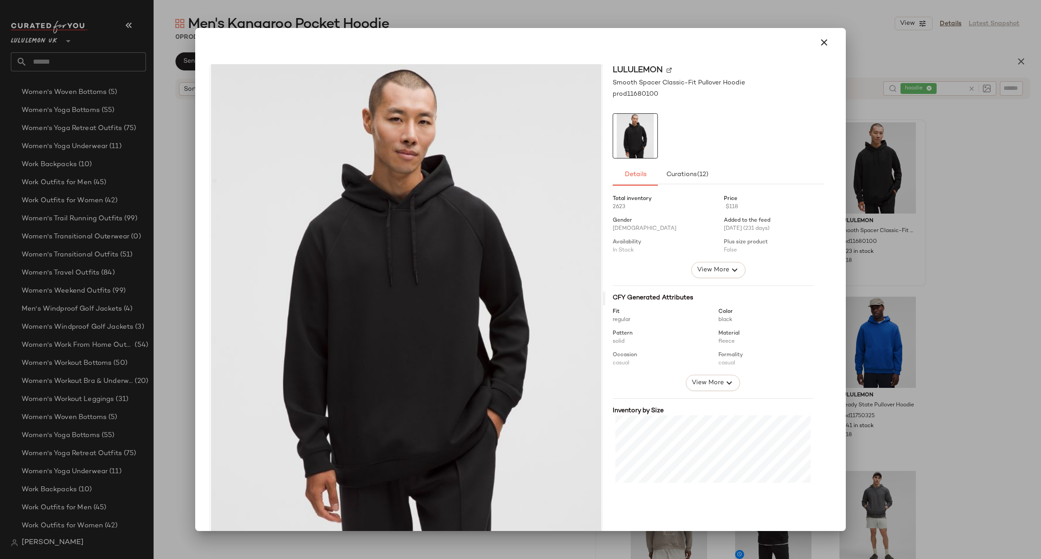
click at [954, 256] on div at bounding box center [520, 279] width 1041 height 559
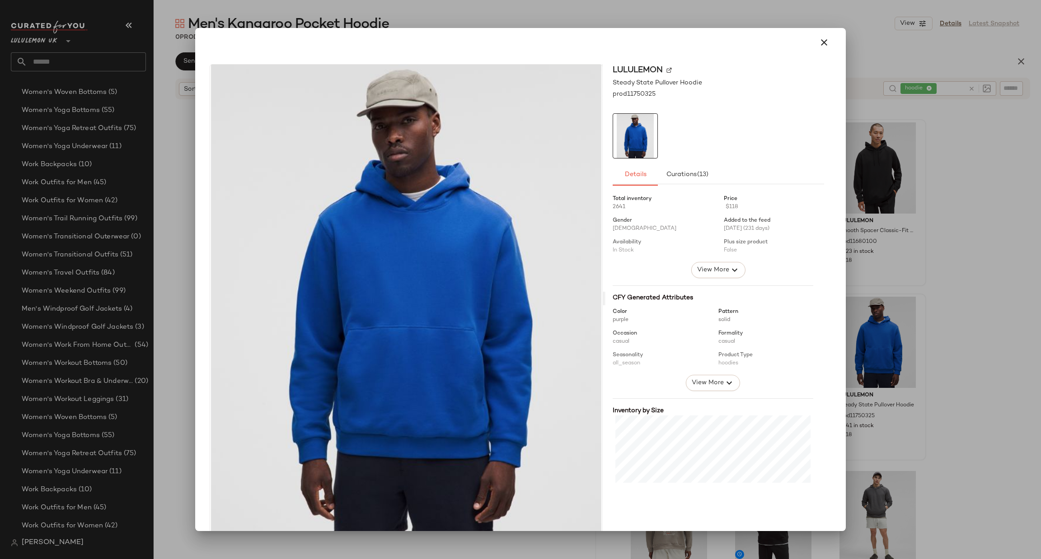
click at [997, 312] on div at bounding box center [520, 279] width 1041 height 559
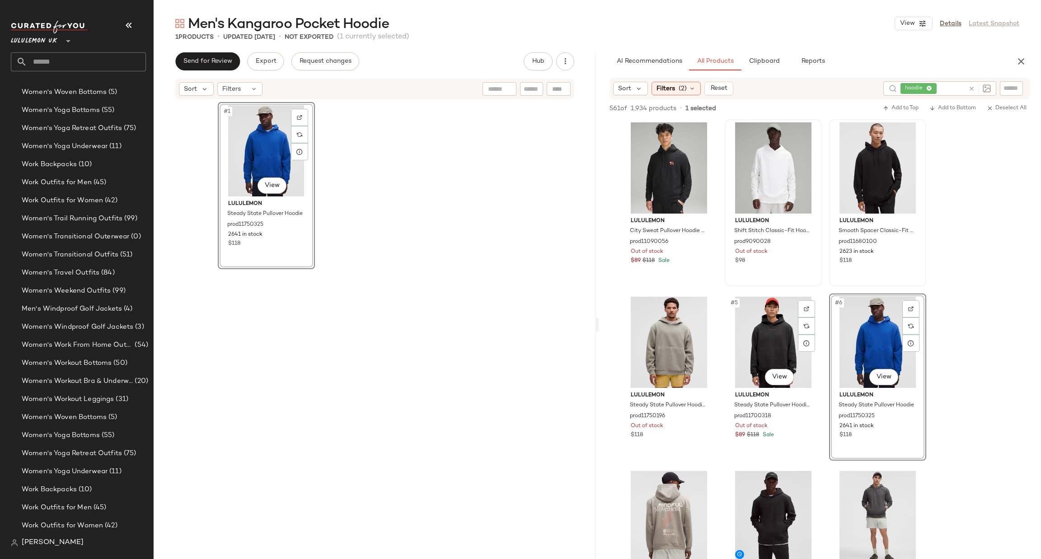
scroll to position [271, 0]
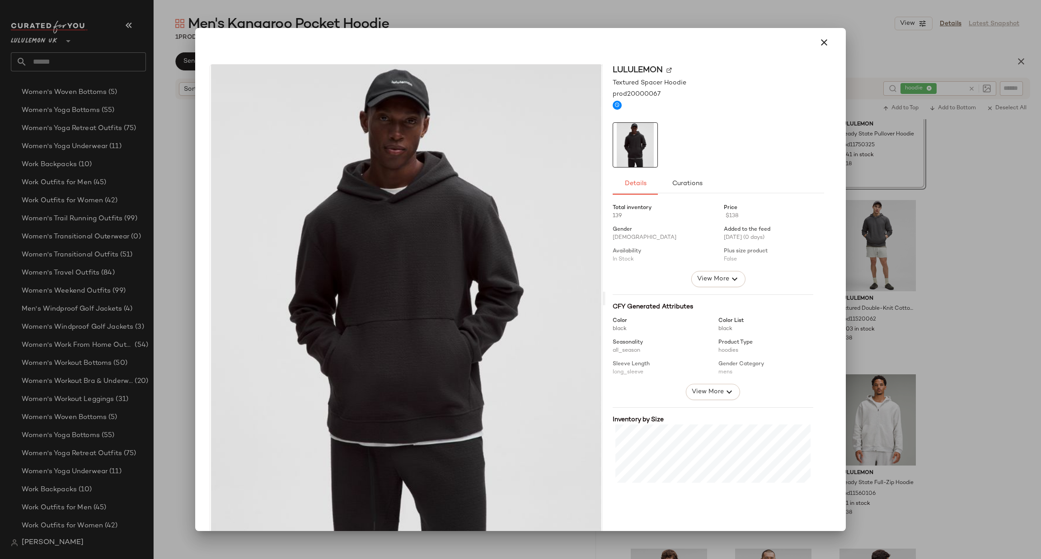
click at [951, 279] on div at bounding box center [520, 279] width 1041 height 559
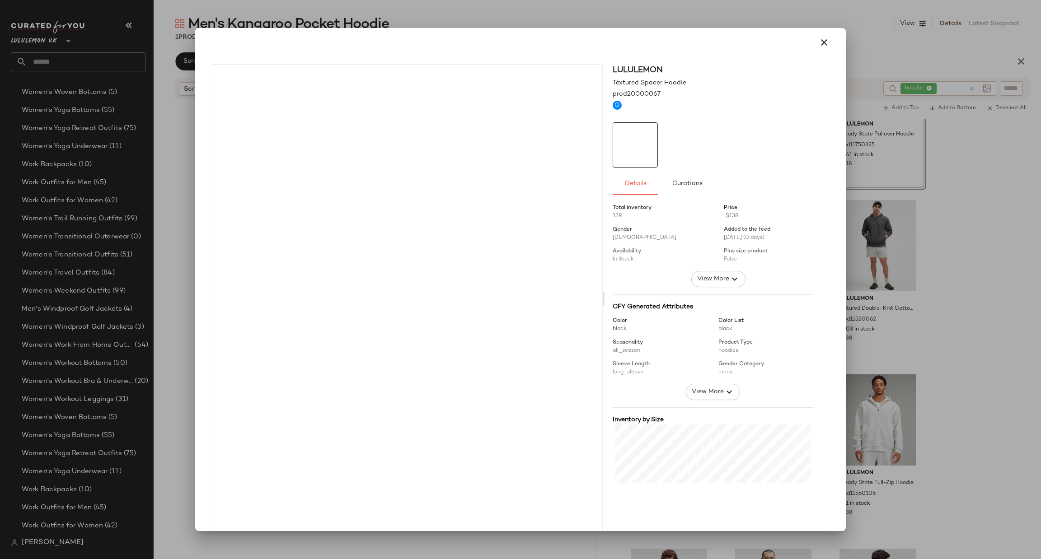
drag, startPoint x: 774, startPoint y: 272, endPoint x: 470, endPoint y: 236, distance: 305.2
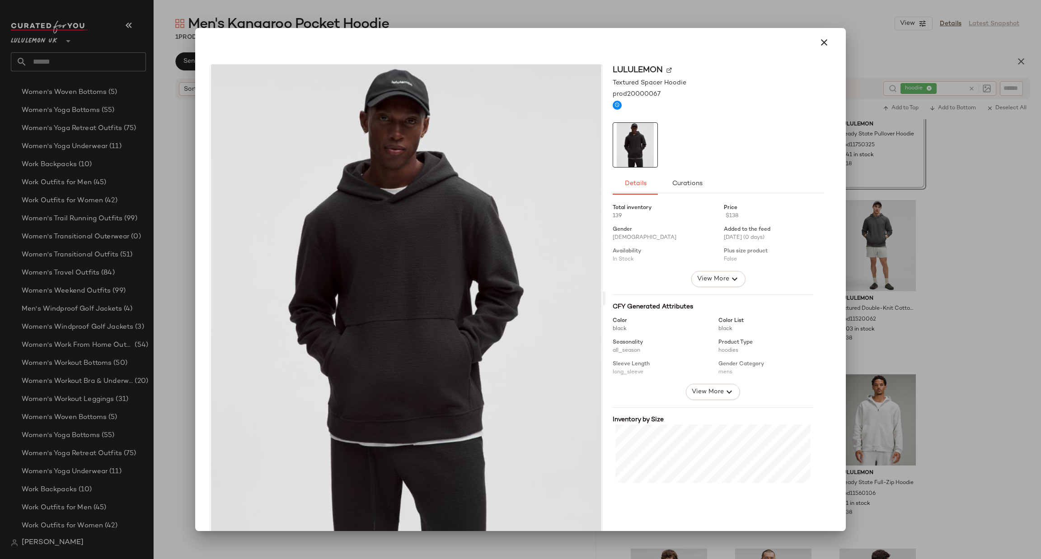
click at [964, 309] on div at bounding box center [520, 279] width 1041 height 559
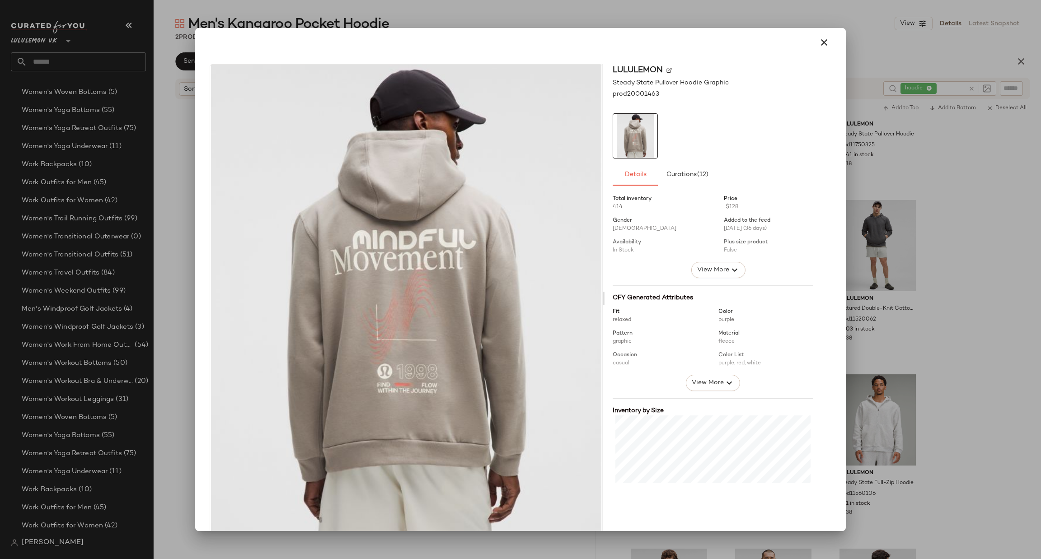
click at [885, 188] on div at bounding box center [520, 279] width 1041 height 559
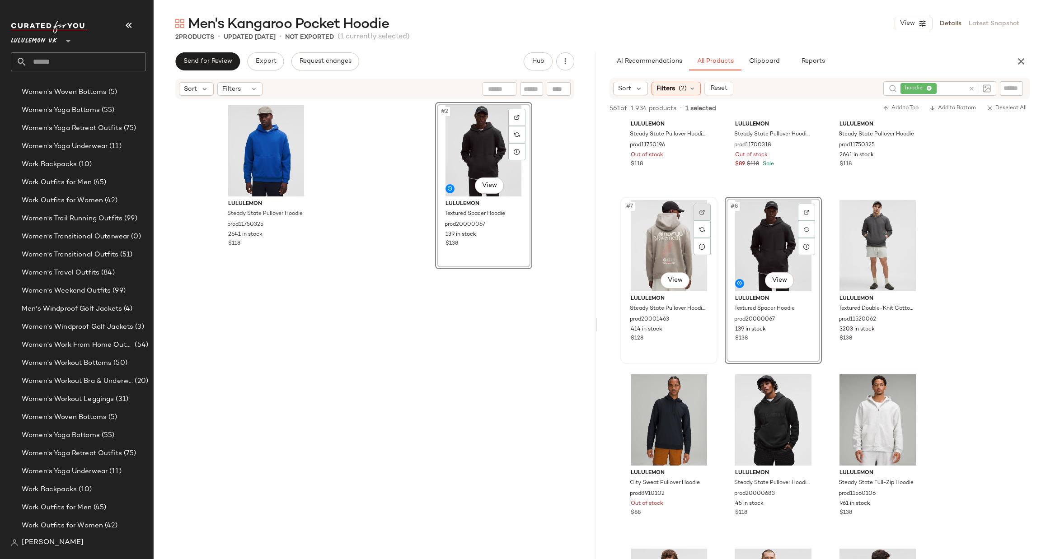
click at [702, 210] on img at bounding box center [701, 212] width 5 height 5
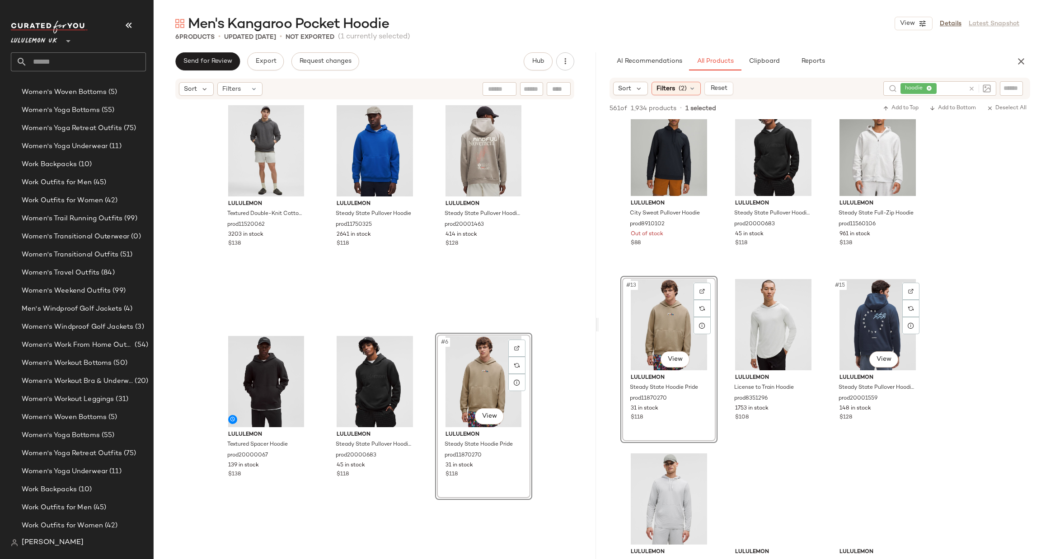
scroll to position [542, 0]
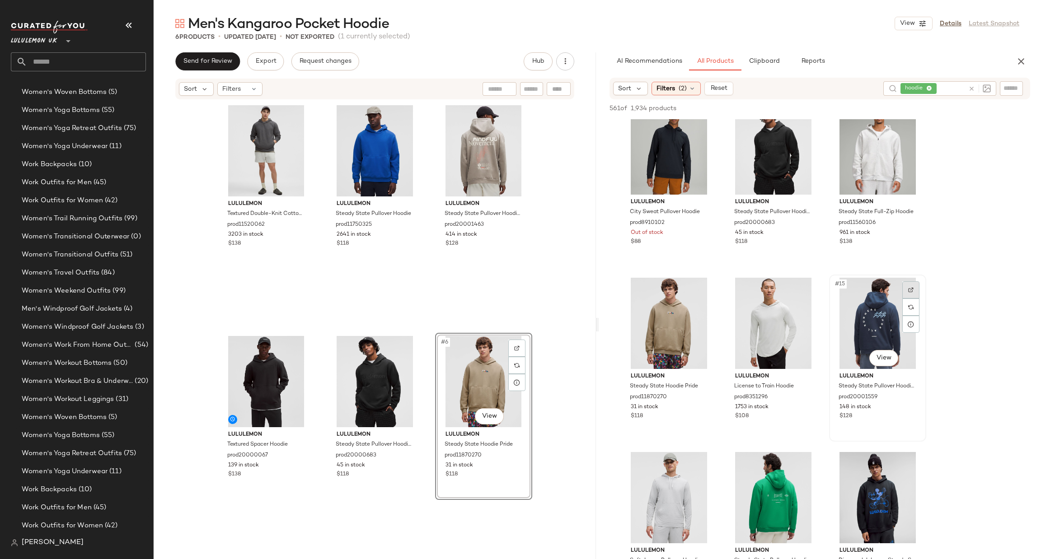
click at [910, 291] on img at bounding box center [910, 289] width 5 height 5
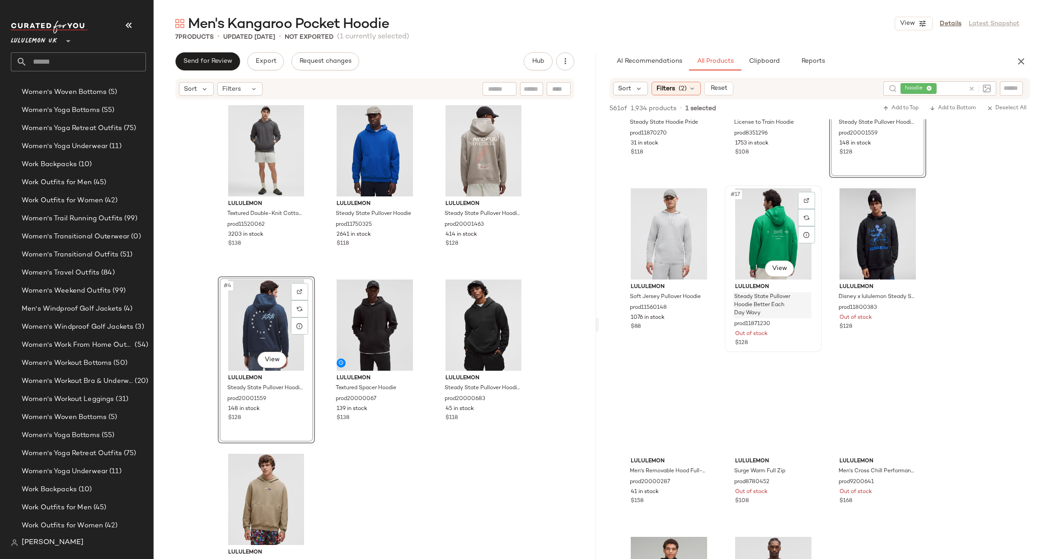
scroll to position [813, 0]
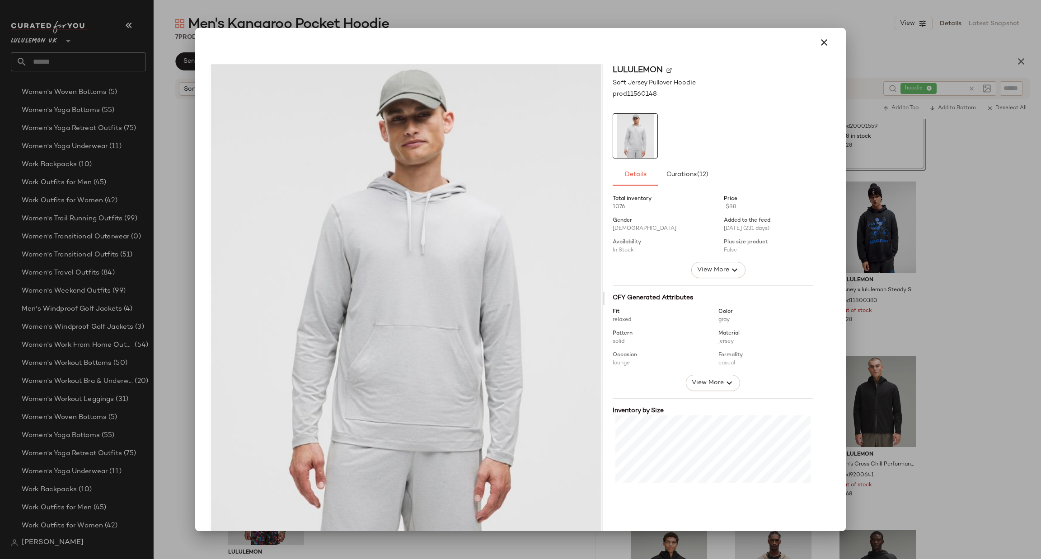
click at [962, 271] on div at bounding box center [520, 279] width 1041 height 559
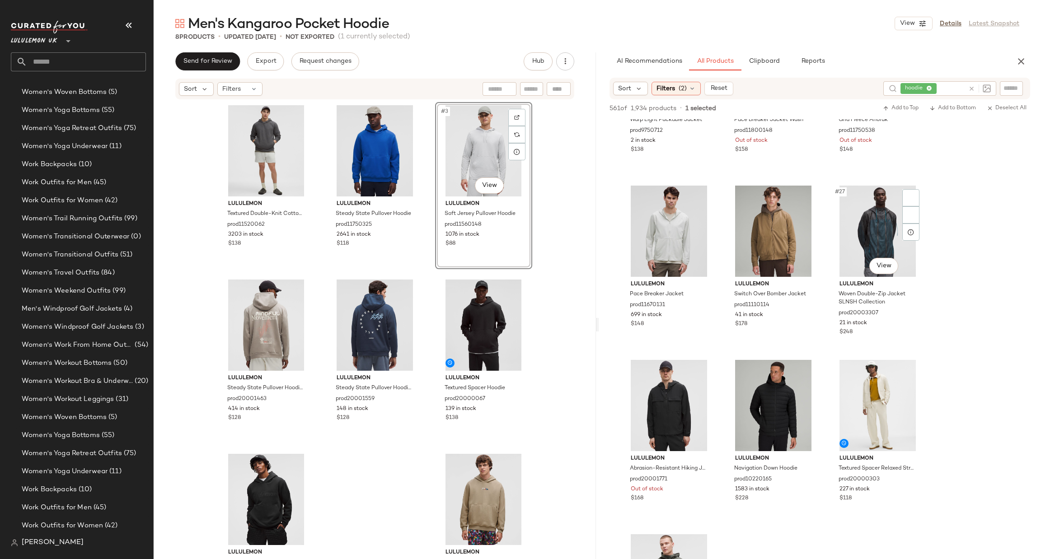
scroll to position [1355, 0]
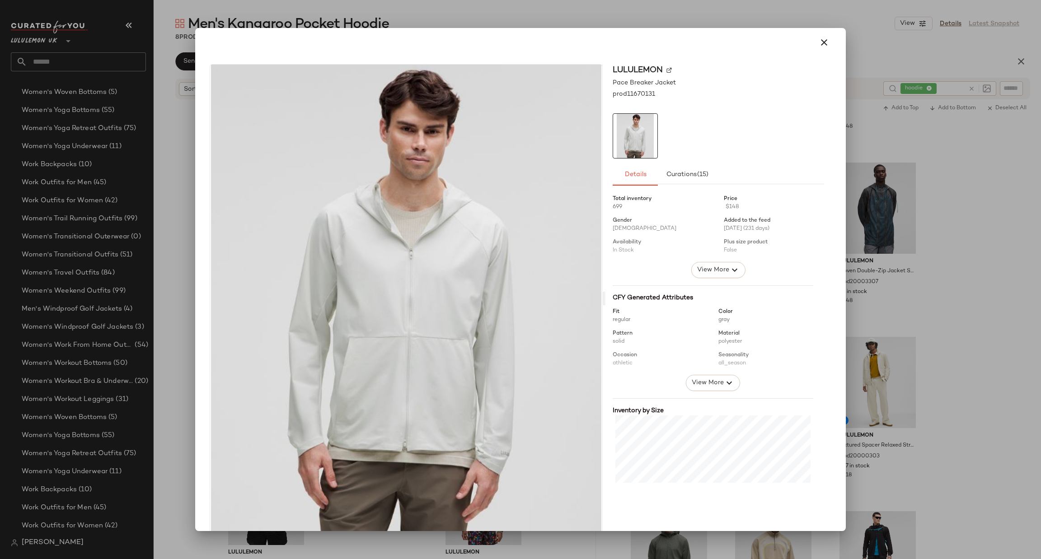
click at [888, 261] on div at bounding box center [520, 279] width 1041 height 559
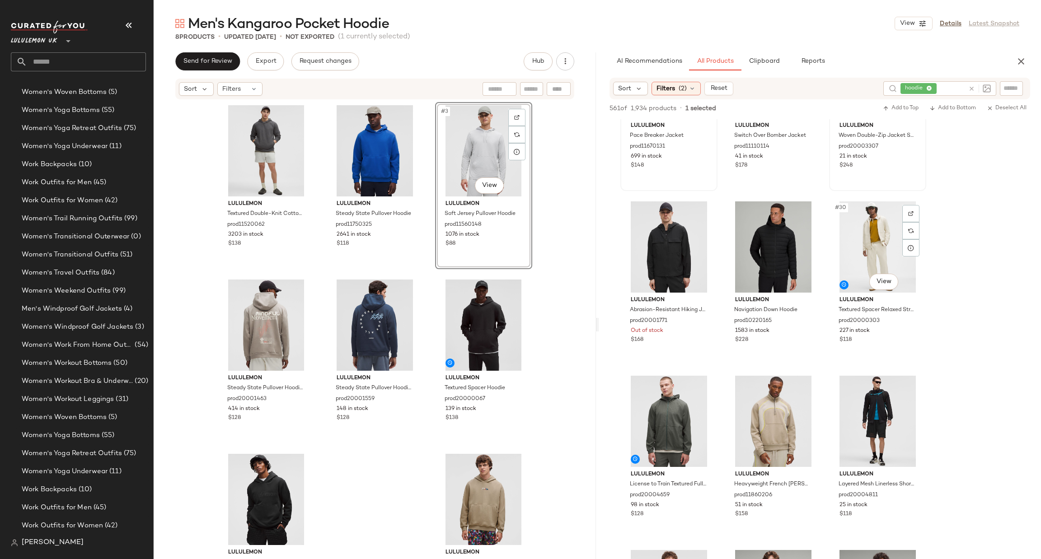
scroll to position [1626, 0]
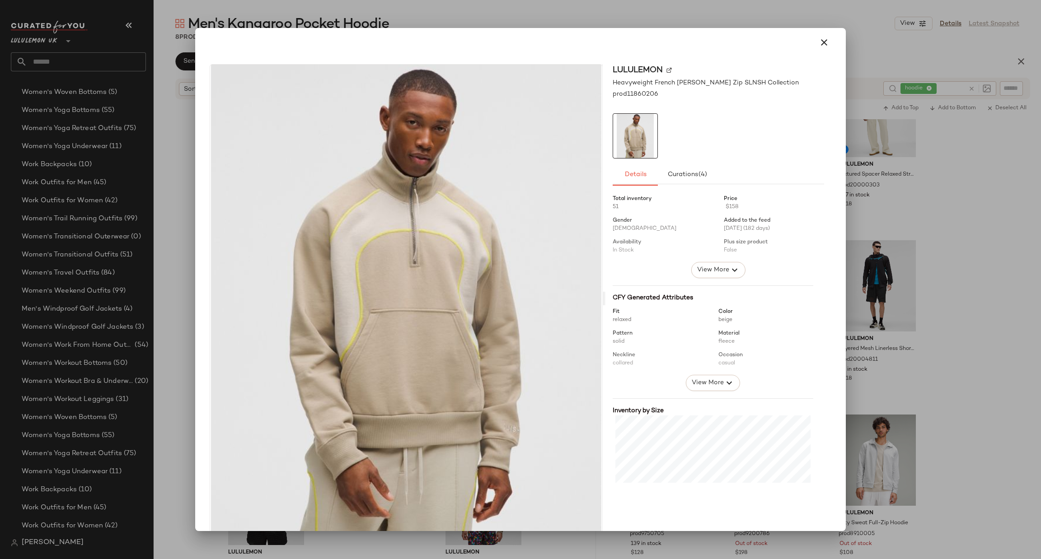
click at [936, 306] on div at bounding box center [520, 279] width 1041 height 559
drag, startPoint x: 787, startPoint y: 307, endPoint x: 635, endPoint y: 402, distance: 178.8
click at [1013, 301] on div at bounding box center [520, 279] width 1041 height 559
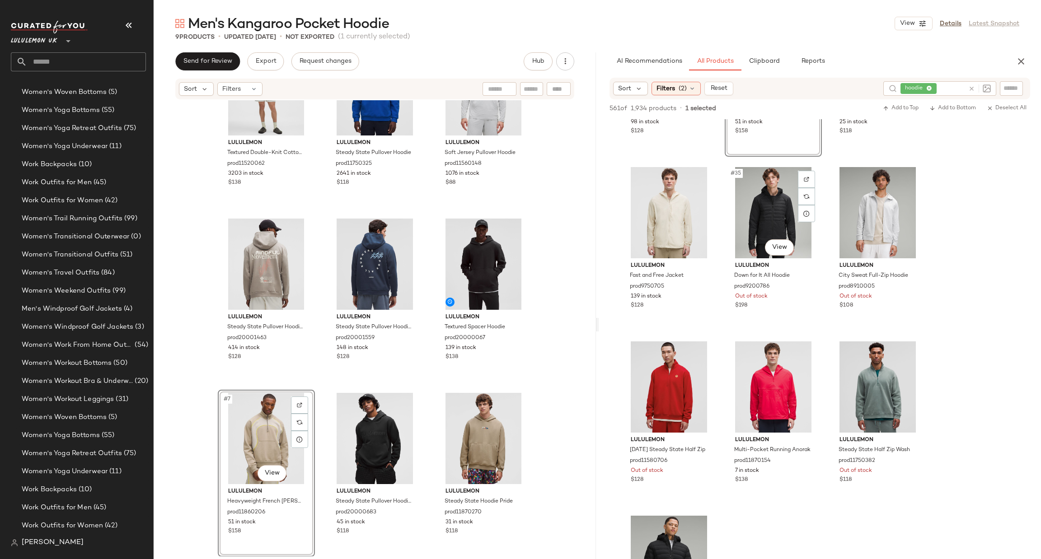
scroll to position [1898, 0]
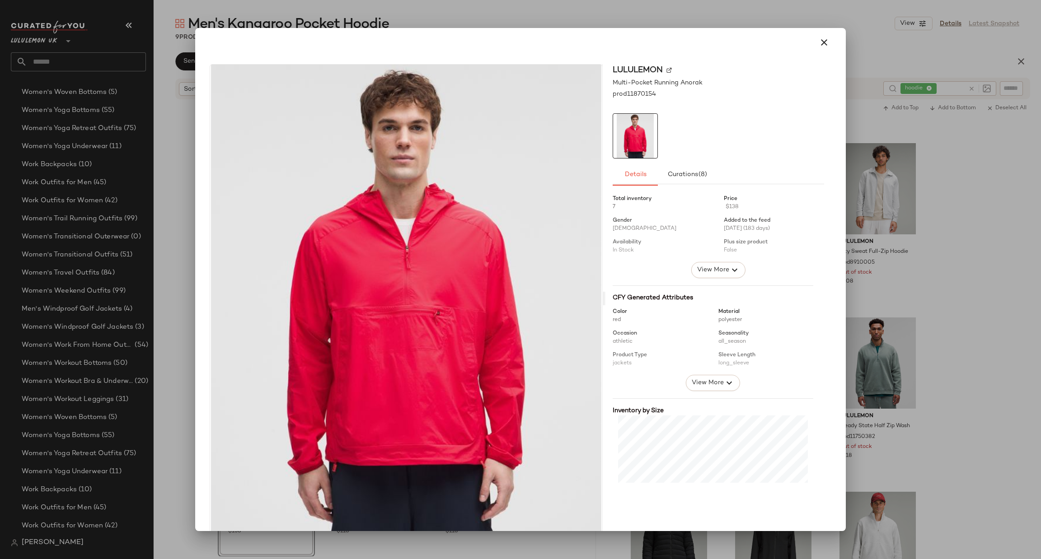
click at [939, 340] on div at bounding box center [520, 279] width 1041 height 559
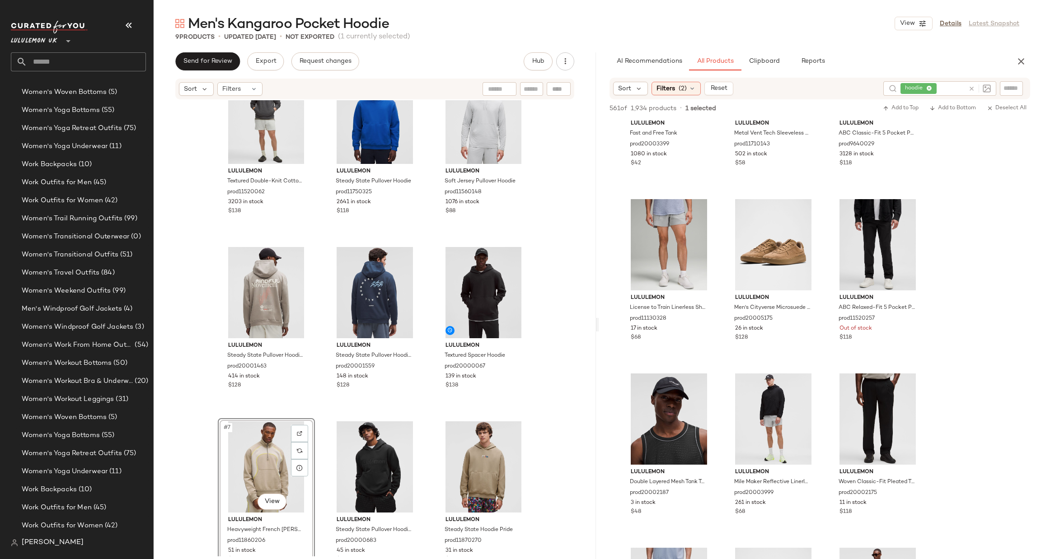
scroll to position [61, 0]
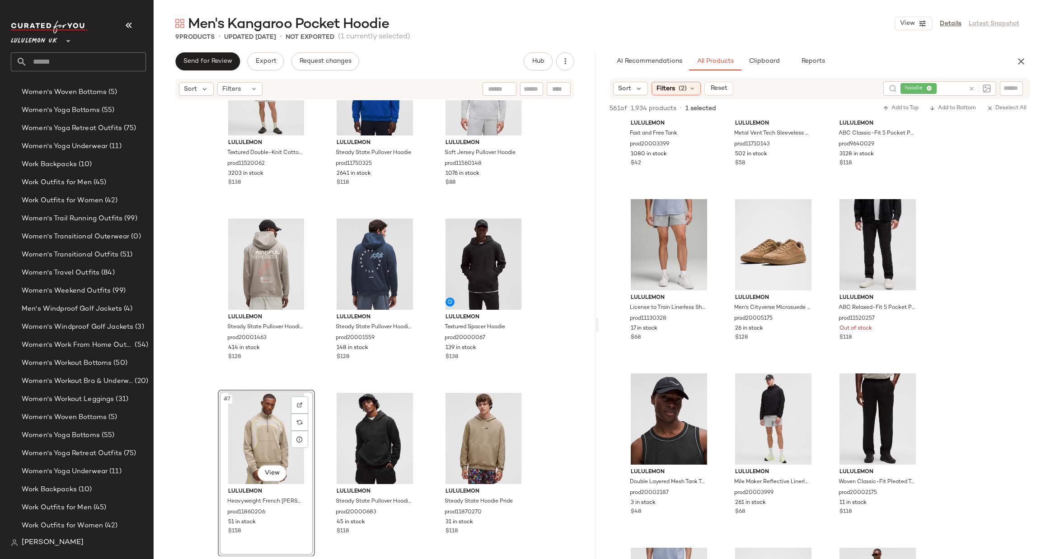
click at [556, 285] on div "lululemon Textured Double-Knit Cotton Hoodie prod11520062 3203 in stock $138 lu…" at bounding box center [375, 328] width 442 height 456
click at [1024, 58] on icon "button" at bounding box center [1021, 61] width 11 height 11
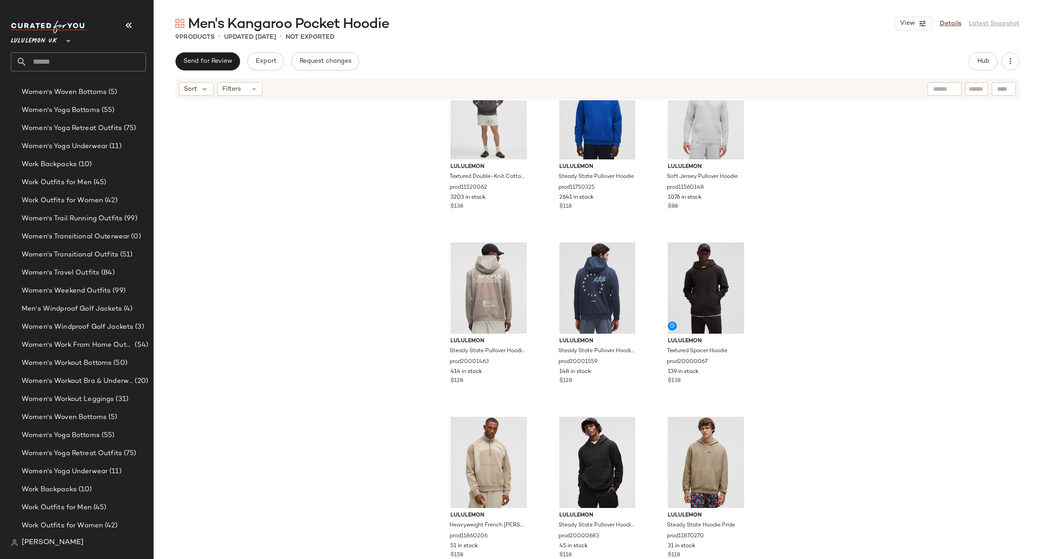
scroll to position [0, 0]
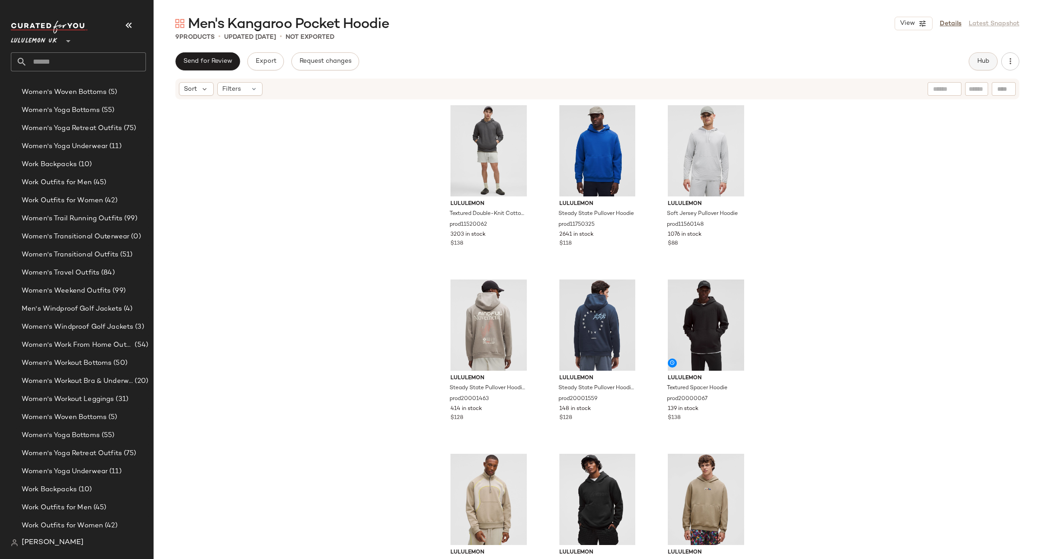
click at [981, 66] on button "Hub" at bounding box center [983, 61] width 29 height 18
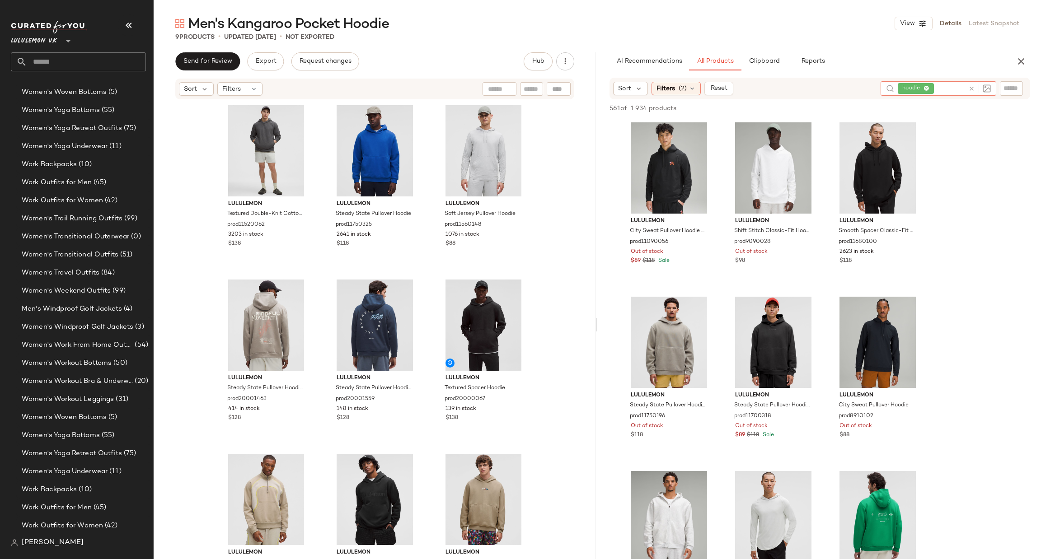
click at [970, 89] on icon at bounding box center [971, 88] width 7 height 7
click at [1008, 90] on input "text" at bounding box center [1012, 88] width 16 height 9
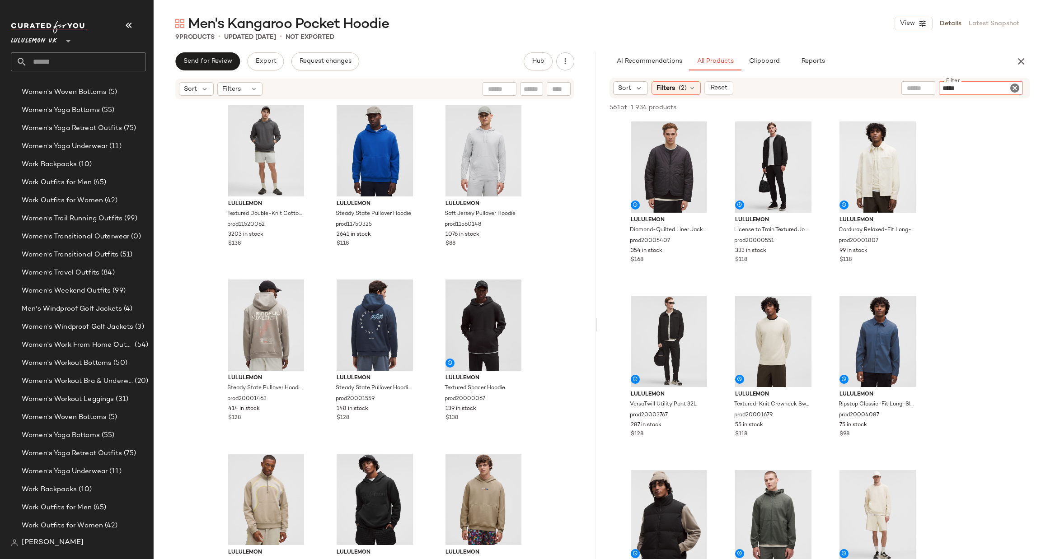
type input "******"
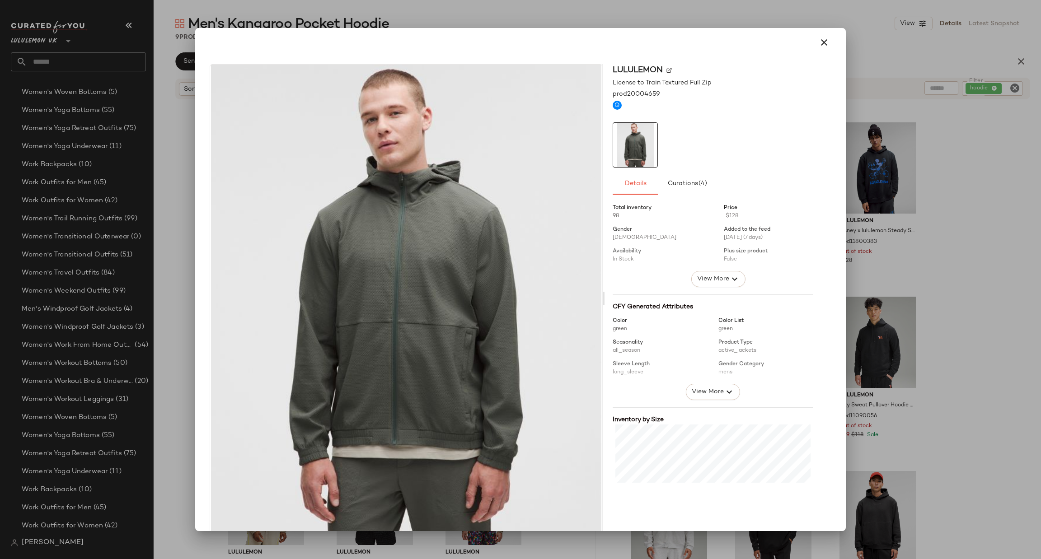
click at [930, 250] on div at bounding box center [520, 279] width 1041 height 559
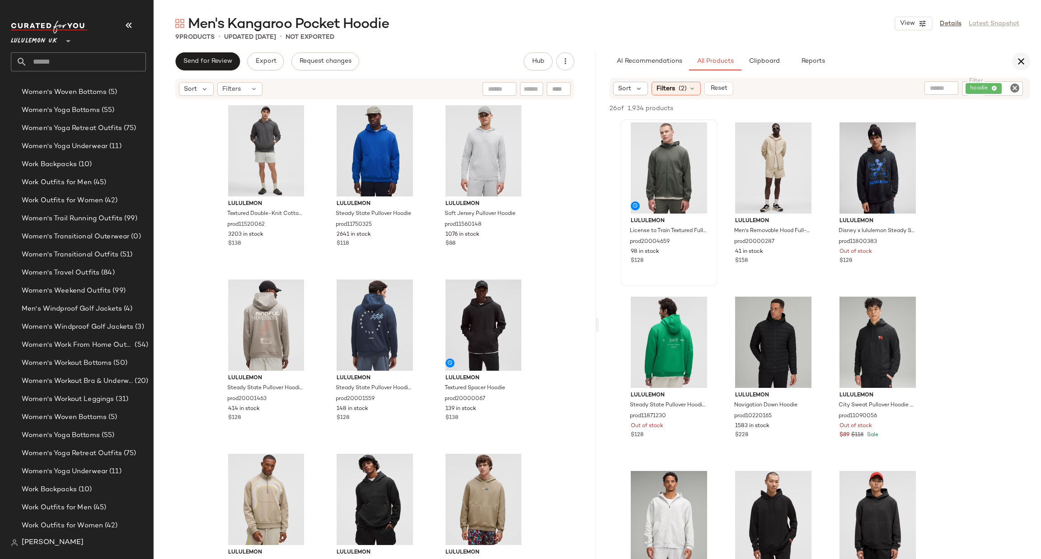
click at [1018, 54] on button "button" at bounding box center [1021, 61] width 18 height 18
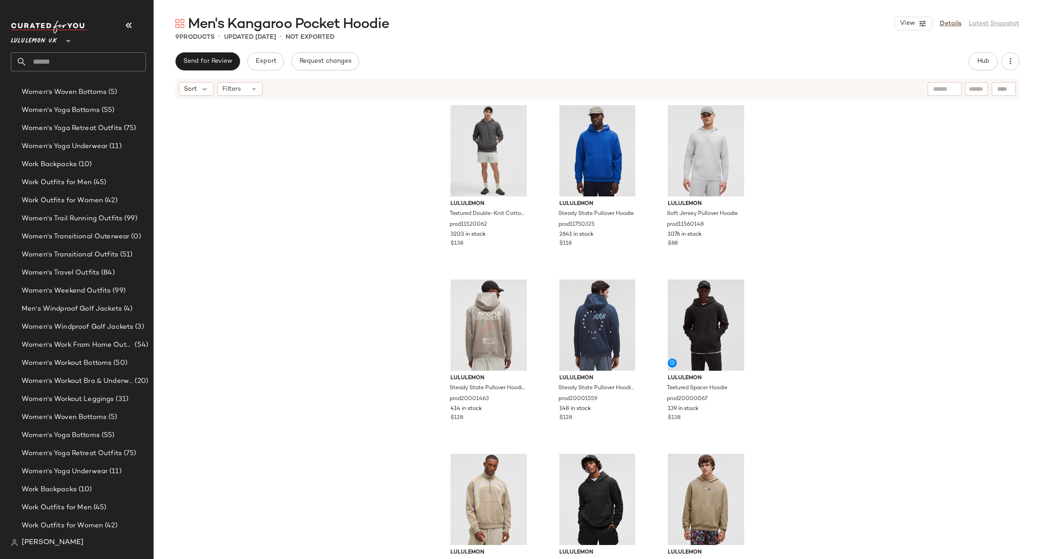
click at [102, 65] on input "text" at bounding box center [86, 61] width 119 height 19
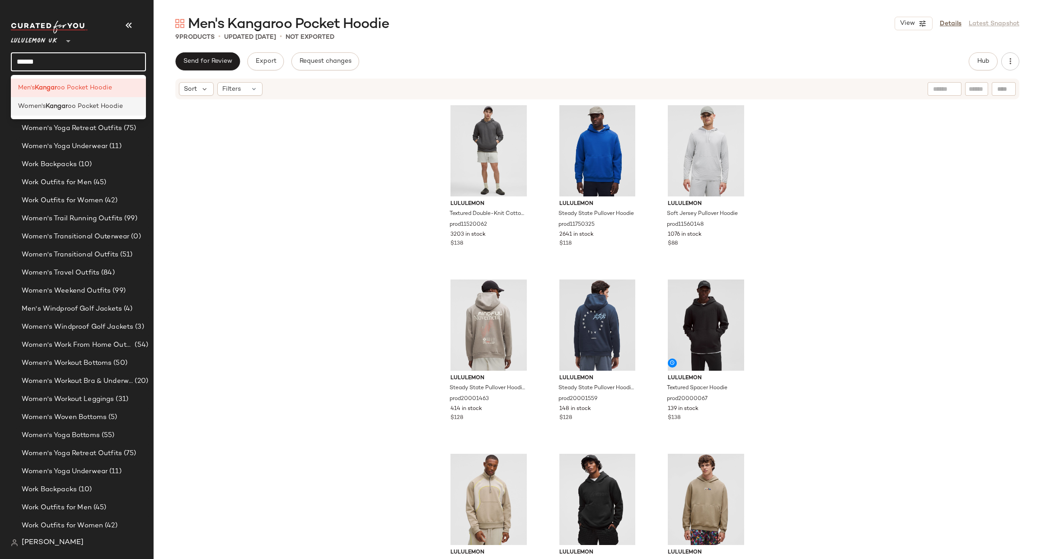
type input "******"
click at [107, 104] on span "oo Pocket Hoodie​" at bounding box center [95, 106] width 55 height 9
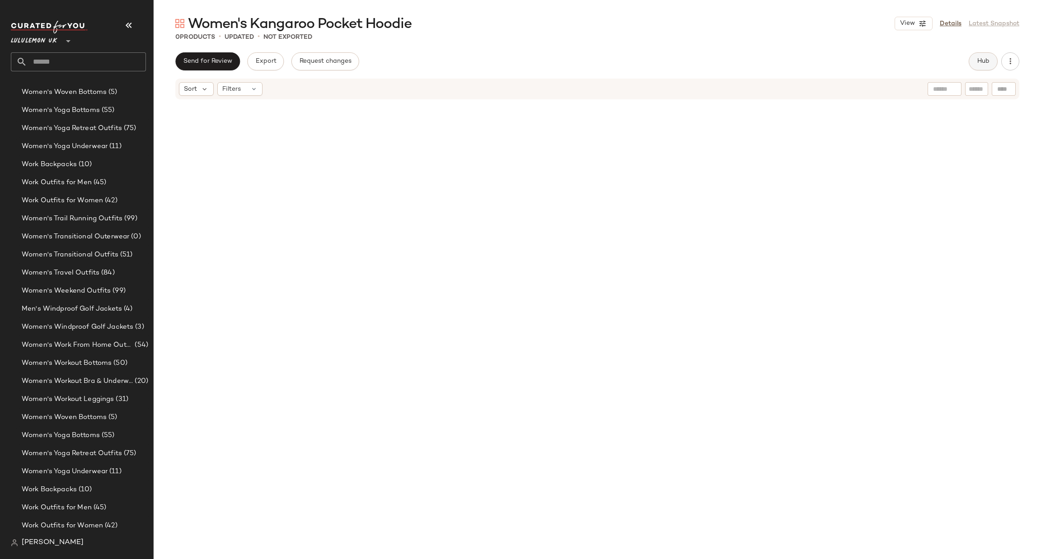
click at [981, 60] on span "Hub" at bounding box center [983, 61] width 13 height 7
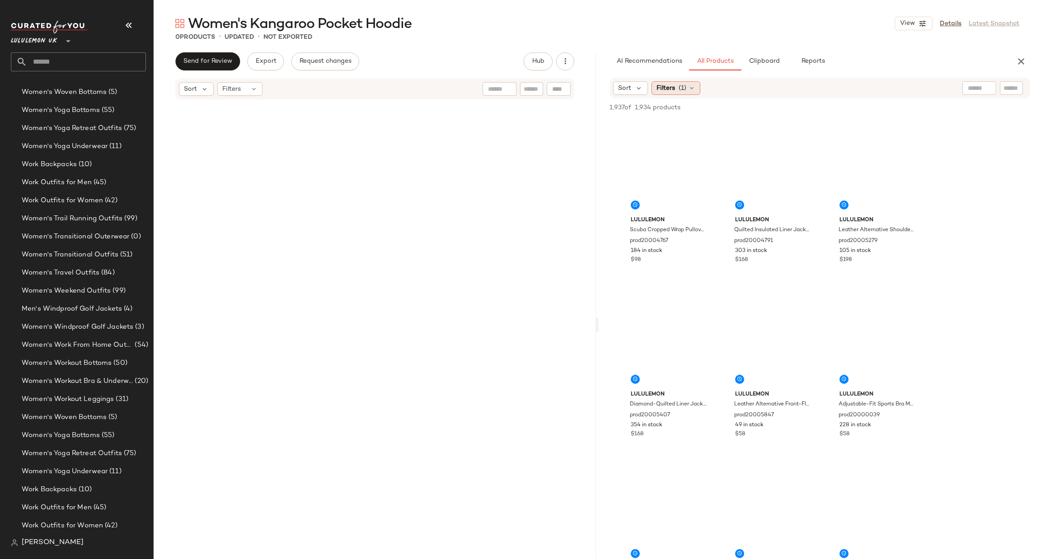
click at [685, 84] on span "(1)" at bounding box center [683, 88] width 8 height 9
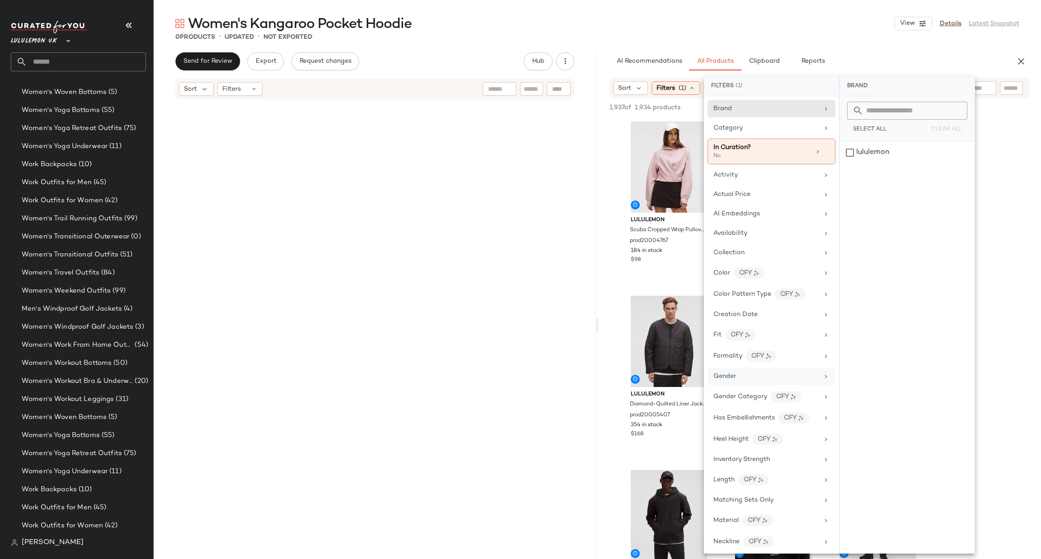
click at [739, 372] on div "Gender" at bounding box center [772, 377] width 128 height 18
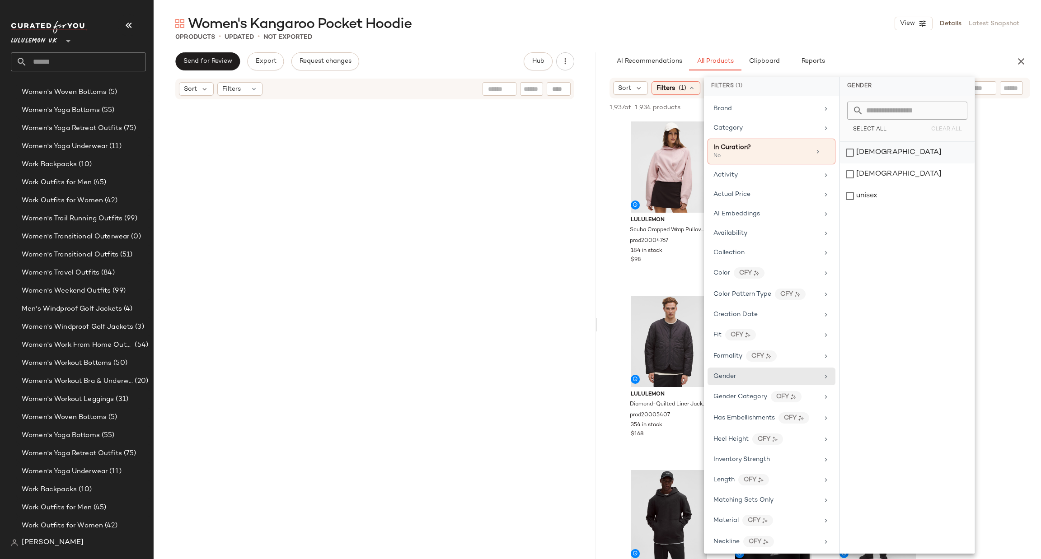
click at [863, 156] on div "[DEMOGRAPHIC_DATA]" at bounding box center [907, 153] width 135 height 22
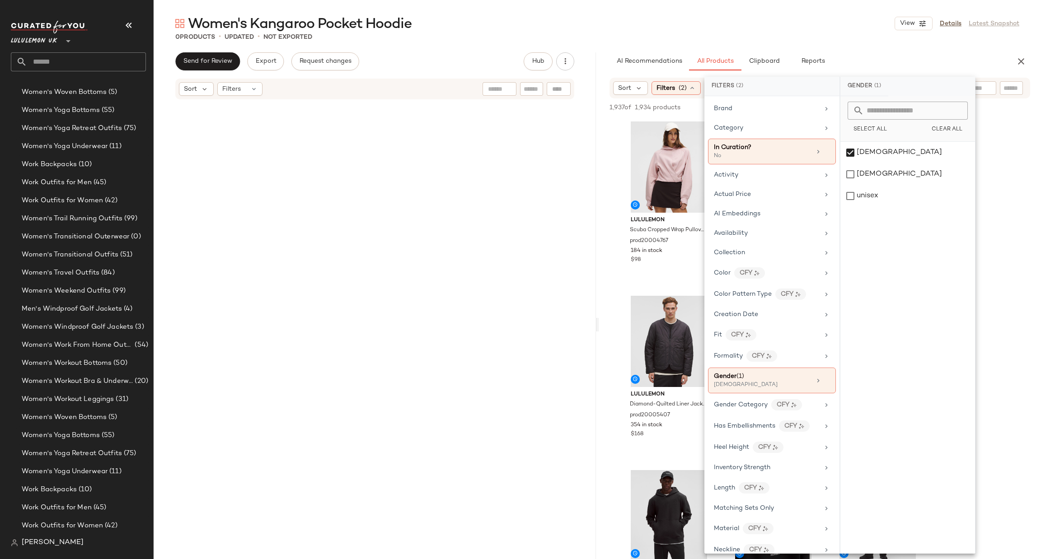
click at [815, 41] on div "0 Products • updated • Not Exported" at bounding box center [597, 37] width 887 height 9
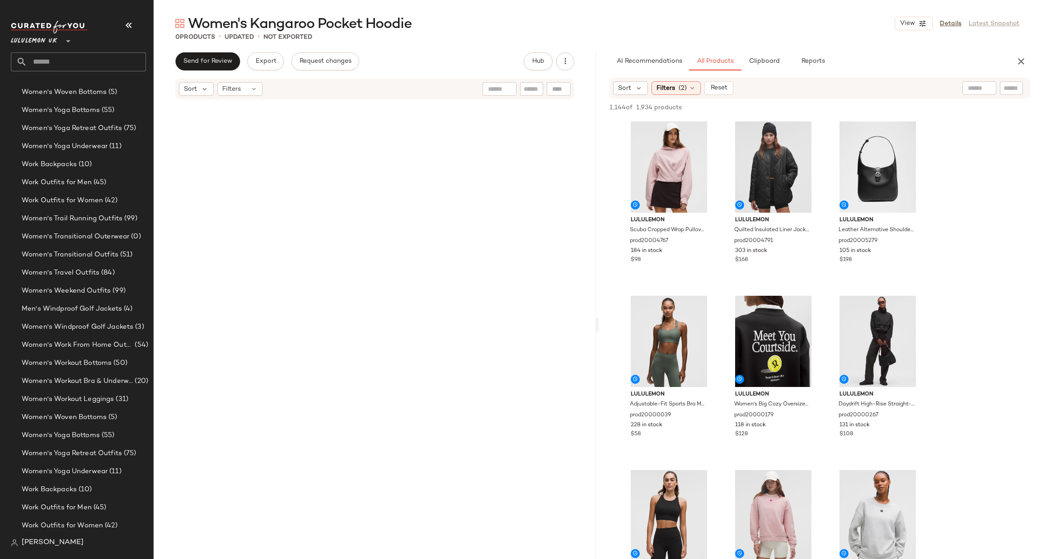
drag, startPoint x: 1008, startPoint y: 87, endPoint x: 1006, endPoint y: 81, distance: 6.5
click at [1008, 87] on input "text" at bounding box center [1012, 88] width 16 height 9
type input "******"
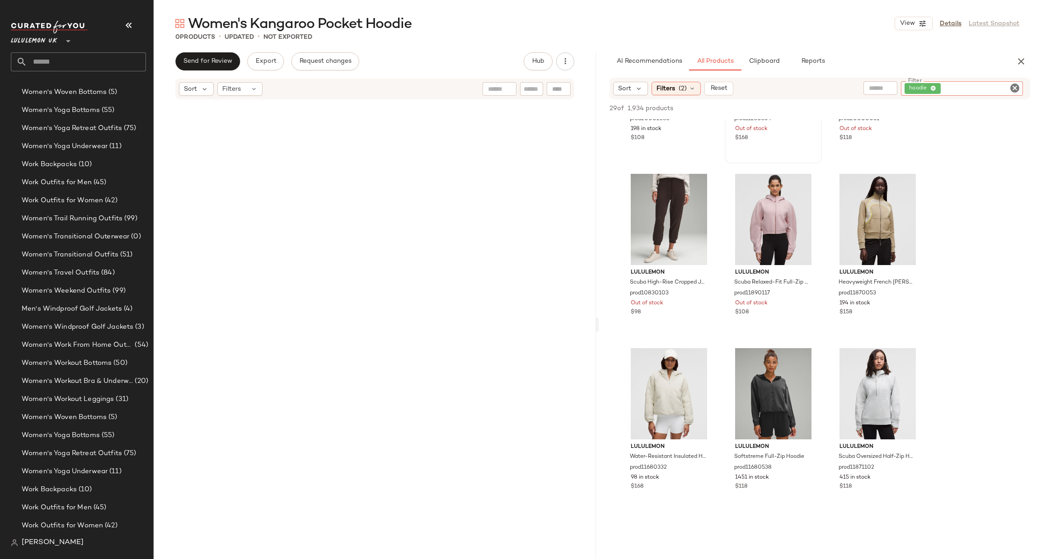
scroll to position [406, 0]
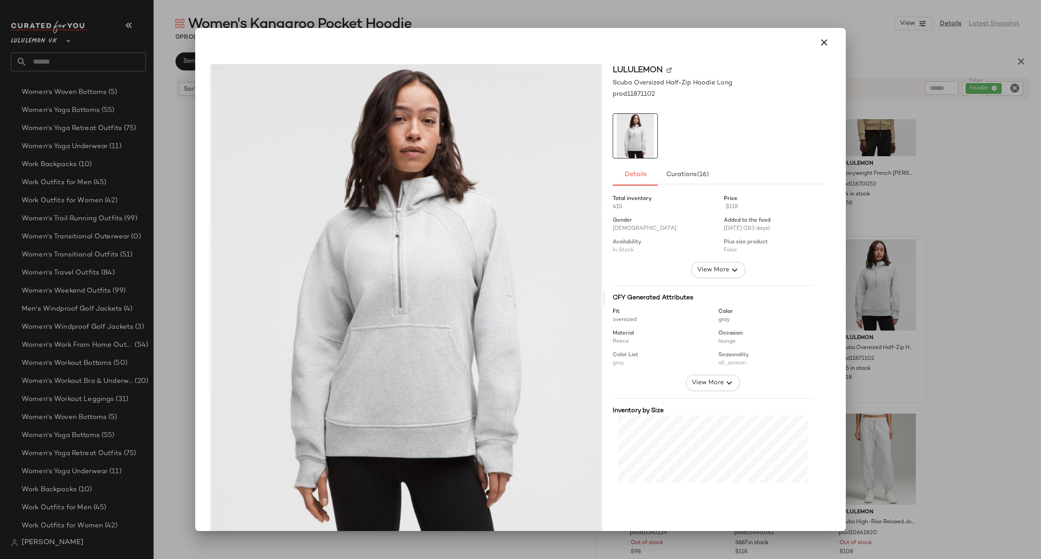
click at [971, 267] on div at bounding box center [520, 279] width 1041 height 559
drag, startPoint x: 877, startPoint y: 309, endPoint x: 650, endPoint y: 255, distance: 232.7
click at [921, 292] on div at bounding box center [520, 279] width 1041 height 559
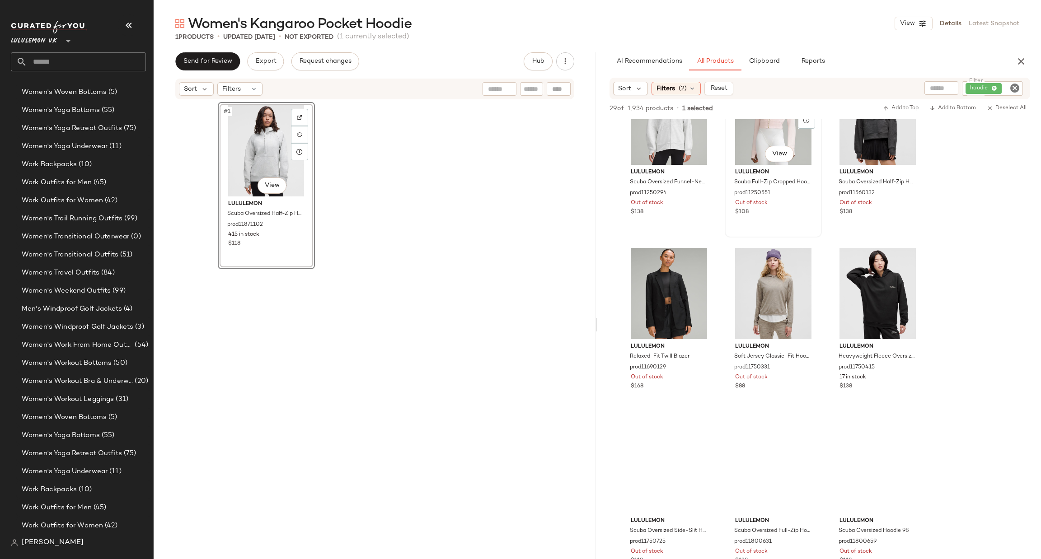
scroll to position [949, 0]
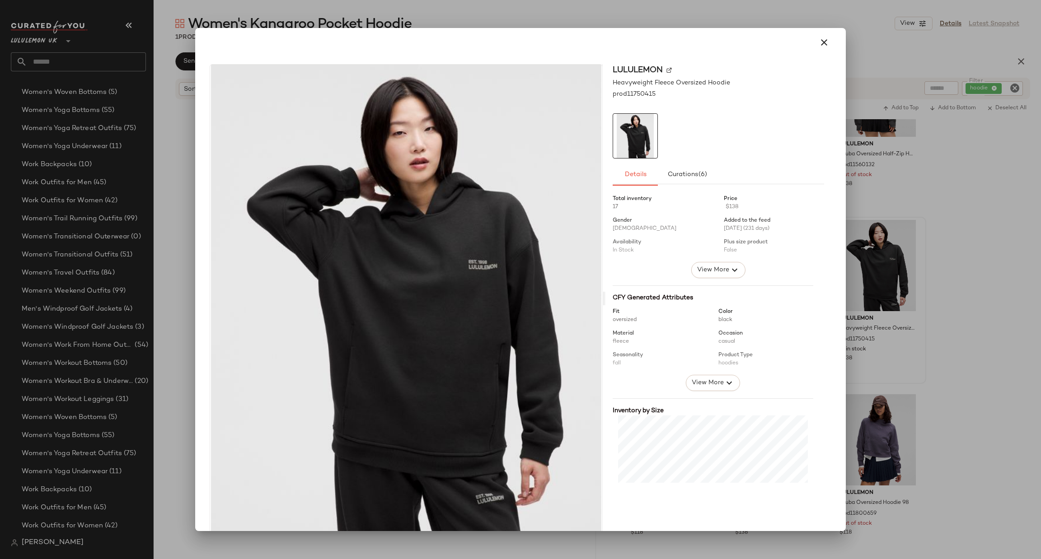
click at [983, 275] on div at bounding box center [520, 279] width 1041 height 559
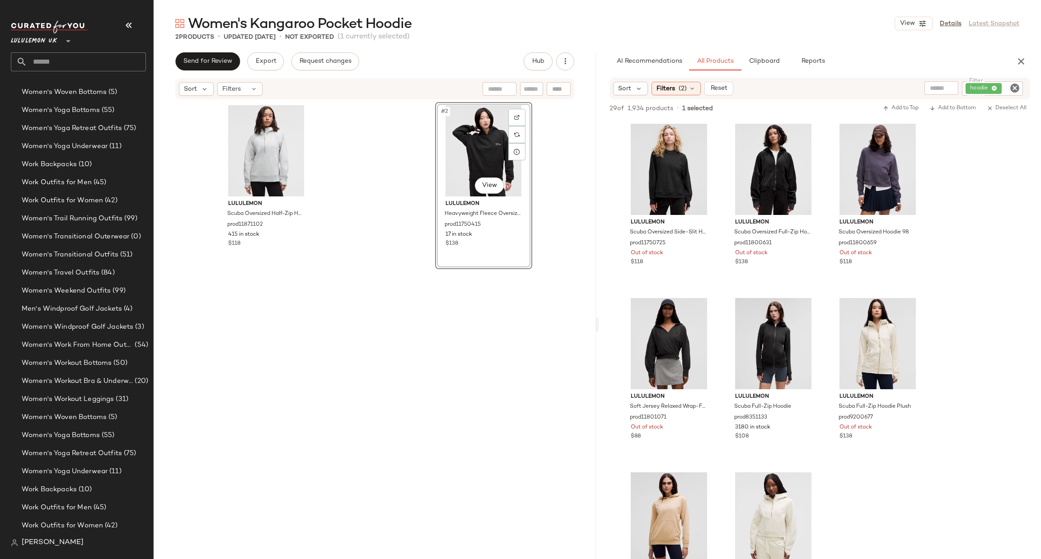
scroll to position [1491, 0]
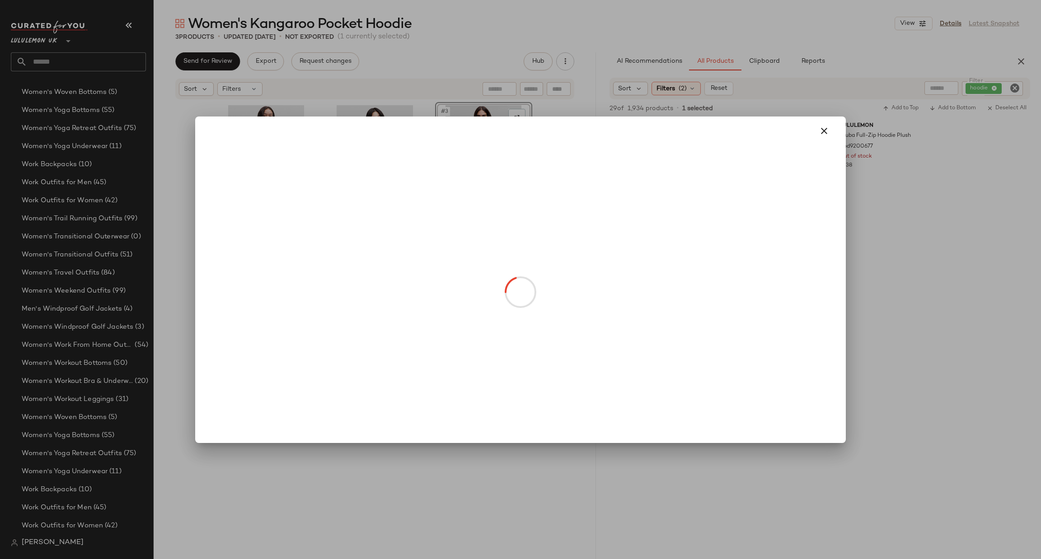
drag, startPoint x: 760, startPoint y: 281, endPoint x: 247, endPoint y: 225, distance: 516.4
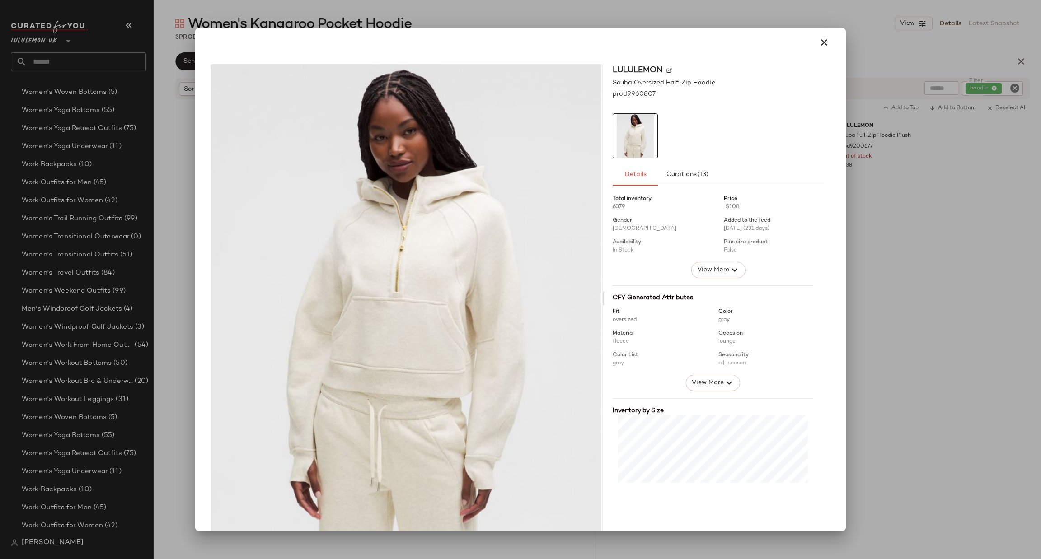
drag, startPoint x: 953, startPoint y: 268, endPoint x: 863, endPoint y: 253, distance: 91.7
click at [953, 268] on div at bounding box center [520, 279] width 1041 height 559
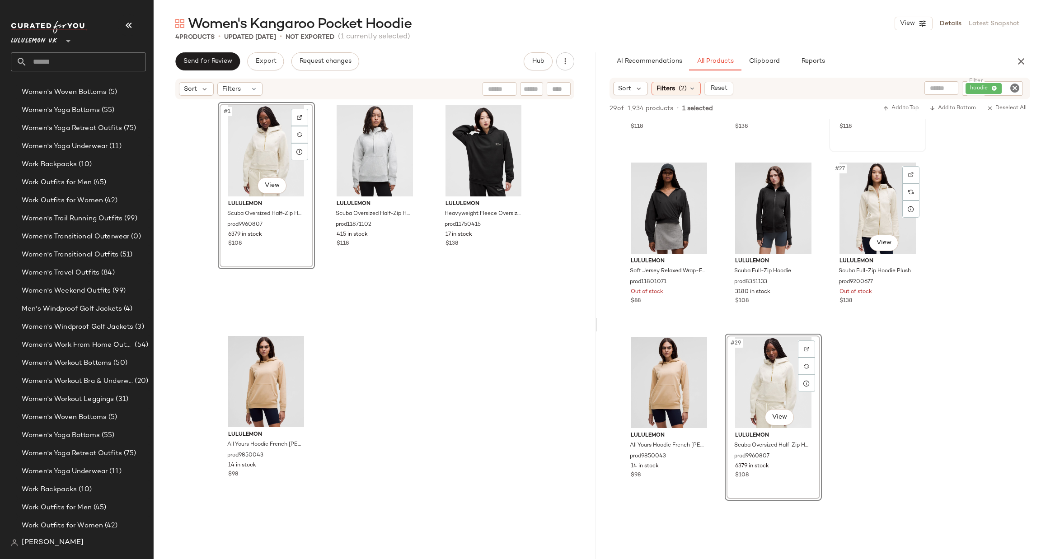
scroll to position [1084, 0]
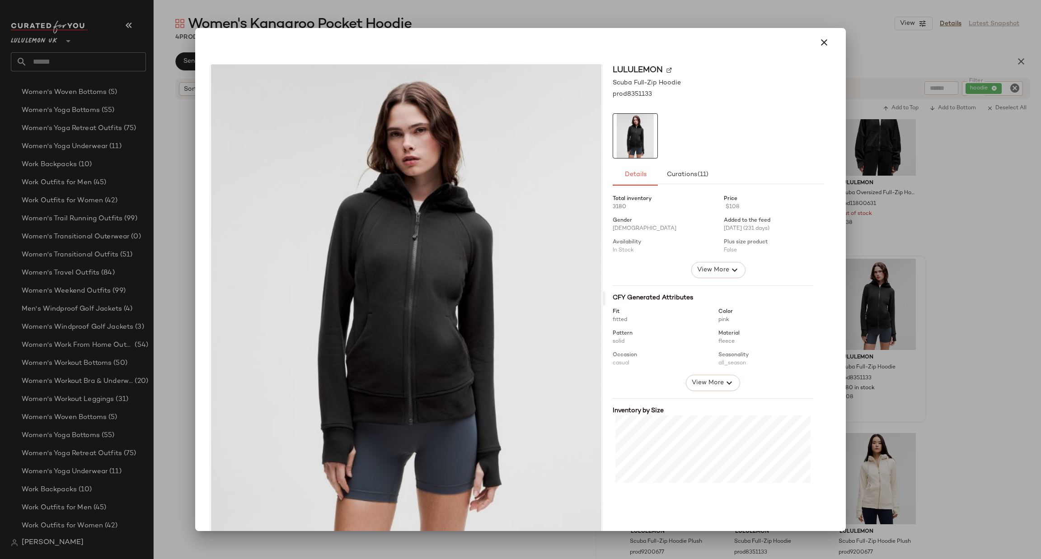
click at [937, 320] on div at bounding box center [520, 279] width 1041 height 559
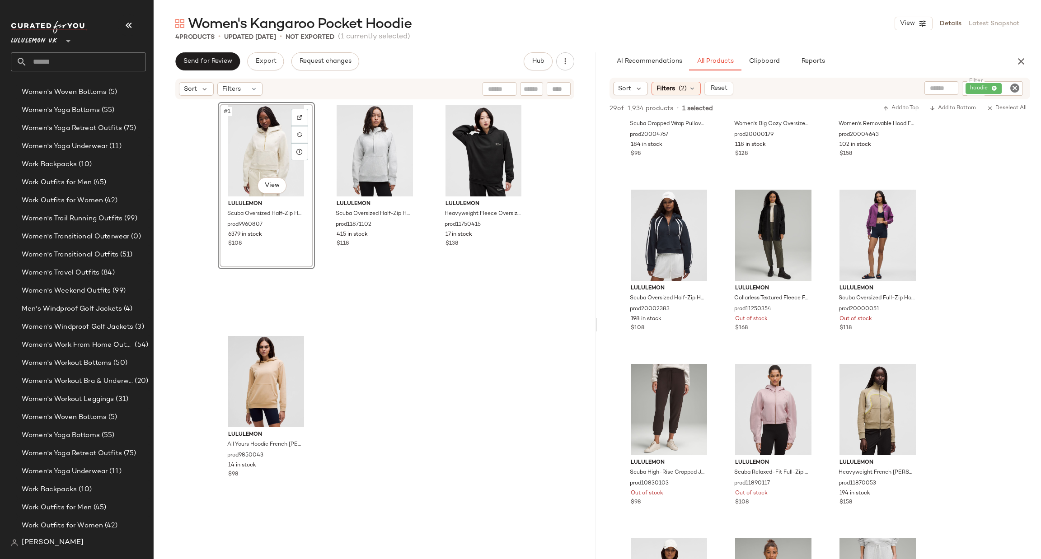
scroll to position [0, 0]
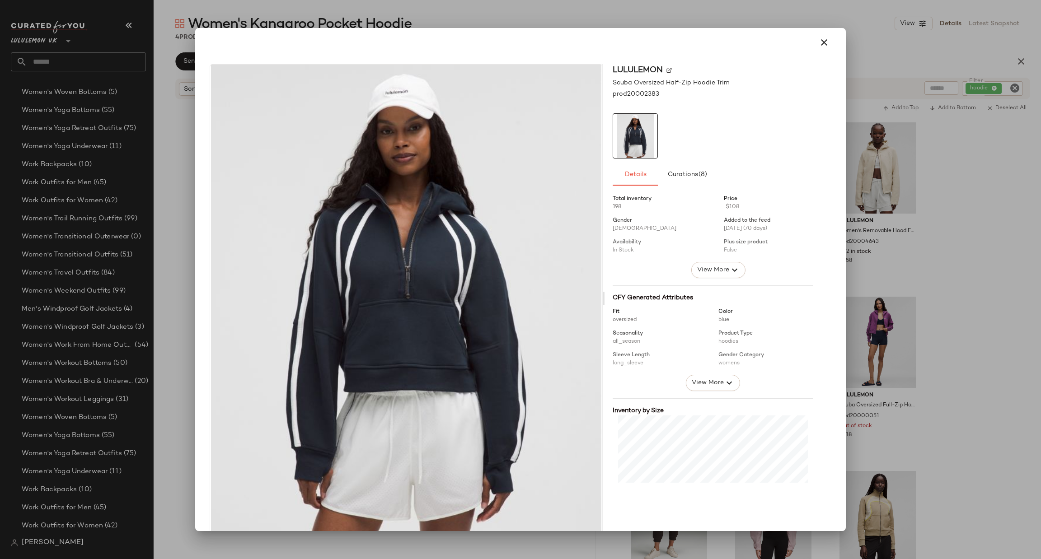
click at [900, 320] on div at bounding box center [520, 279] width 1041 height 559
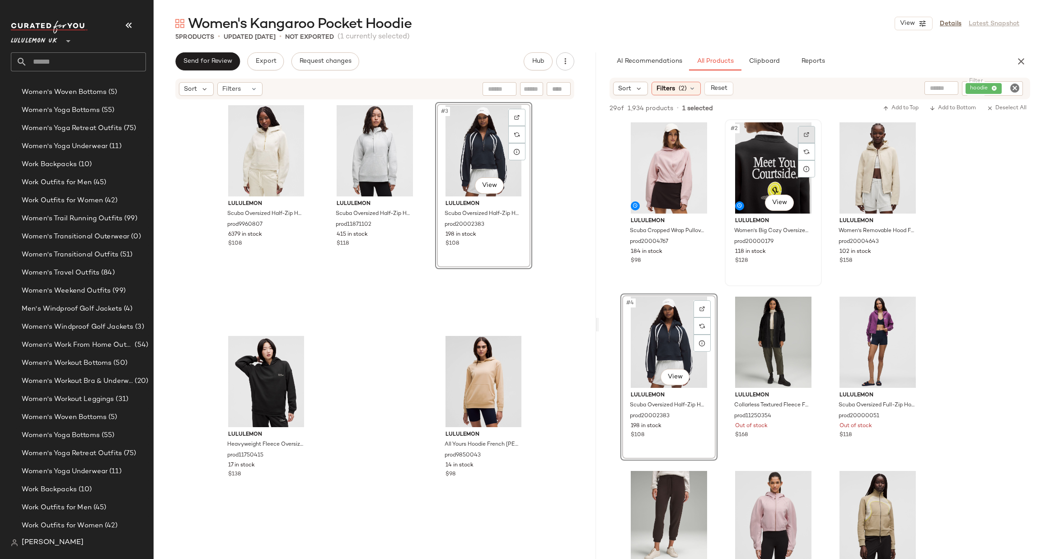
click at [806, 128] on div at bounding box center [806, 134] width 17 height 17
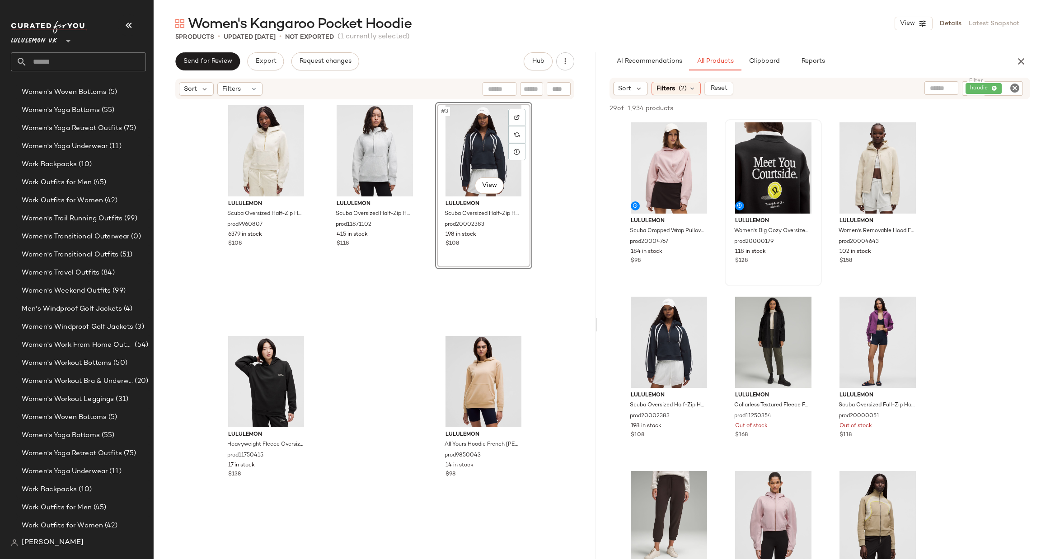
click at [1015, 89] on icon "Clear Filter" at bounding box center [1014, 88] width 11 height 11
click at [909, 92] on input "text" at bounding box center [940, 88] width 79 height 9
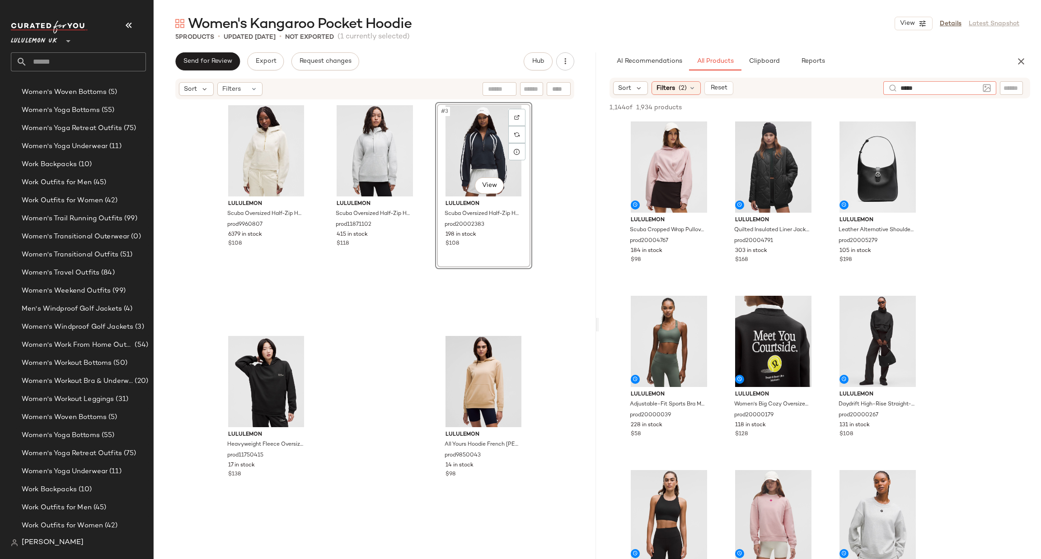
type input "******"
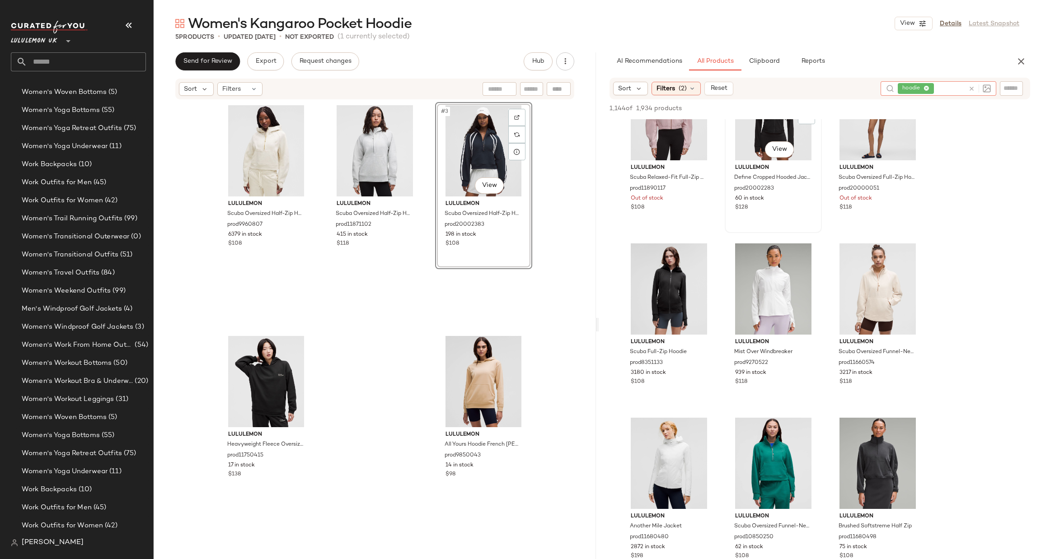
scroll to position [949, 0]
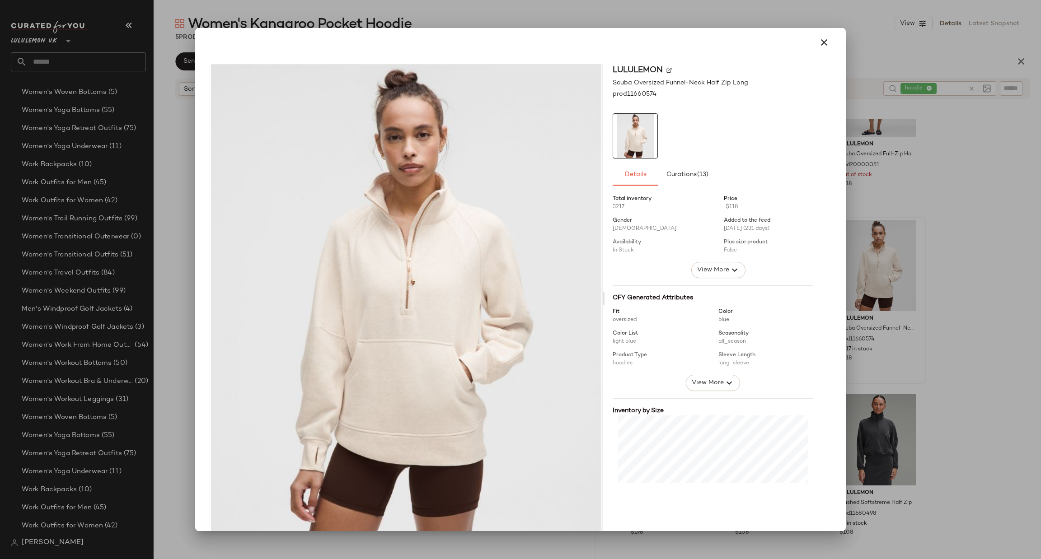
click at [955, 264] on div at bounding box center [520, 279] width 1041 height 559
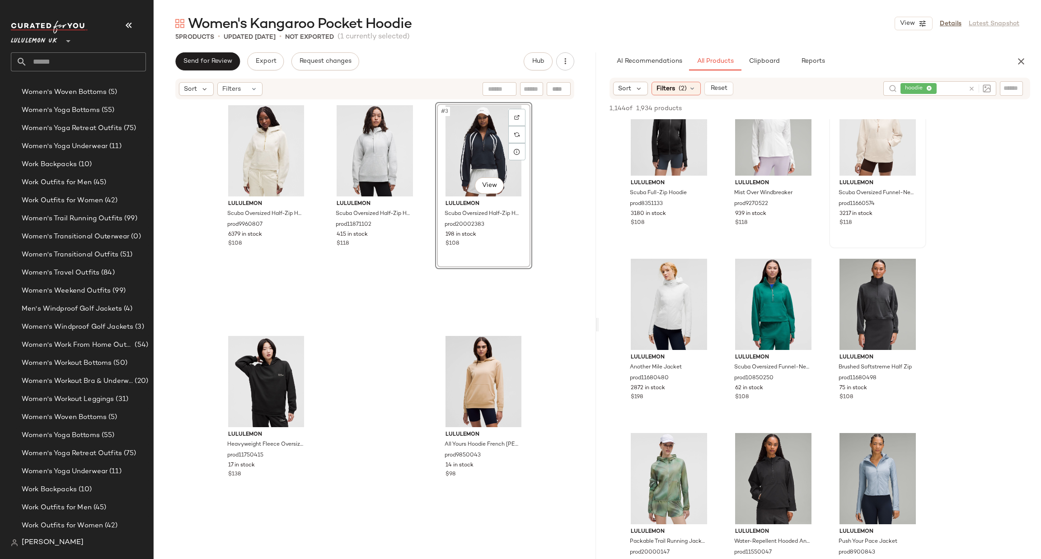
scroll to position [1220, 0]
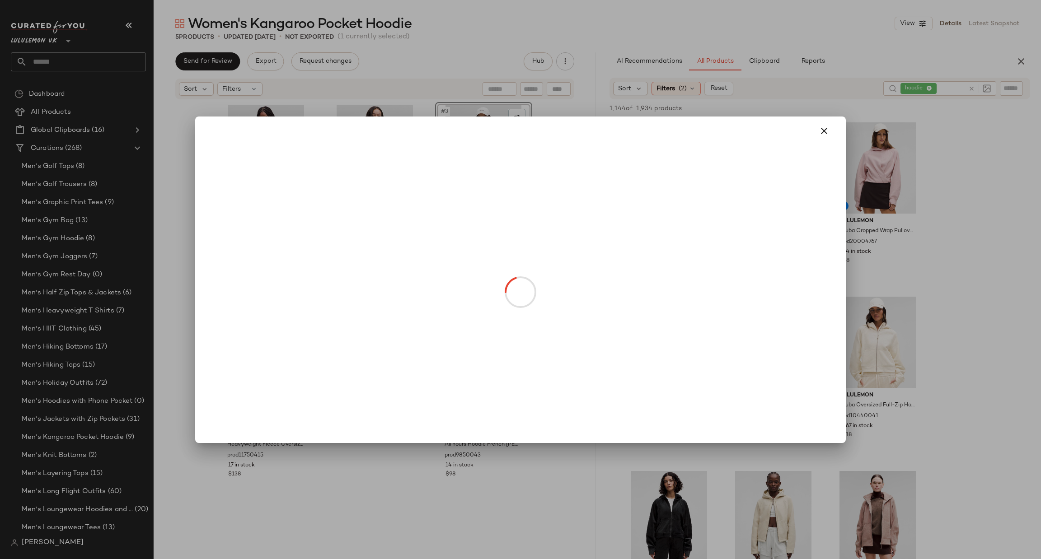
scroll to position [1220, 0]
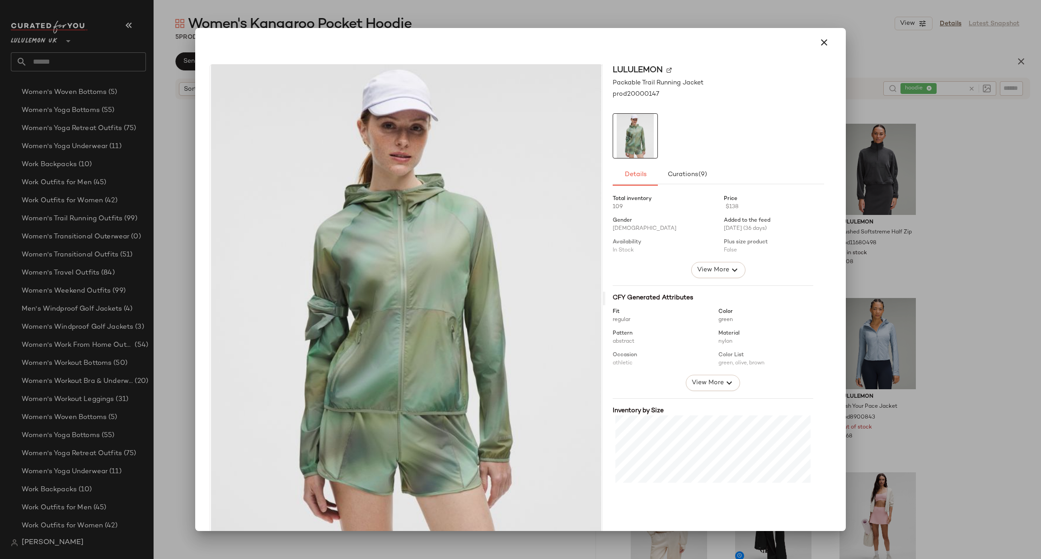
click at [902, 274] on div at bounding box center [520, 279] width 1041 height 559
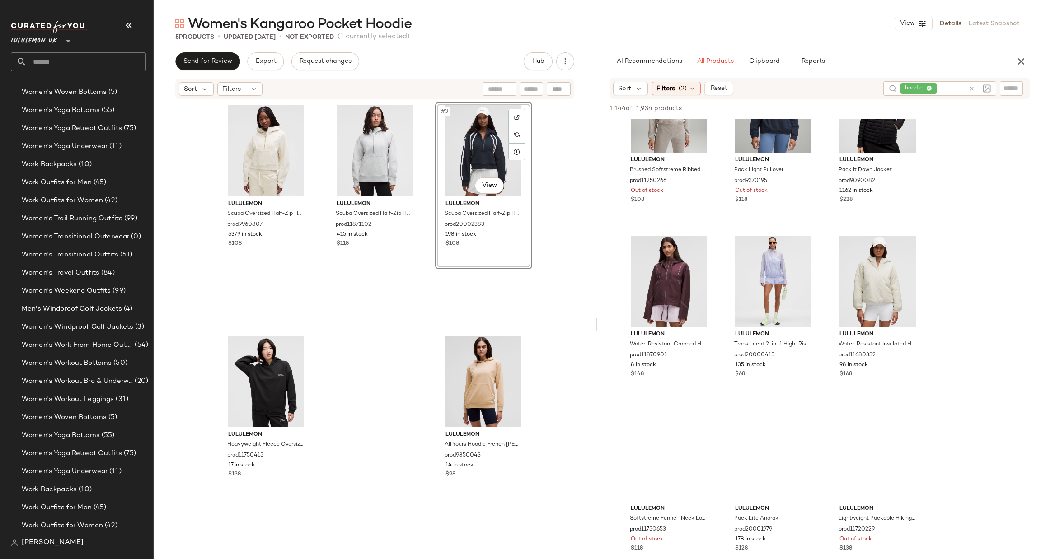
scroll to position [2169, 0]
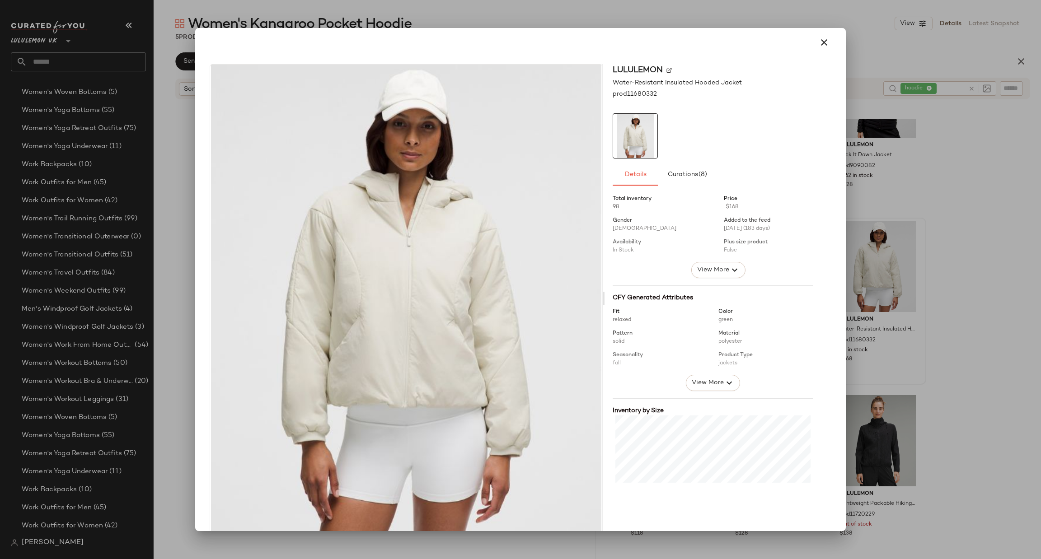
click at [952, 234] on div at bounding box center [520, 279] width 1041 height 559
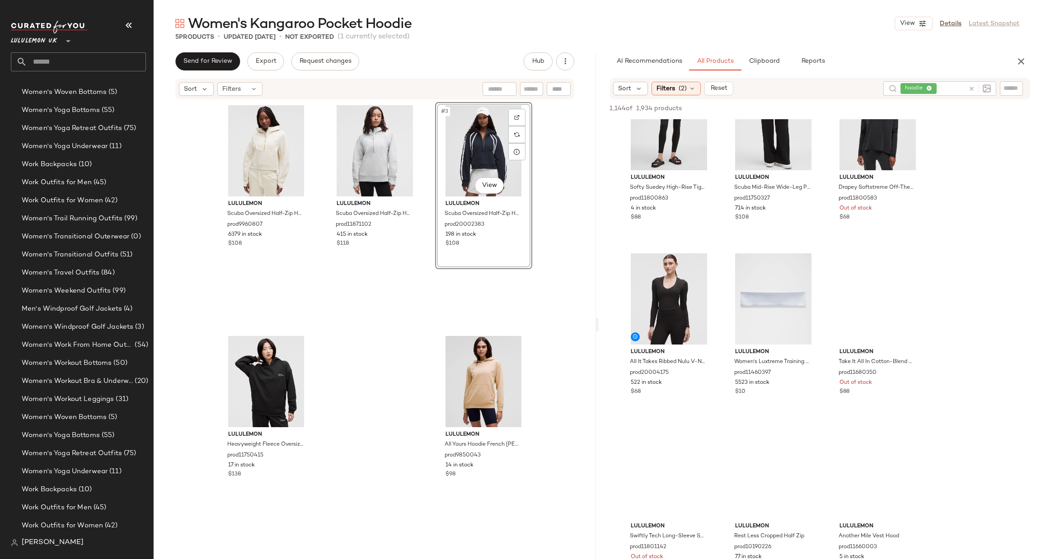
scroll to position [13653, 0]
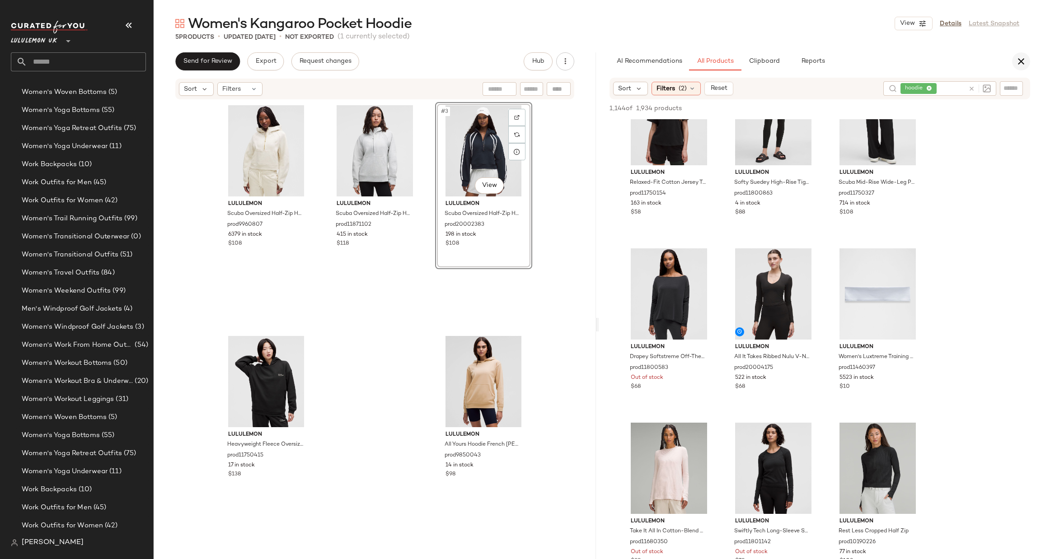
click at [1018, 65] on icon "button" at bounding box center [1021, 61] width 11 height 11
